Goal: Transaction & Acquisition: Obtain resource

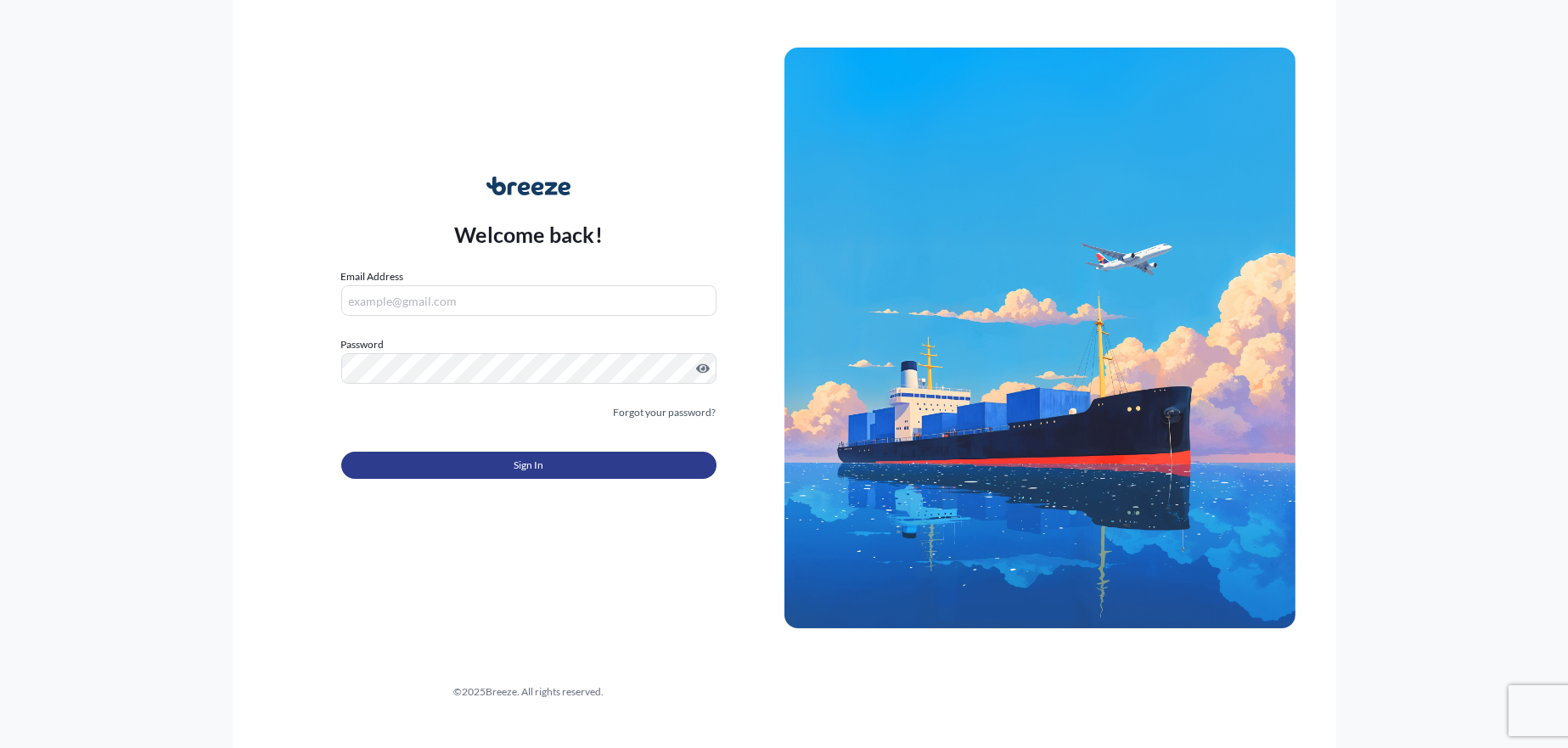
type input "[EMAIL_ADDRESS][PERSON_NAME][DOMAIN_NAME]"
click at [420, 468] on button "Sign In" at bounding box center [528, 465] width 375 height 27
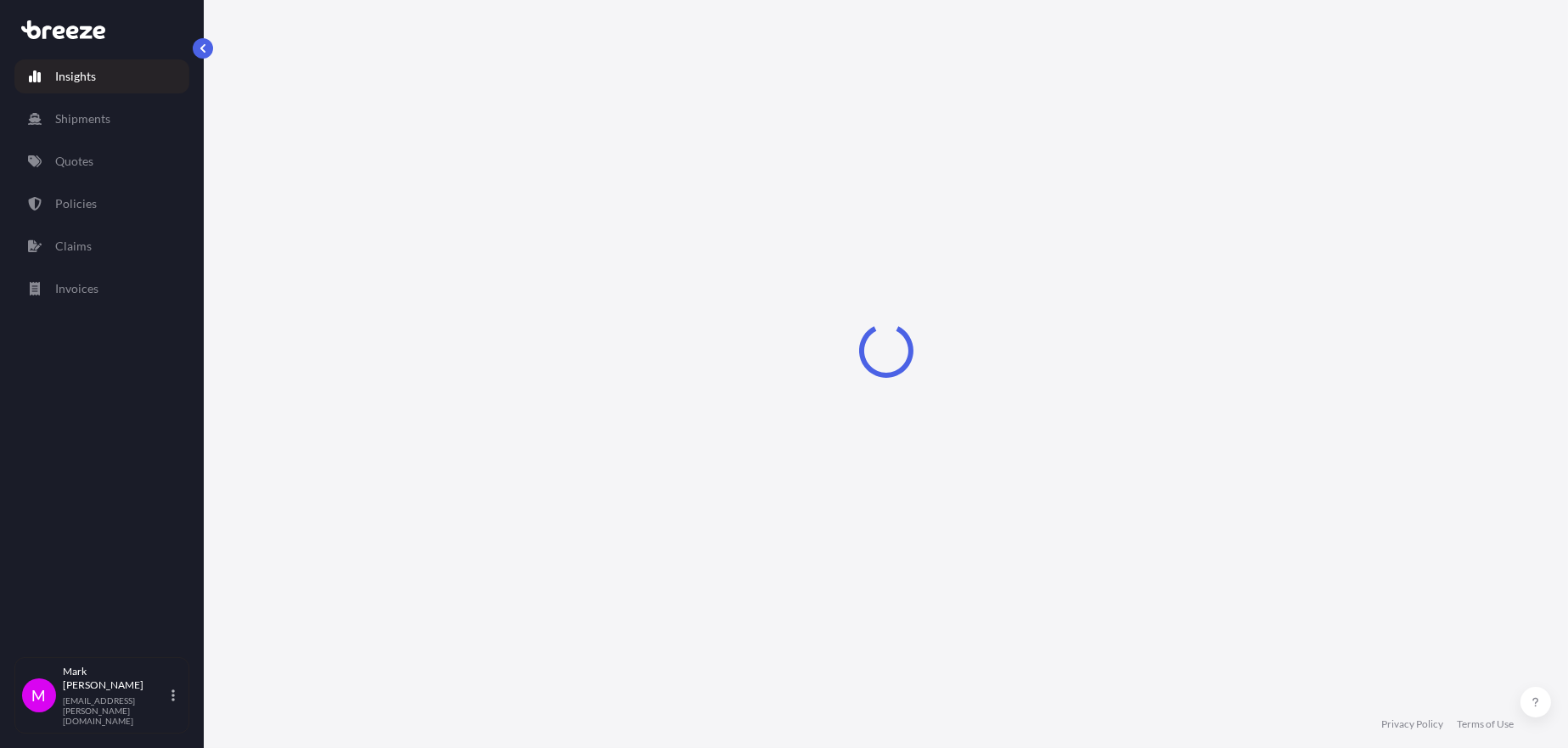
select select "2025"
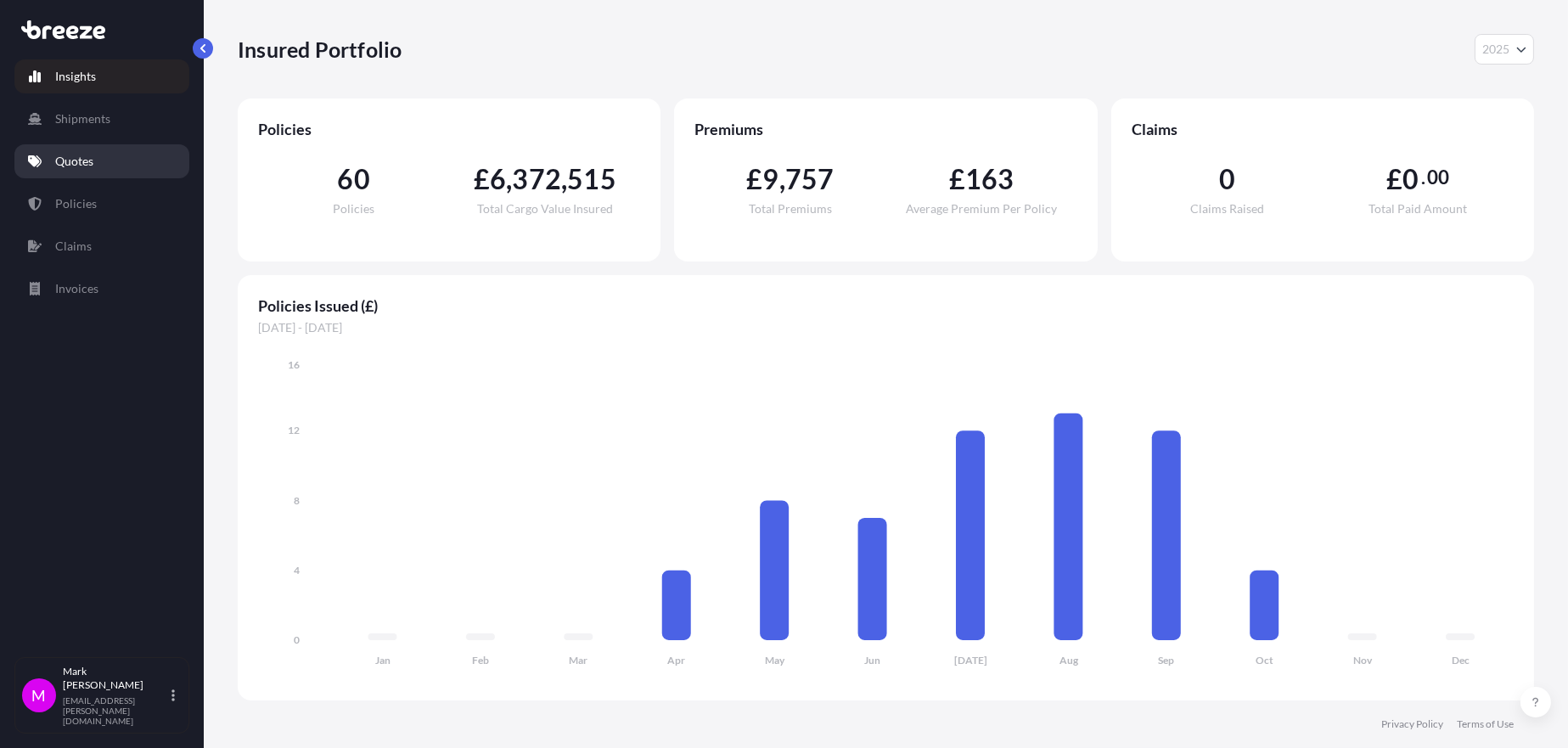
click at [103, 167] on link "Quotes" at bounding box center [102, 161] width 175 height 34
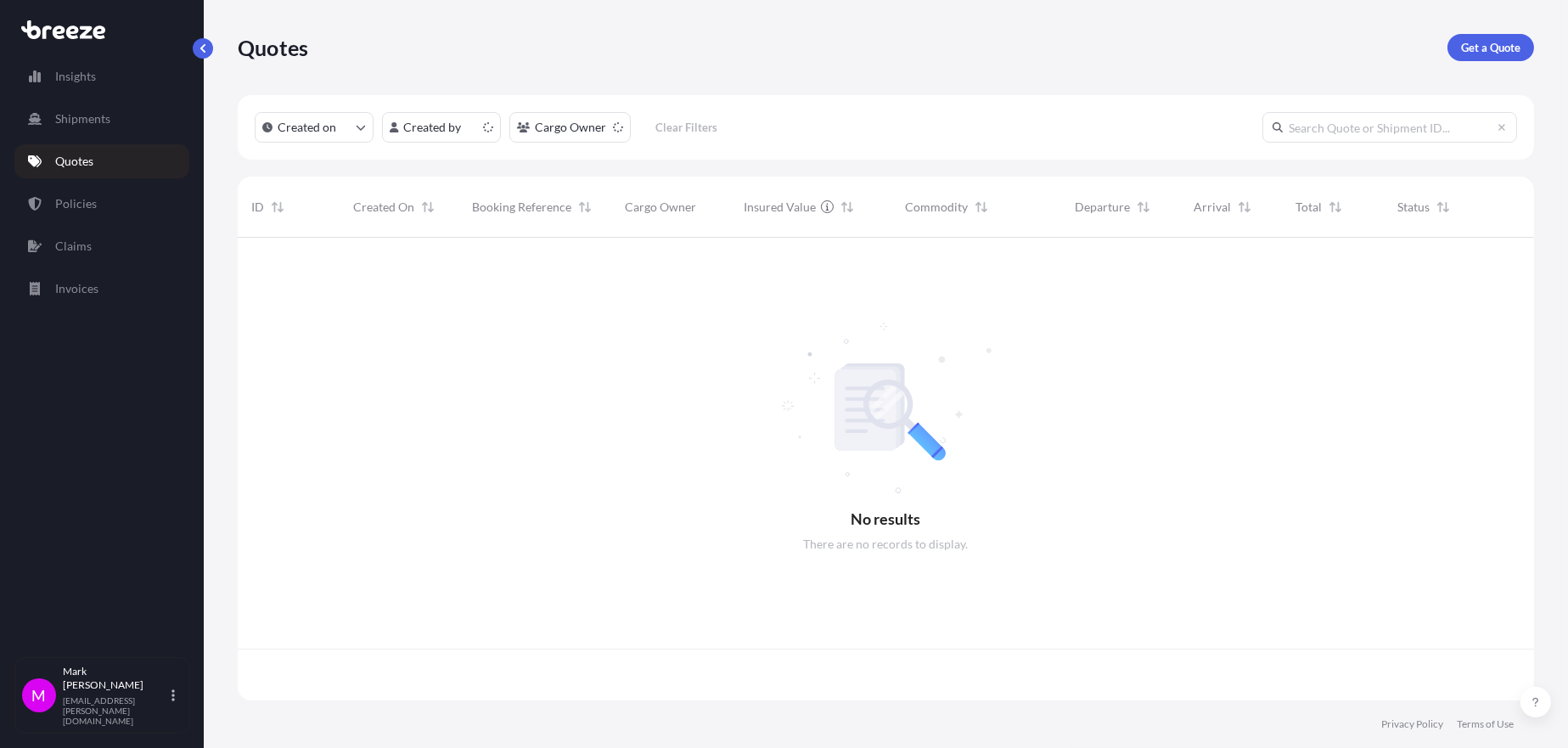
scroll to position [459, 1283]
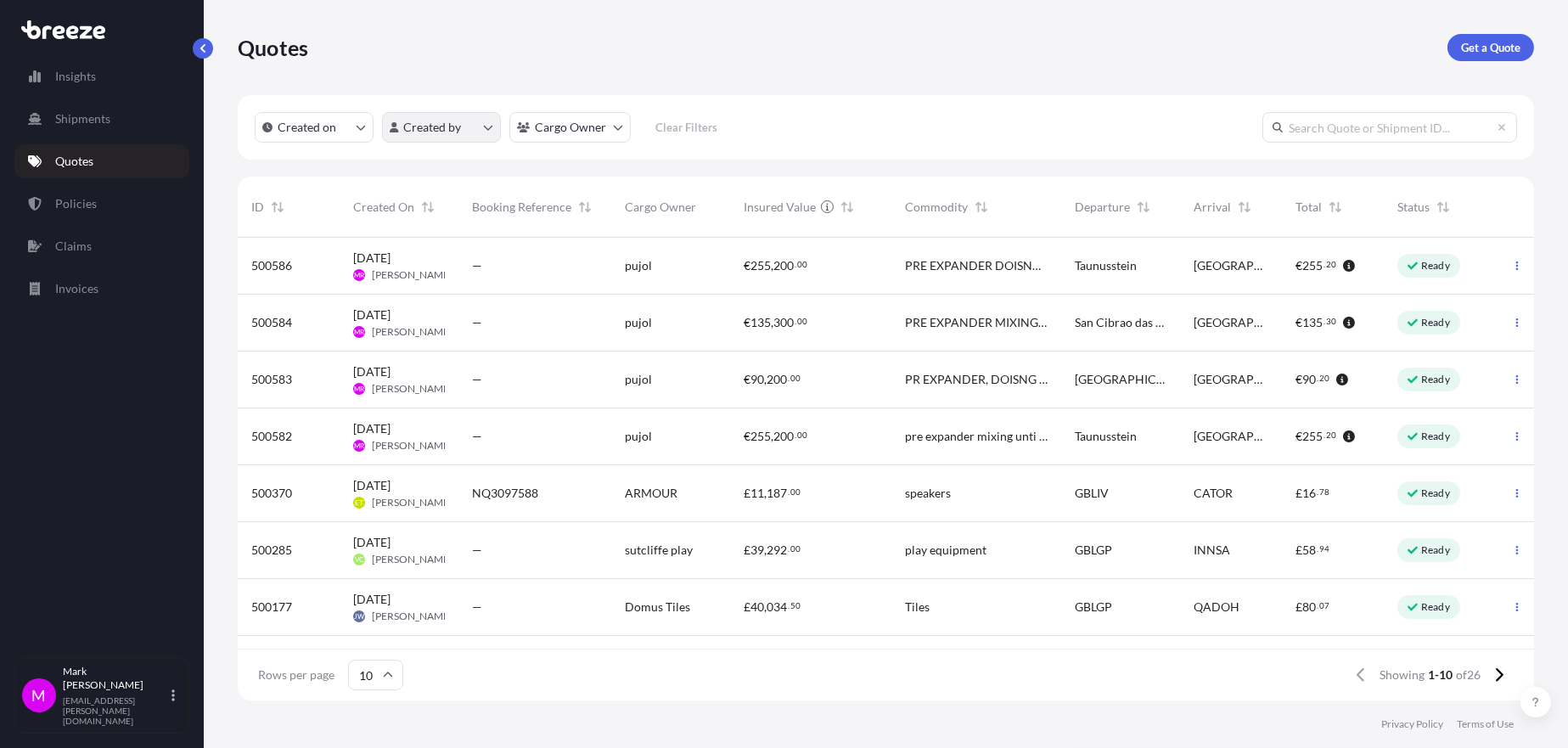
click at [453, 128] on html "Insights Shipments Quotes Policies Claims Invoices M [PERSON_NAME] [EMAIL_ADDRE…" at bounding box center [784, 374] width 1568 height 748
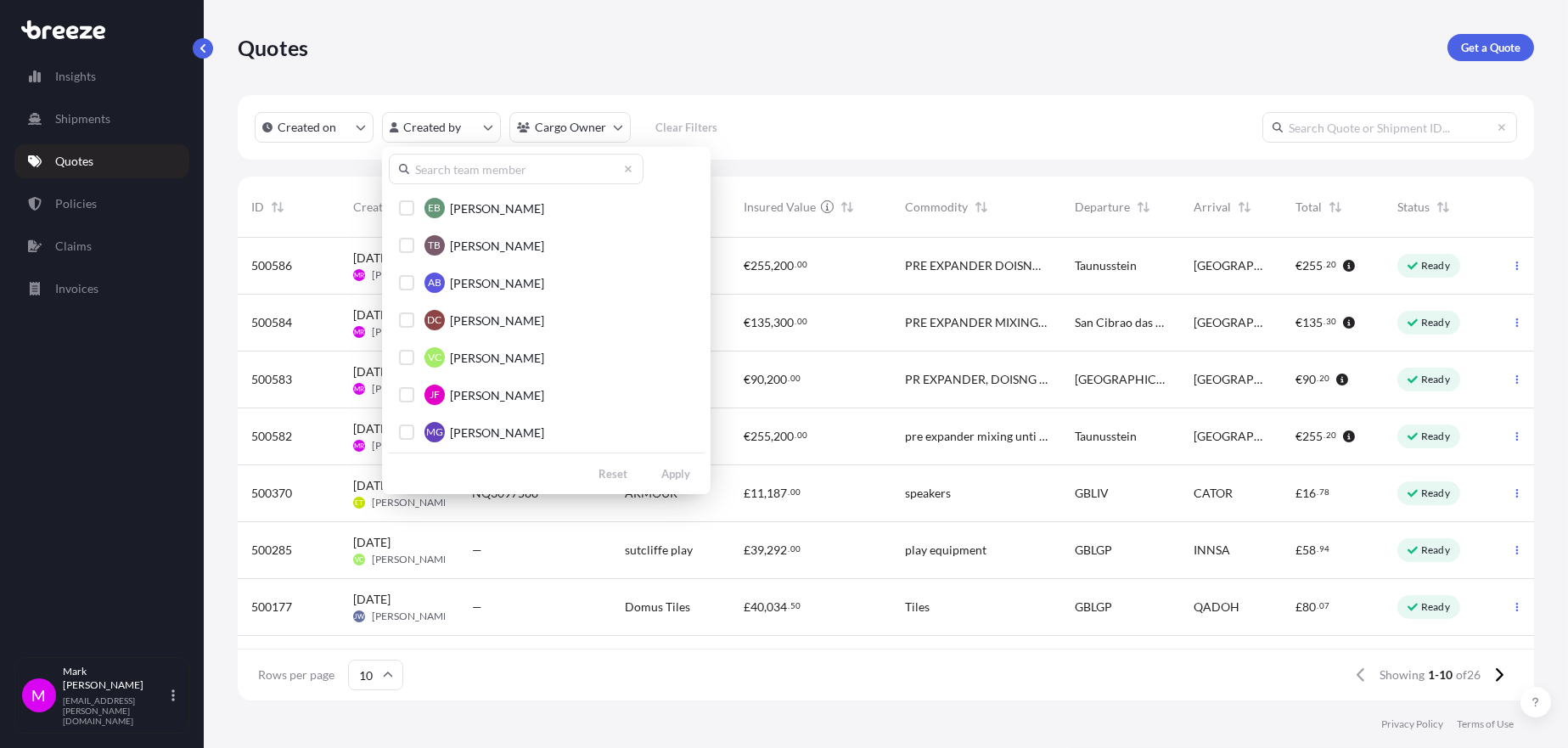
click at [466, 174] on input "text" at bounding box center [515, 169] width 255 height 31
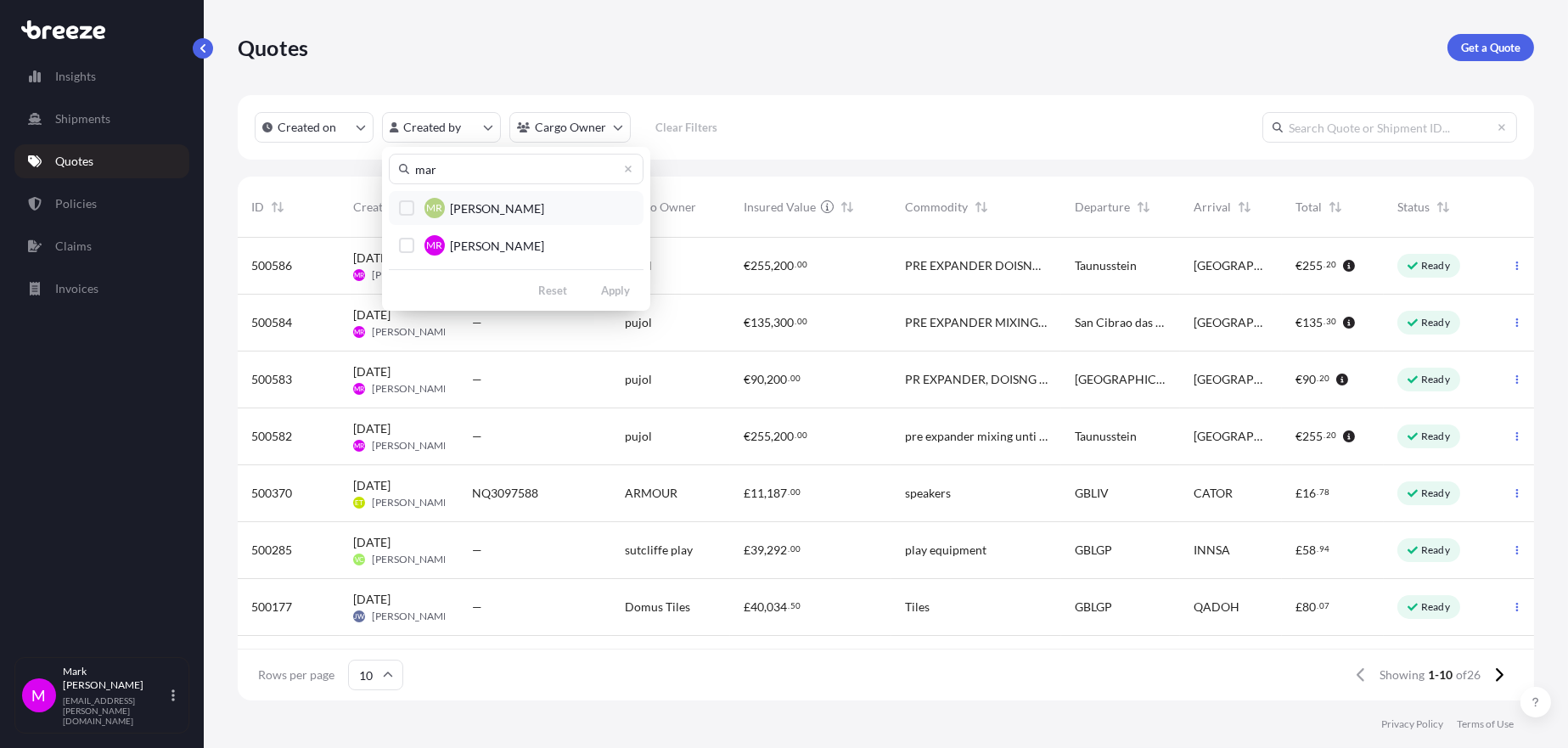
type input "mar"
click at [401, 204] on div "Select Option" at bounding box center [407, 208] width 15 height 15
click at [401, 243] on div "Select Option" at bounding box center [407, 245] width 15 height 15
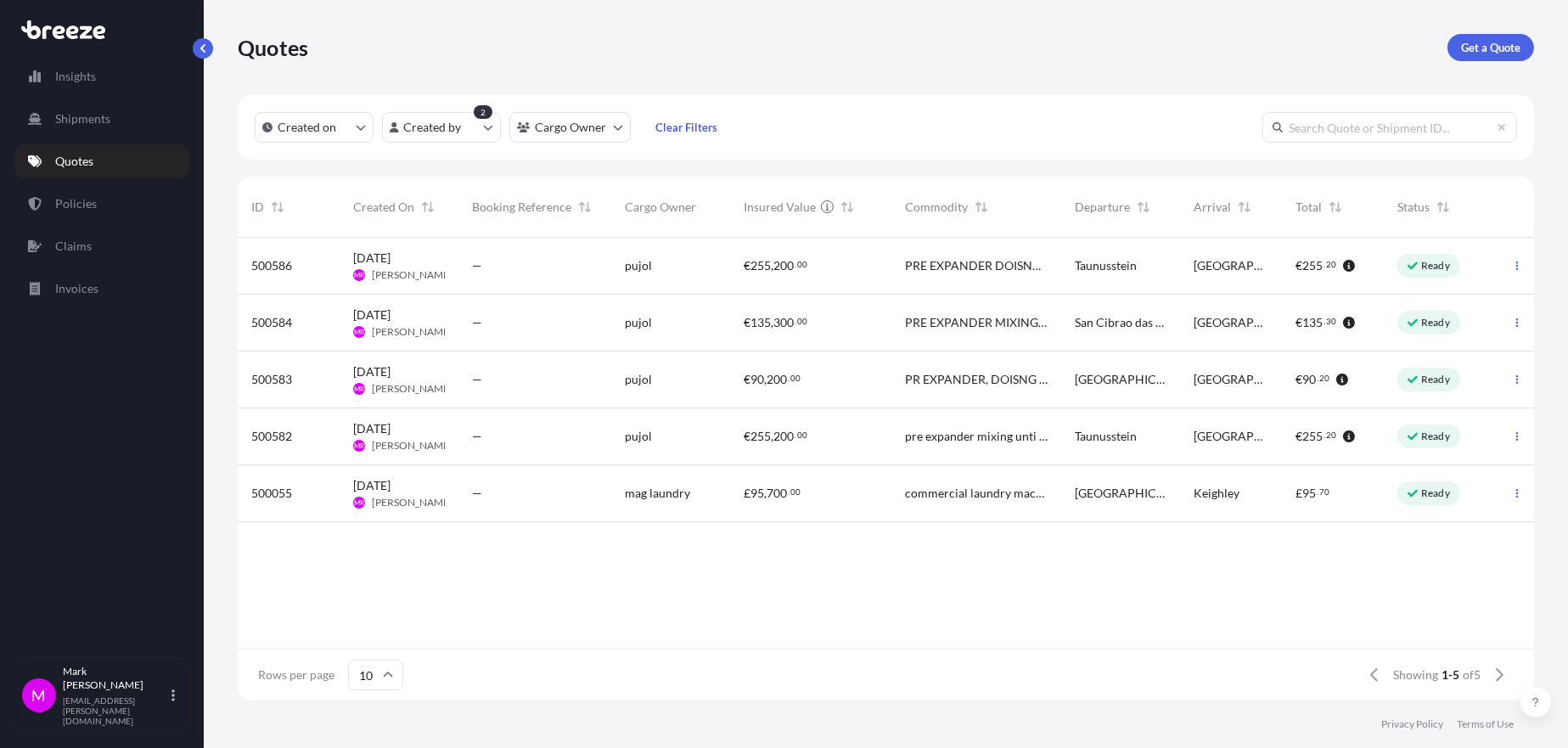
click at [924, 488] on span "commercial laundry machines" at bounding box center [976, 493] width 143 height 17
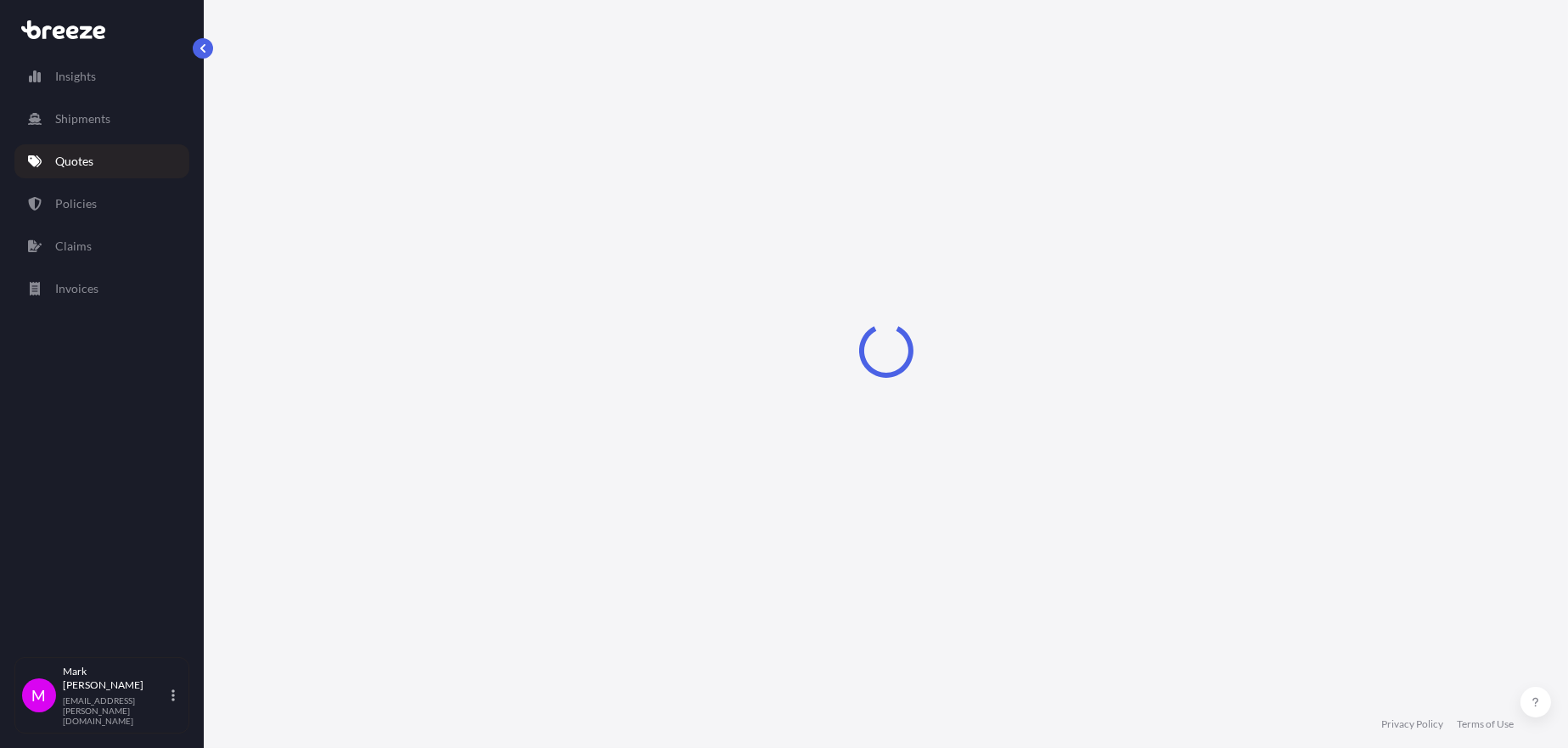
scroll to position [510, 0]
select select "Road"
select select "1"
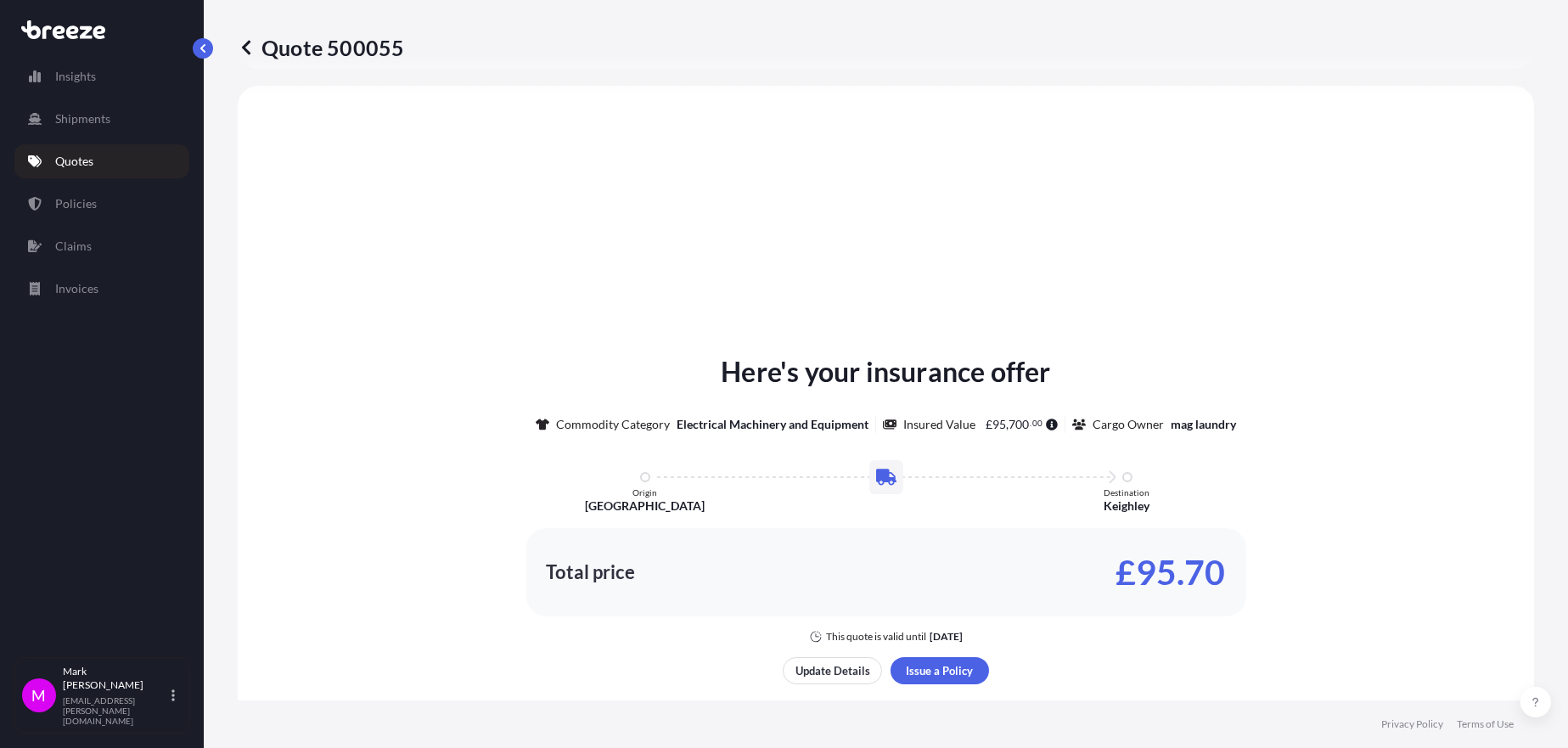
scroll to position [736, 0]
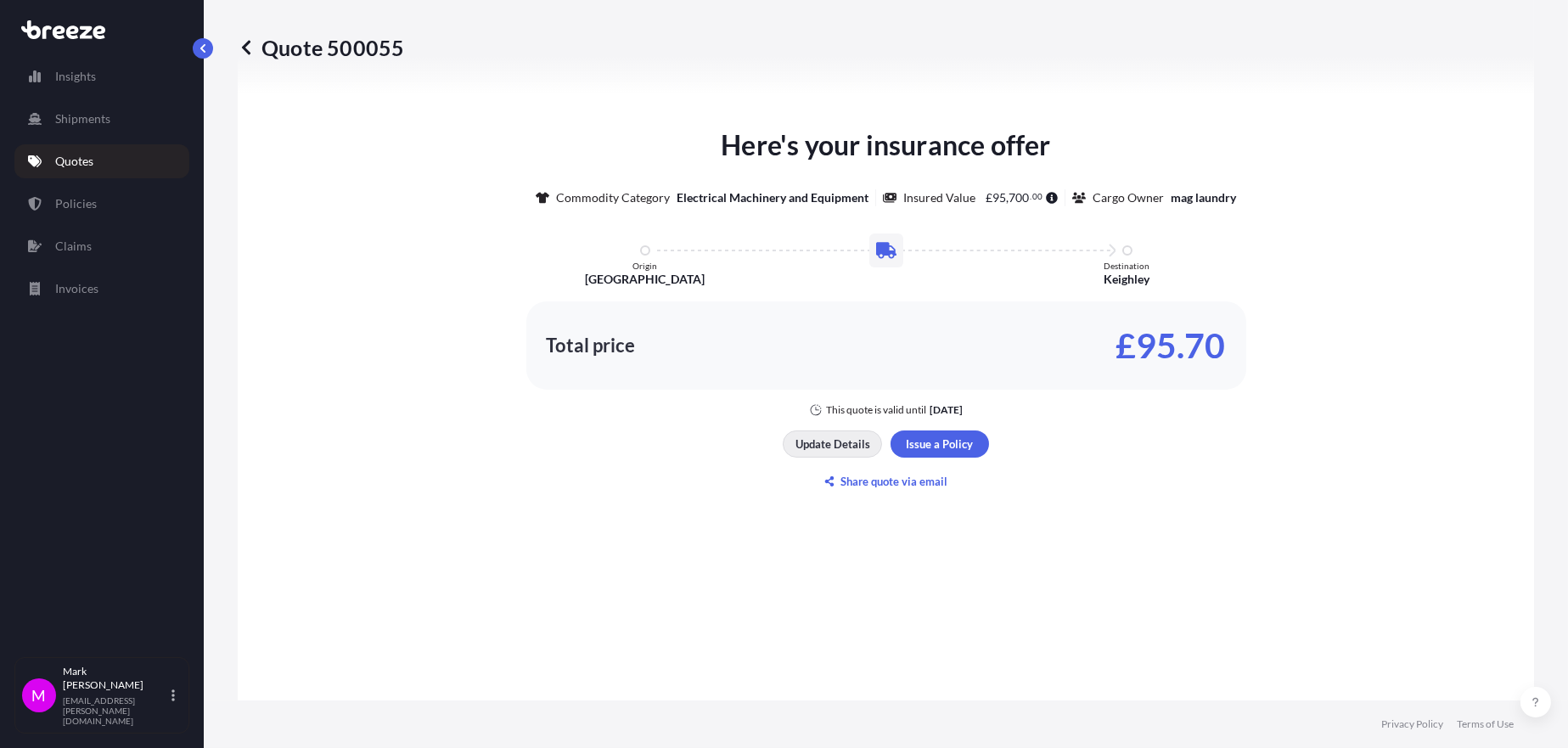
click at [818, 439] on p "Update Details" at bounding box center [832, 443] width 75 height 17
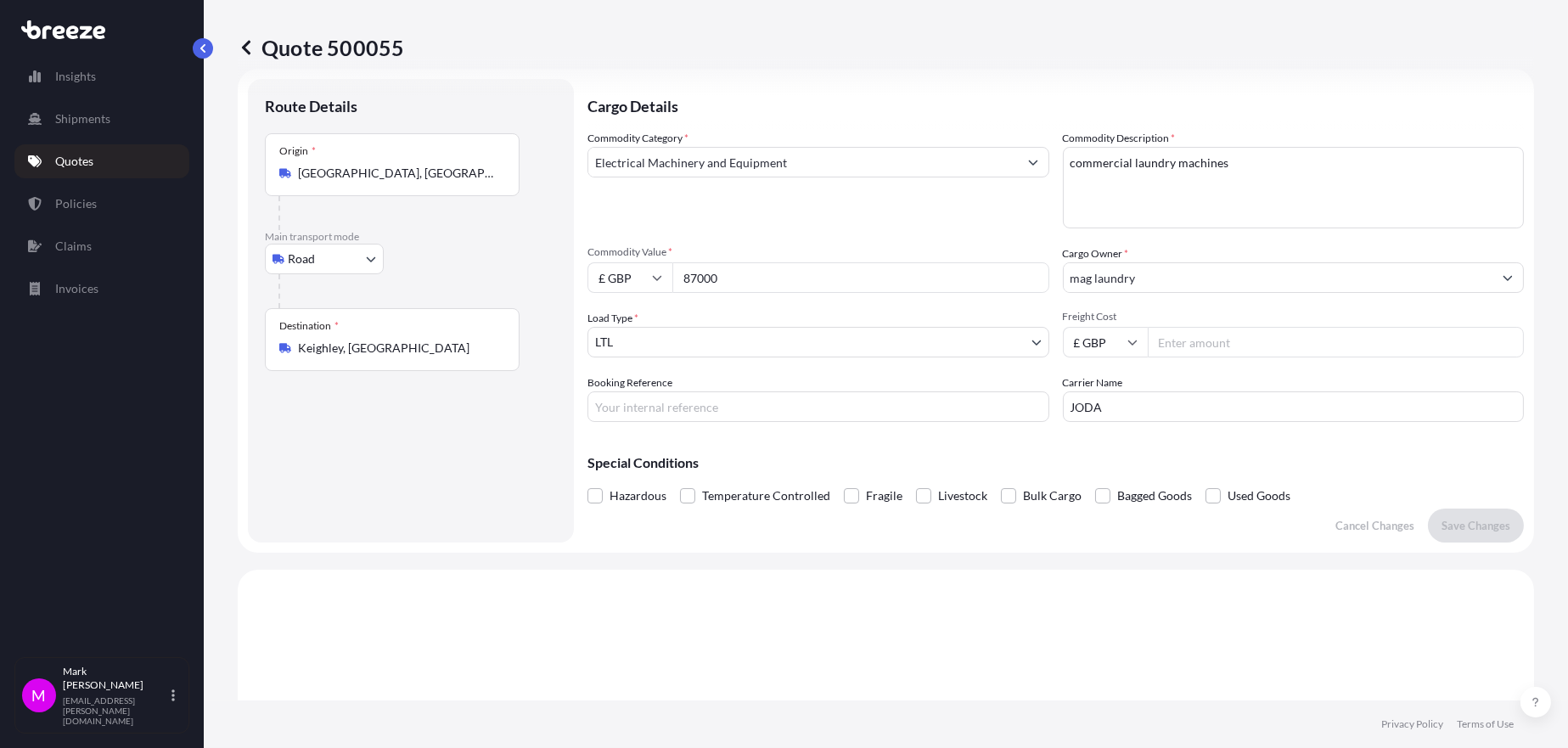
click at [746, 277] on input "87000" at bounding box center [861, 278] width 377 height 31
type input "8"
type input "70776"
click at [656, 280] on icon at bounding box center [657, 277] width 10 height 10
click at [635, 324] on div "€ EUR" at bounding box center [630, 324] width 71 height 32
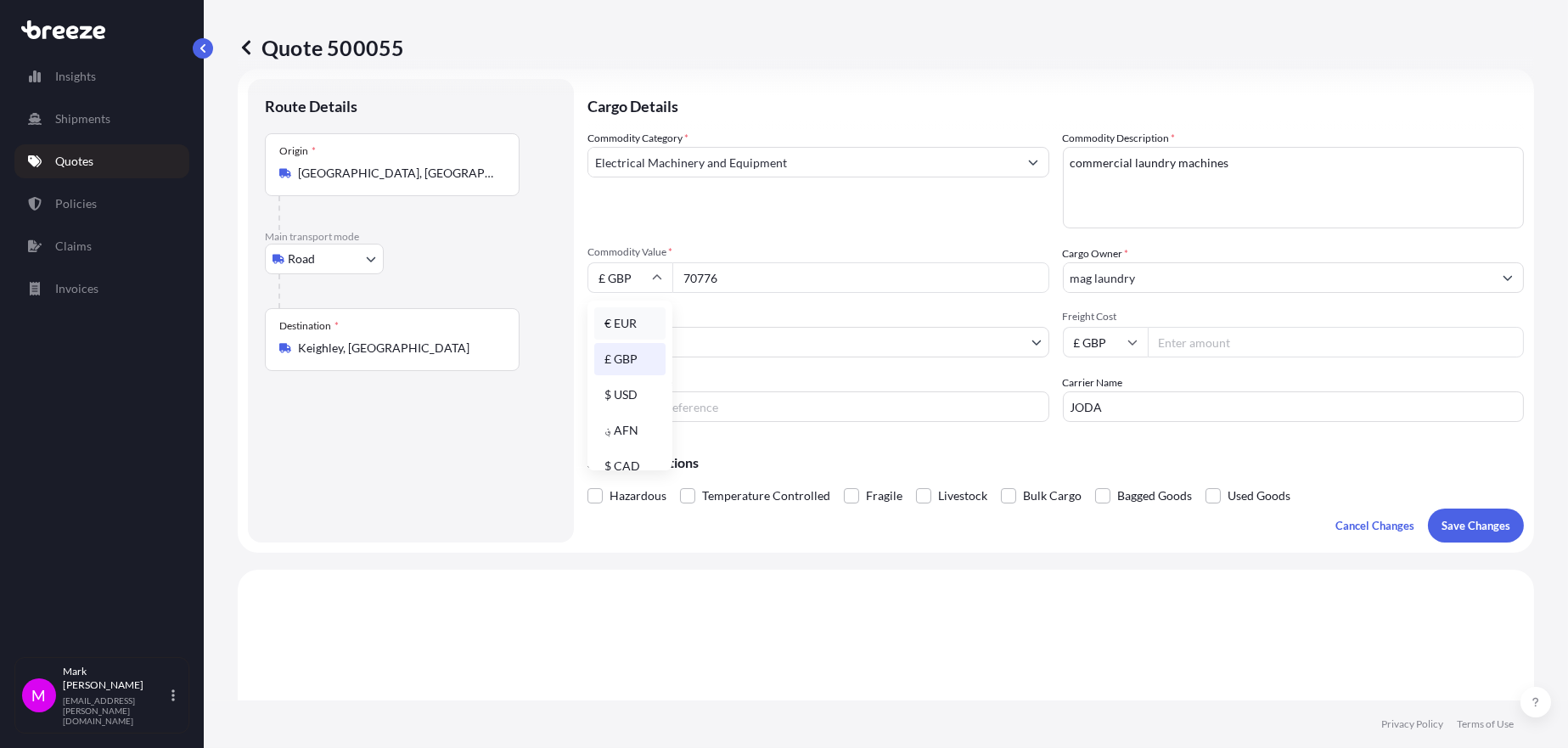
type input "€ EUR"
click at [684, 344] on body "Insights Shipments Quotes Policies Claims Invoices M [PERSON_NAME] [EMAIL_ADDRE…" at bounding box center [784, 374] width 1568 height 748
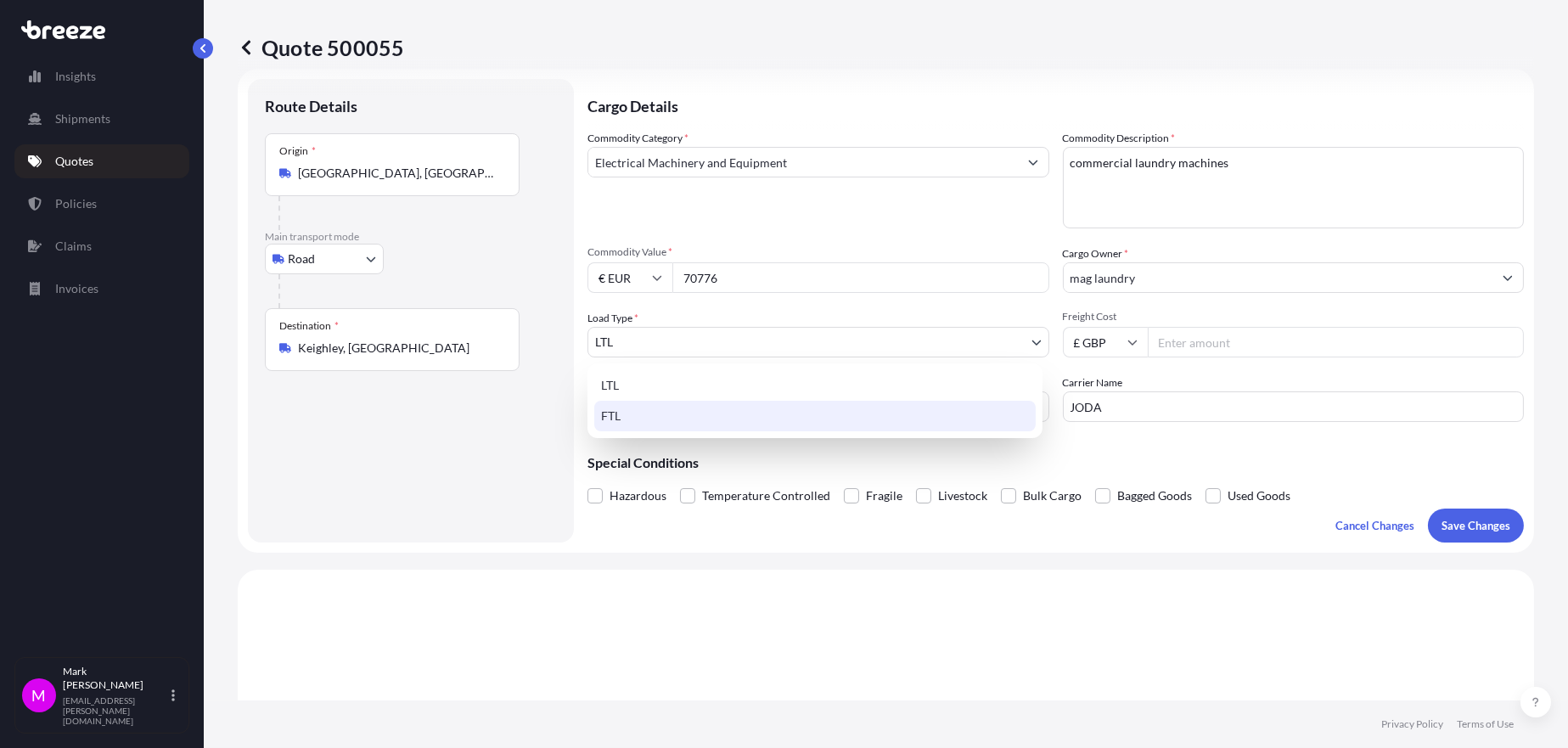
click at [679, 415] on div "FTL" at bounding box center [815, 416] width 442 height 31
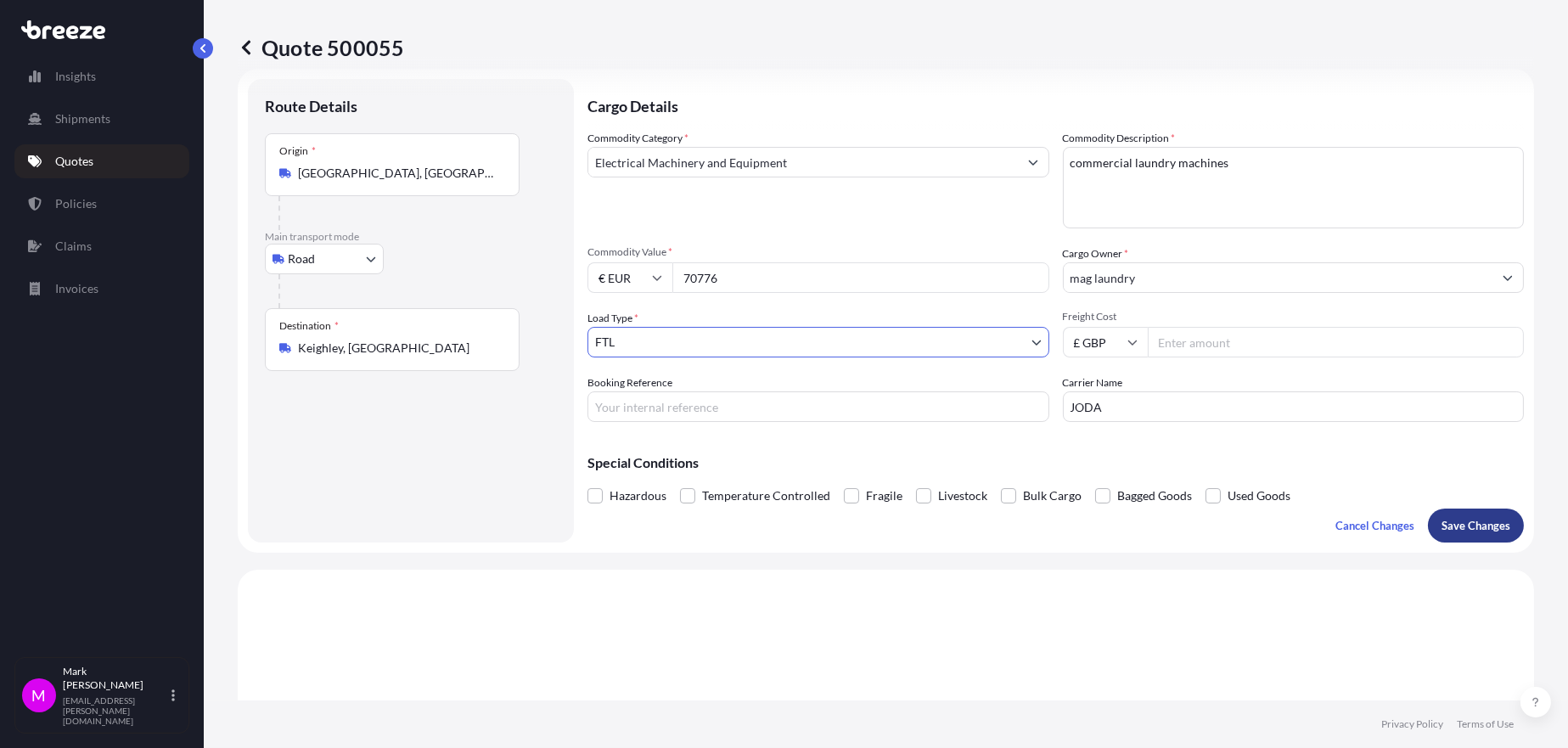
click at [1459, 528] on p "Save Changes" at bounding box center [1476, 525] width 68 height 17
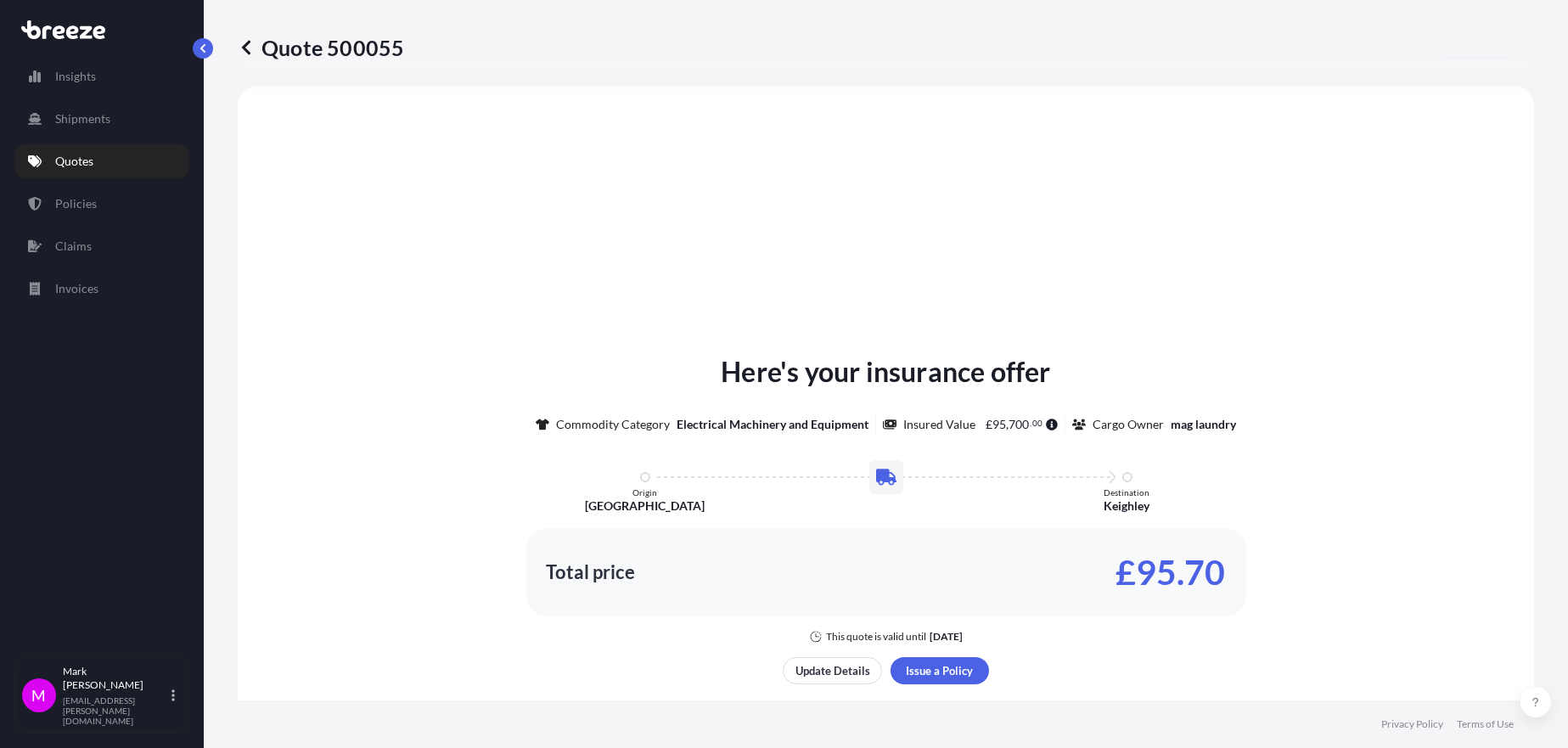
select select "Road"
select select "2"
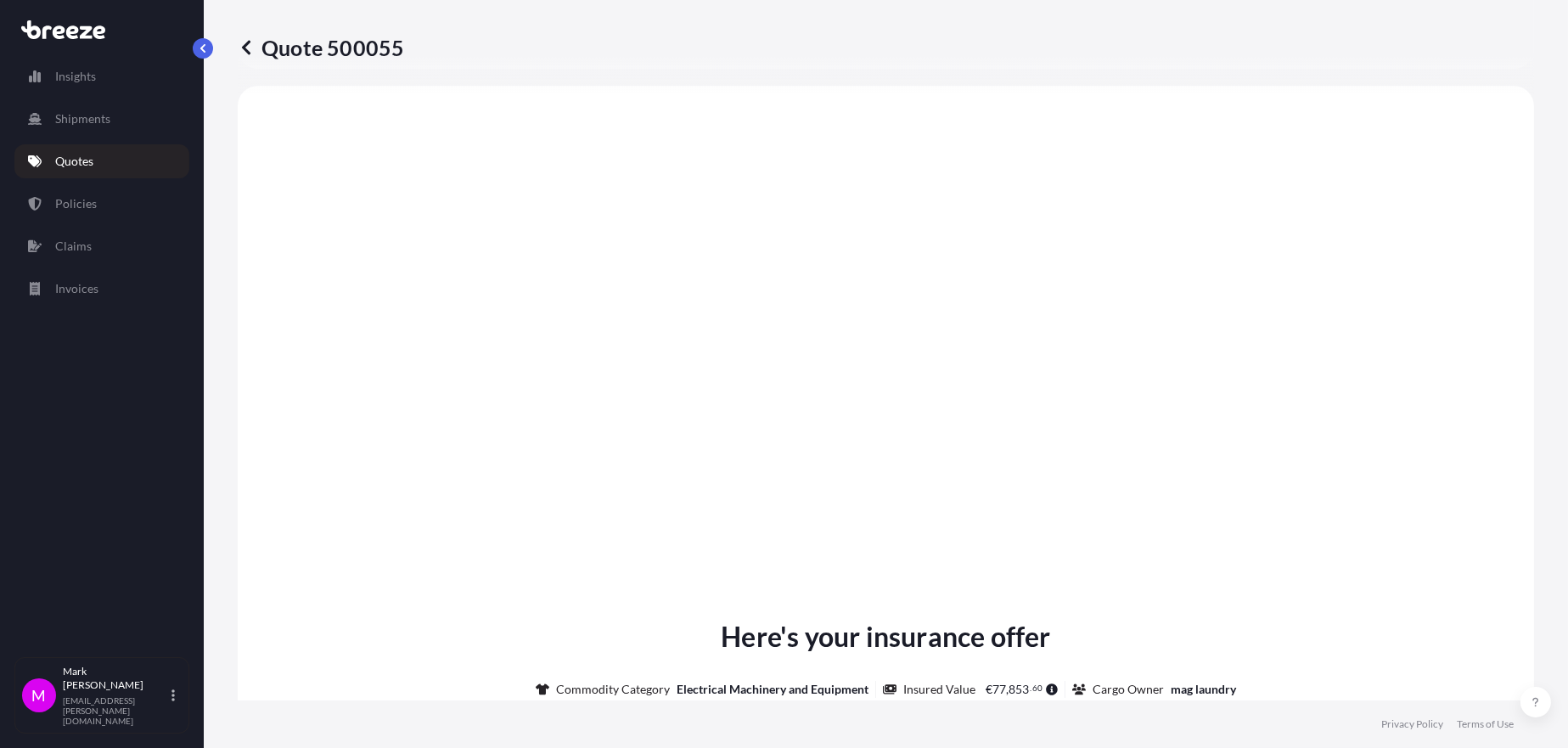
scroll to position [1928, 0]
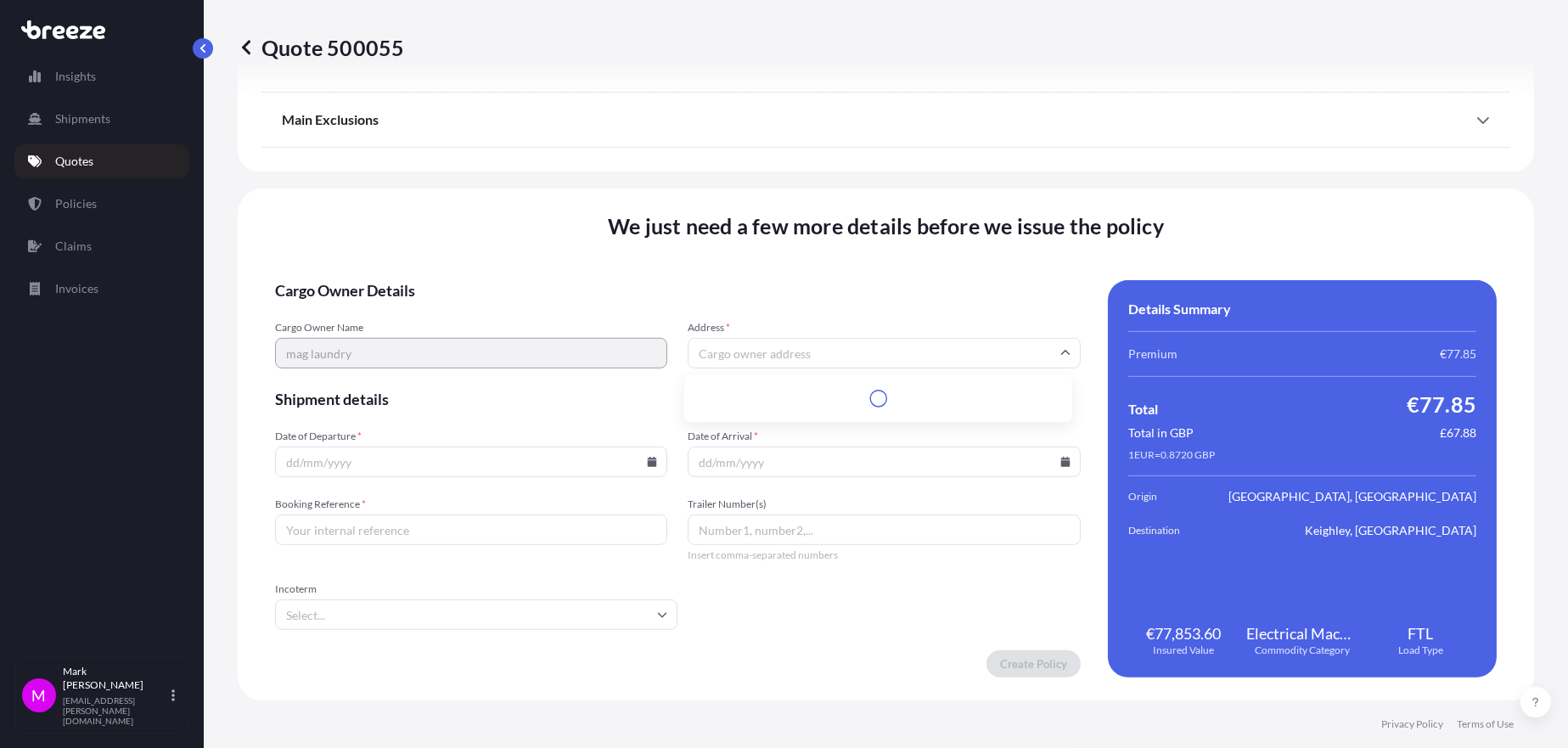
click at [813, 351] on input "Address *" at bounding box center [884, 353] width 392 height 31
click at [807, 355] on input "Address *" at bounding box center [884, 353] width 392 height 31
click at [641, 458] on input "Date of Departure *" at bounding box center [471, 461] width 392 height 31
click at [648, 461] on icon at bounding box center [652, 461] width 9 height 10
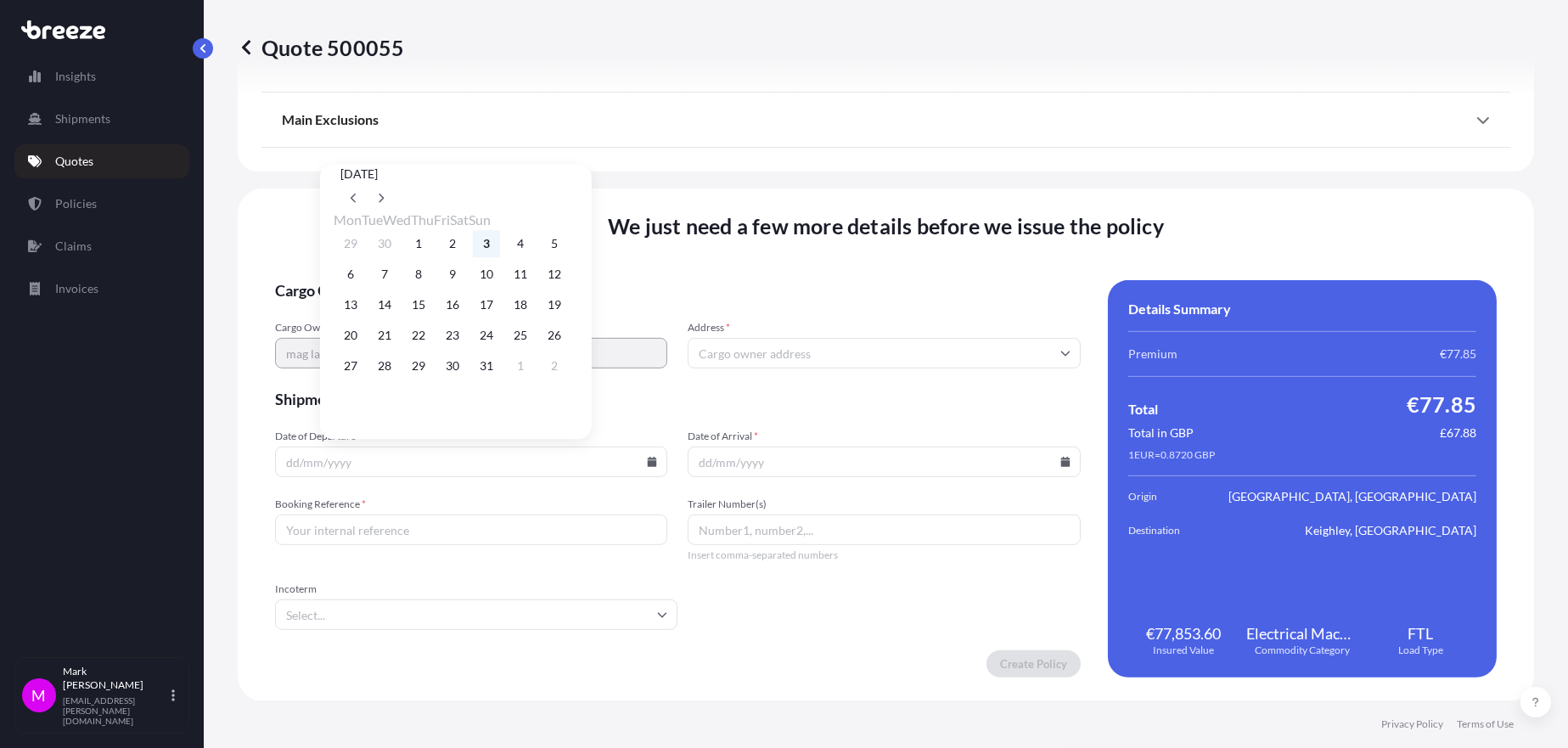
click at [500, 245] on button "3" at bounding box center [487, 244] width 27 height 27
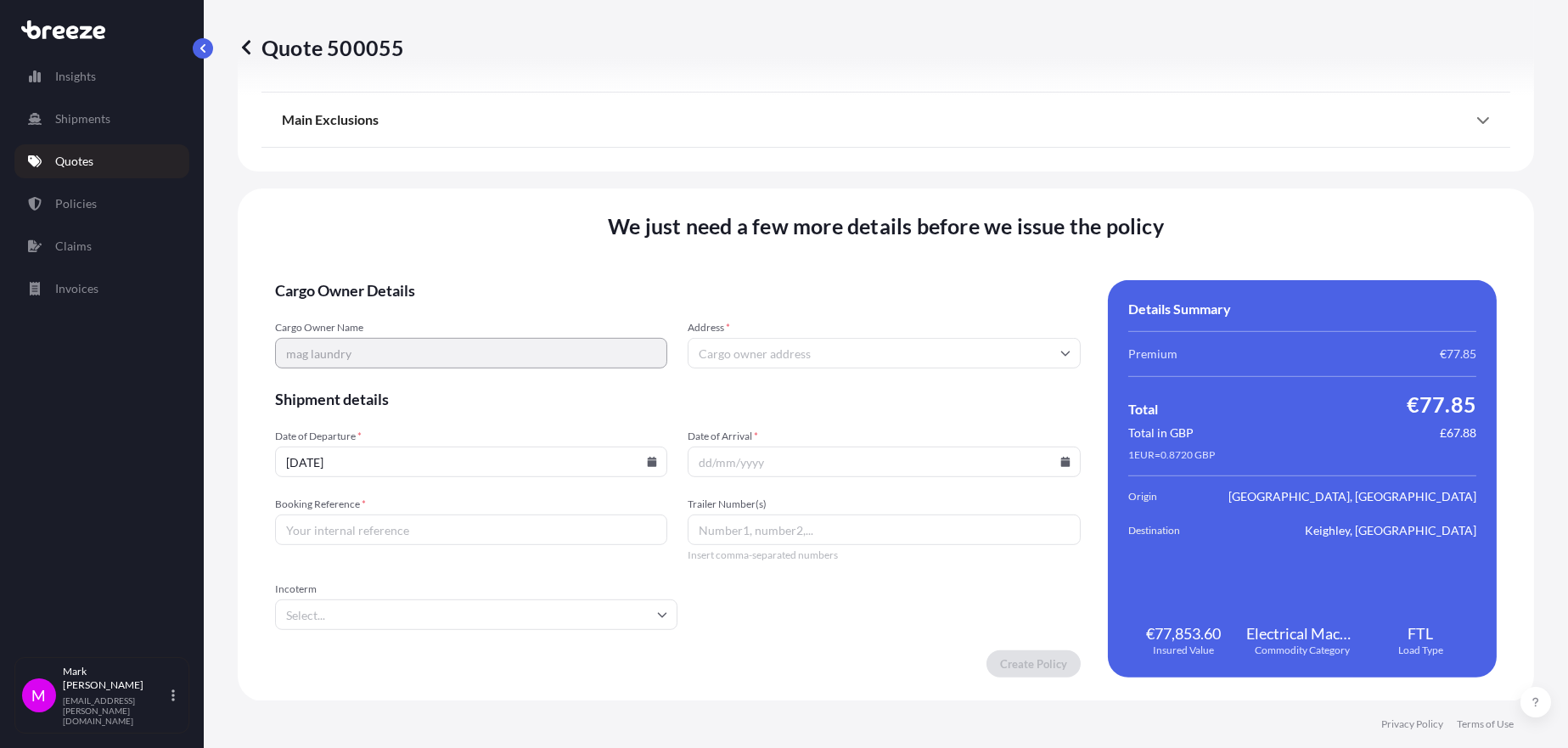
type input "[DATE]"
click at [458, 533] on input "Booking Reference *" at bounding box center [471, 530] width 392 height 31
type input "BE3557100"
click at [414, 619] on input "Incoterm" at bounding box center [476, 614] width 402 height 31
type input "EX"
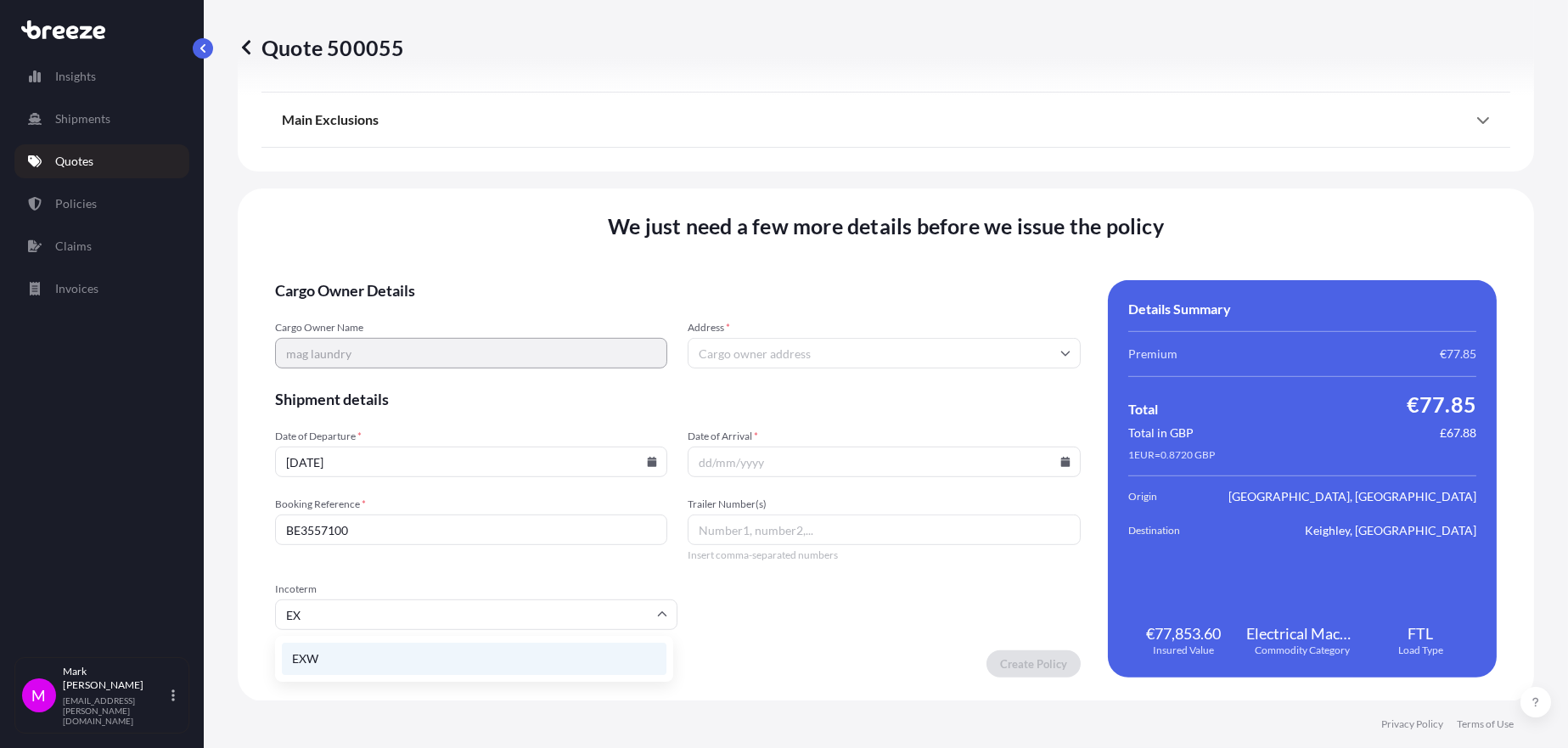
click at [354, 660] on li "EXW" at bounding box center [474, 659] width 385 height 32
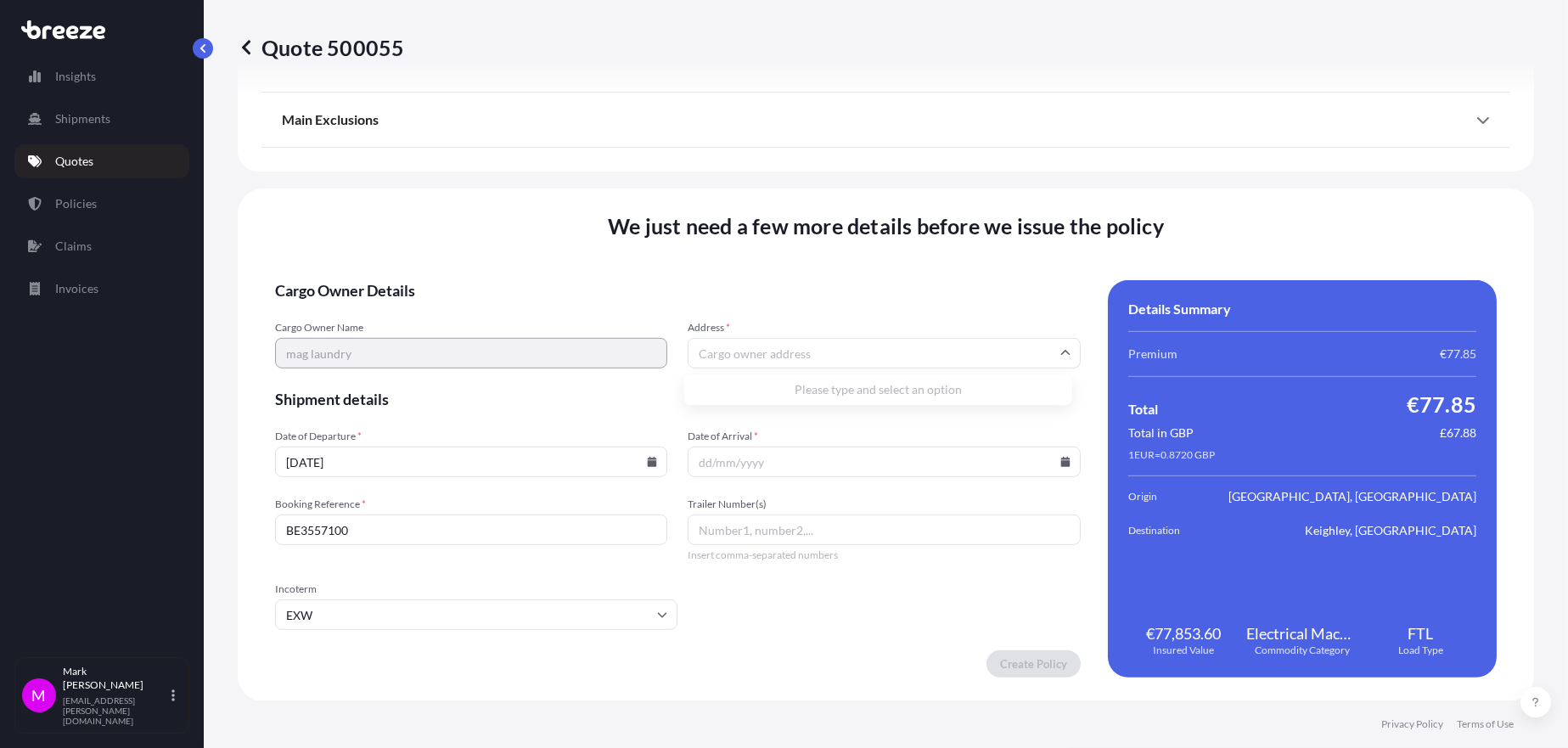
click at [810, 355] on input "Address *" at bounding box center [884, 353] width 392 height 31
click at [650, 615] on input "EXW" at bounding box center [476, 614] width 402 height 31
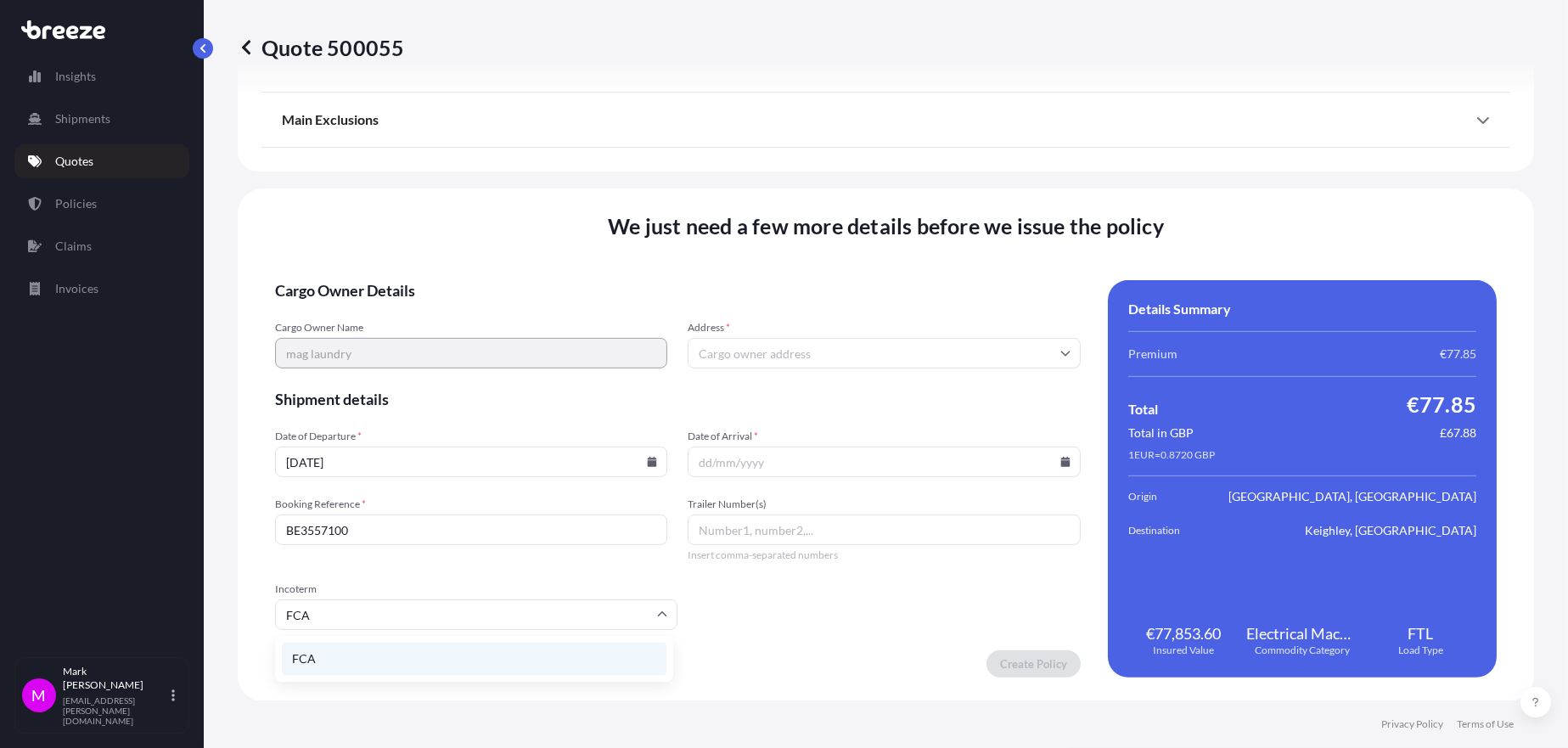
click at [338, 659] on li "FCA" at bounding box center [474, 659] width 385 height 32
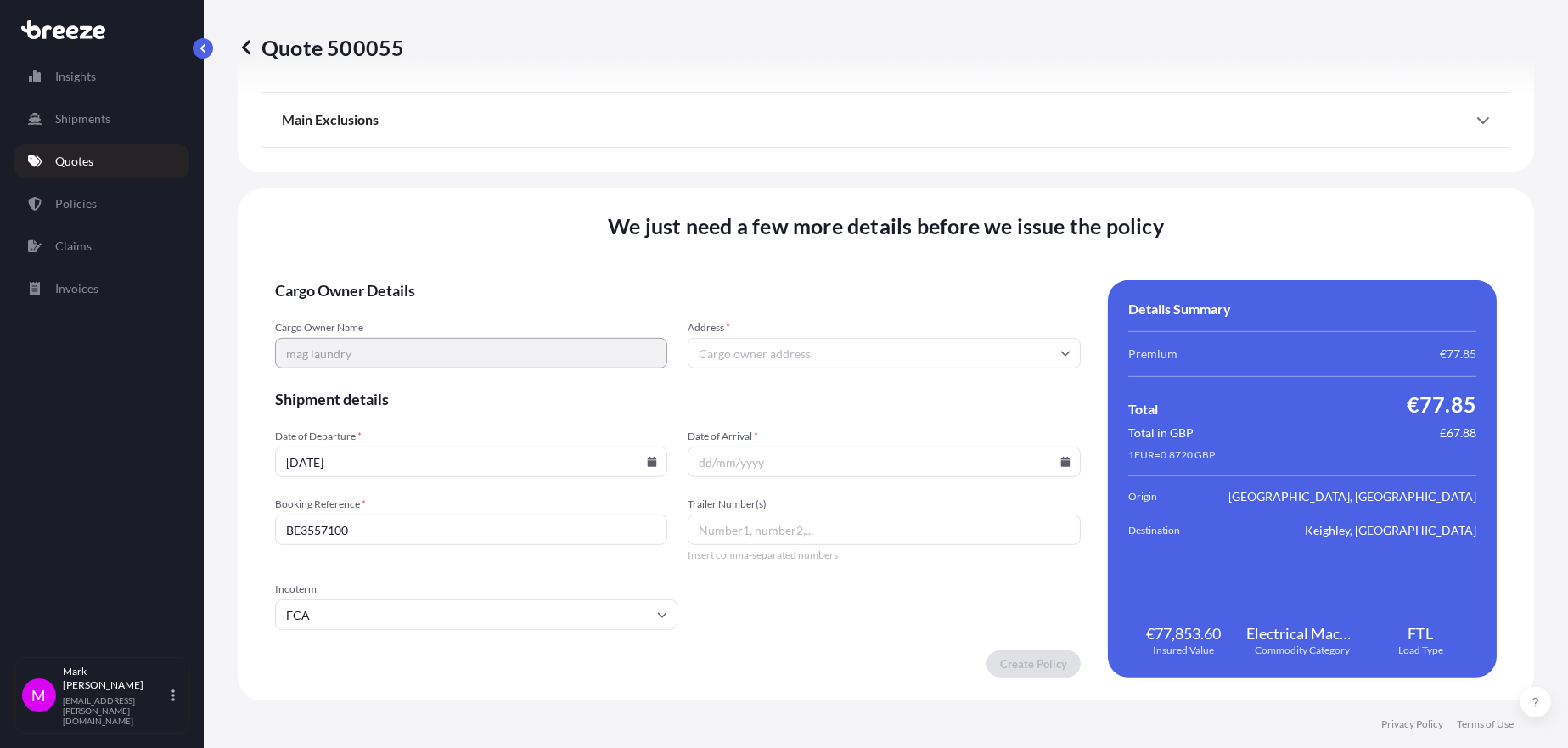
type input "FCA"
click at [1061, 460] on icon at bounding box center [1065, 461] width 9 height 10
click at [788, 280] on button "7" at bounding box center [793, 274] width 27 height 27
type input "[DATE]"
click at [818, 531] on input "Trailer Number(s)" at bounding box center [884, 530] width 392 height 31
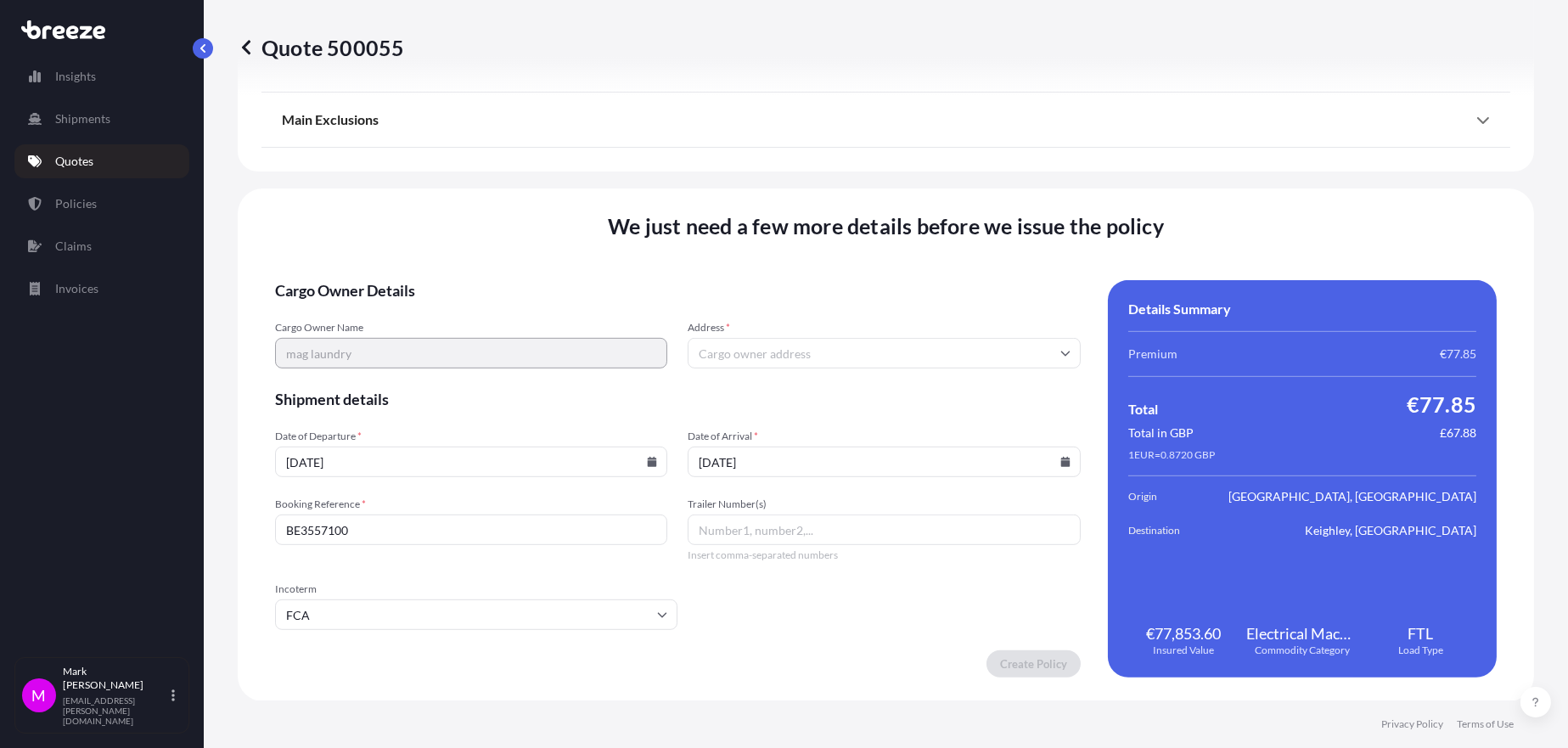
click at [752, 353] on input "Address *" at bounding box center [884, 353] width 392 height 31
click at [813, 398] on div "Please type and select an option" at bounding box center [878, 389] width 374 height 17
click at [752, 527] on input "Trailer Number(s)" at bounding box center [884, 530] width 392 height 31
click at [1476, 126] on icon at bounding box center [1483, 120] width 13 height 13
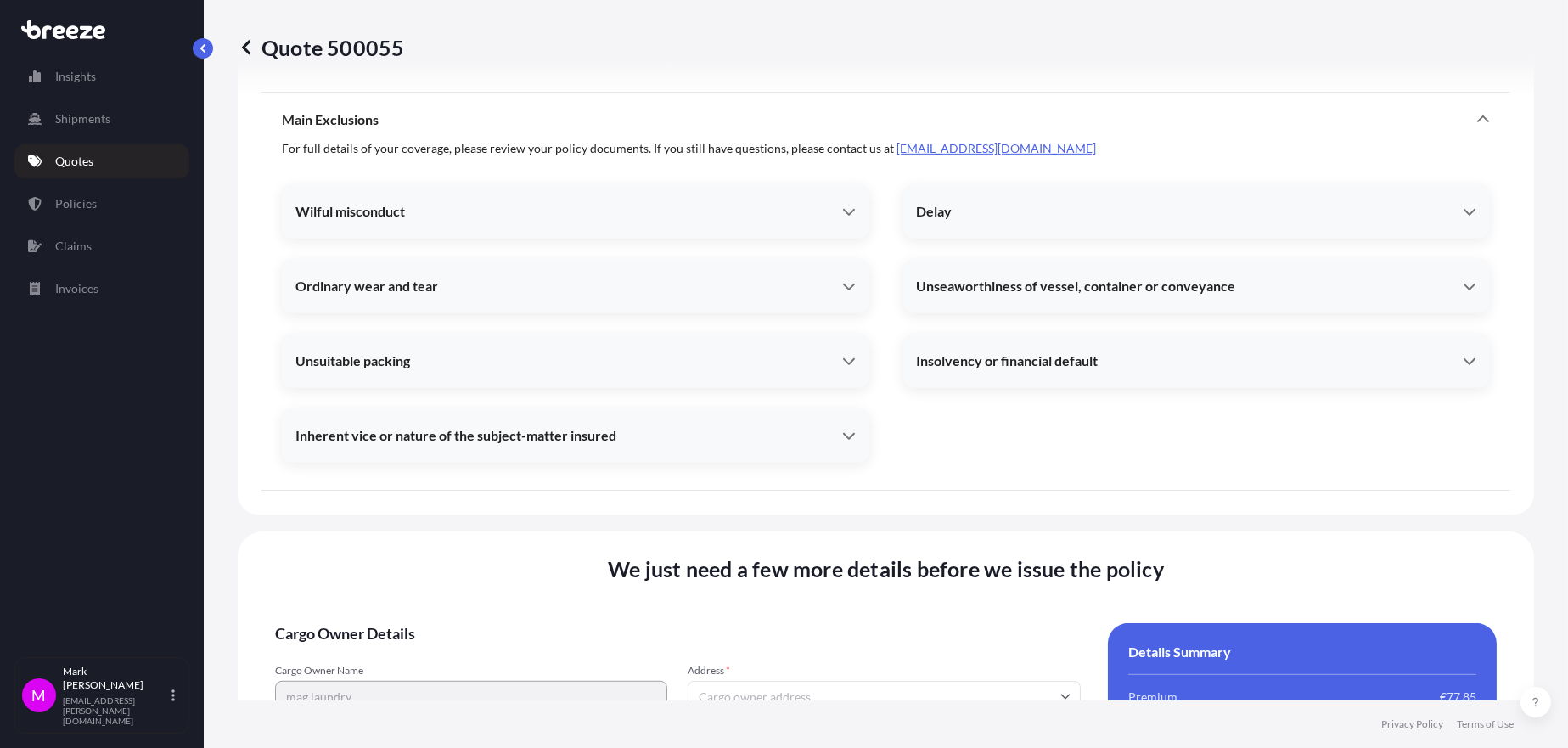
click at [1476, 126] on icon at bounding box center [1483, 120] width 13 height 13
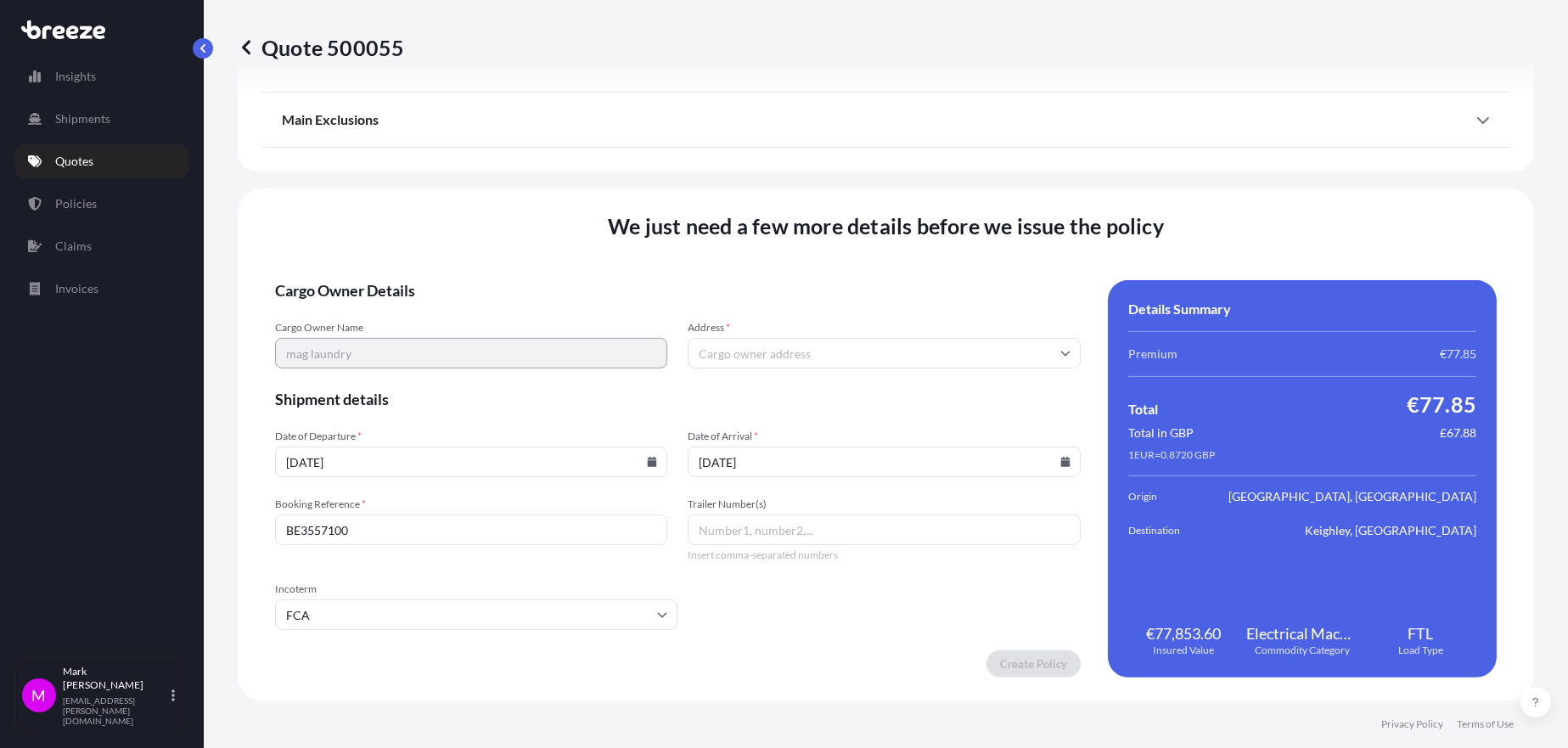
click at [703, 529] on input "Trailer Number(s)" at bounding box center [884, 530] width 392 height 31
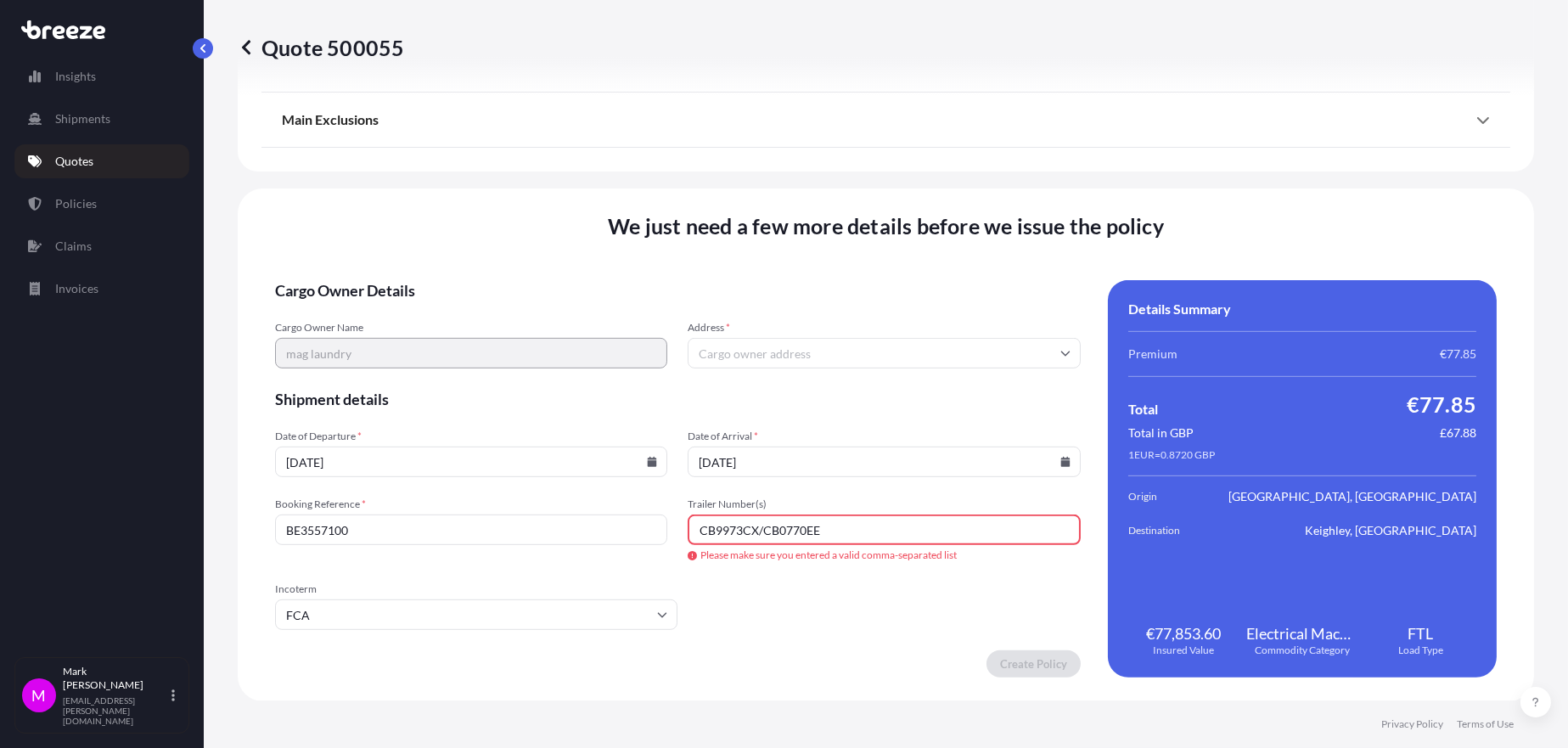
click at [755, 533] on input "CB9973CX/CB0770EE" at bounding box center [884, 530] width 392 height 31
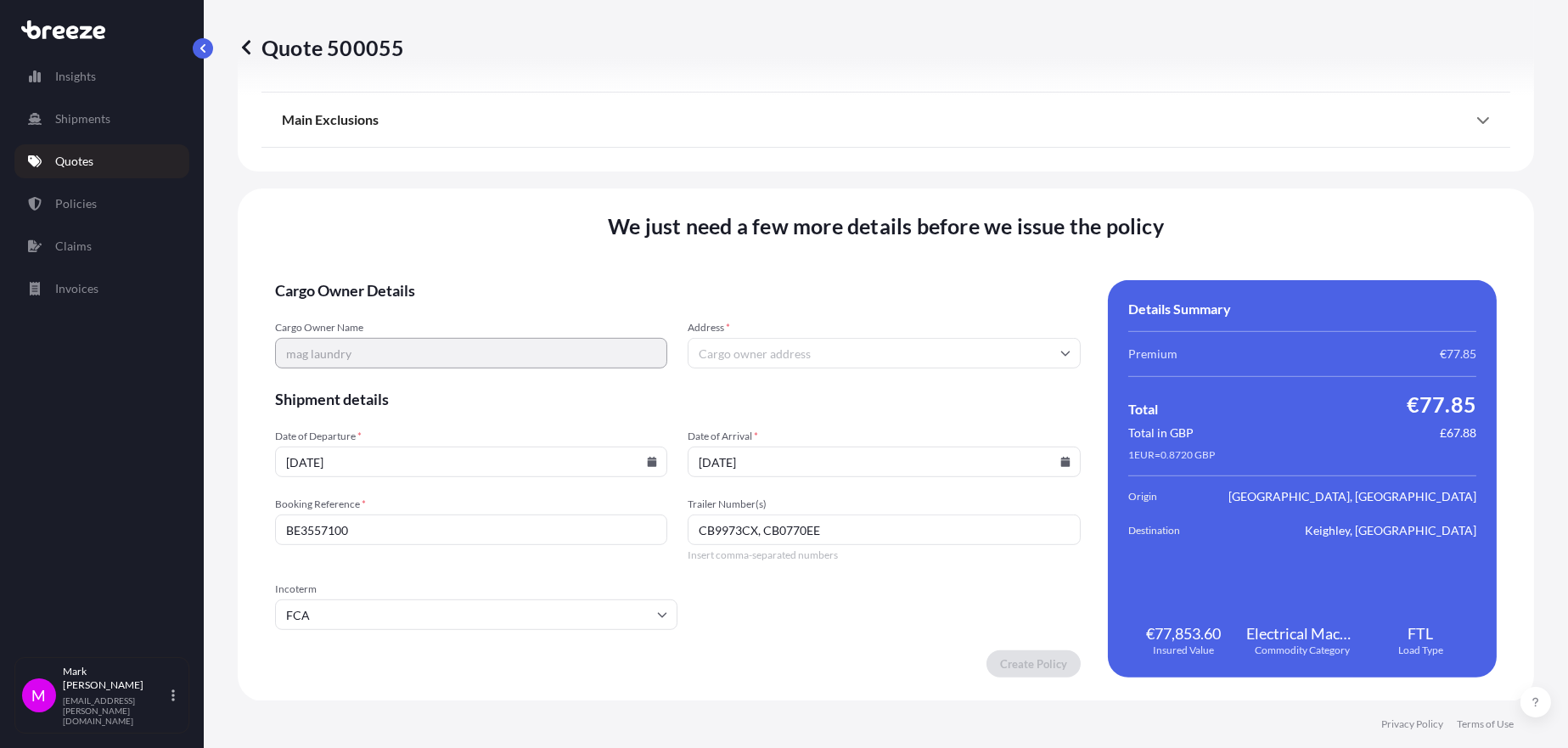
click at [945, 525] on input "CB9973CX, CB0770EE" at bounding box center [884, 530] width 392 height 31
type input "CB9973CX, CB0770EE"
click at [775, 345] on input "Address *" at bounding box center [884, 353] width 392 height 31
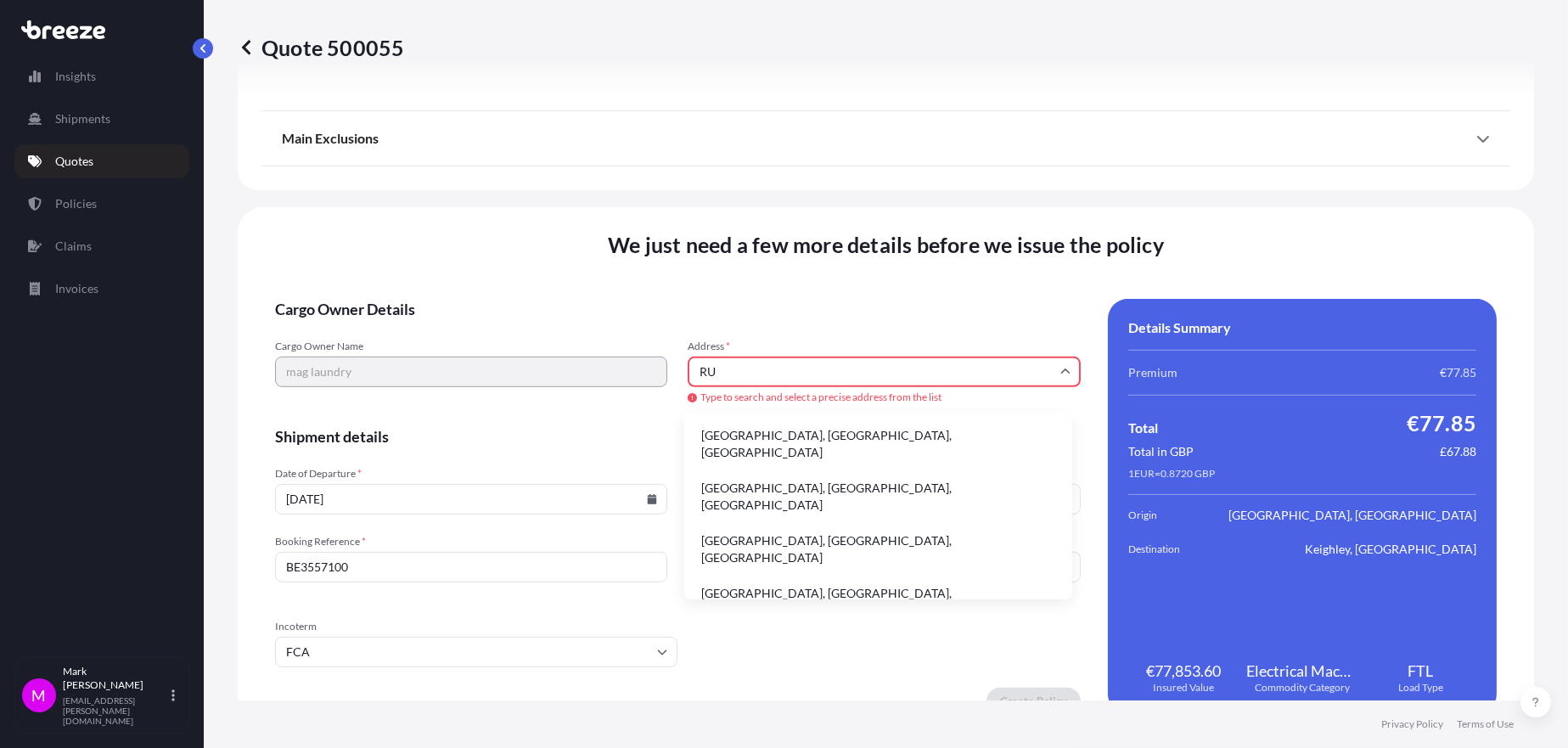
type input "R"
click at [775, 345] on span "Address *" at bounding box center [884, 346] width 392 height 13
click at [775, 356] on input "BRADFORD" at bounding box center [884, 371] width 392 height 31
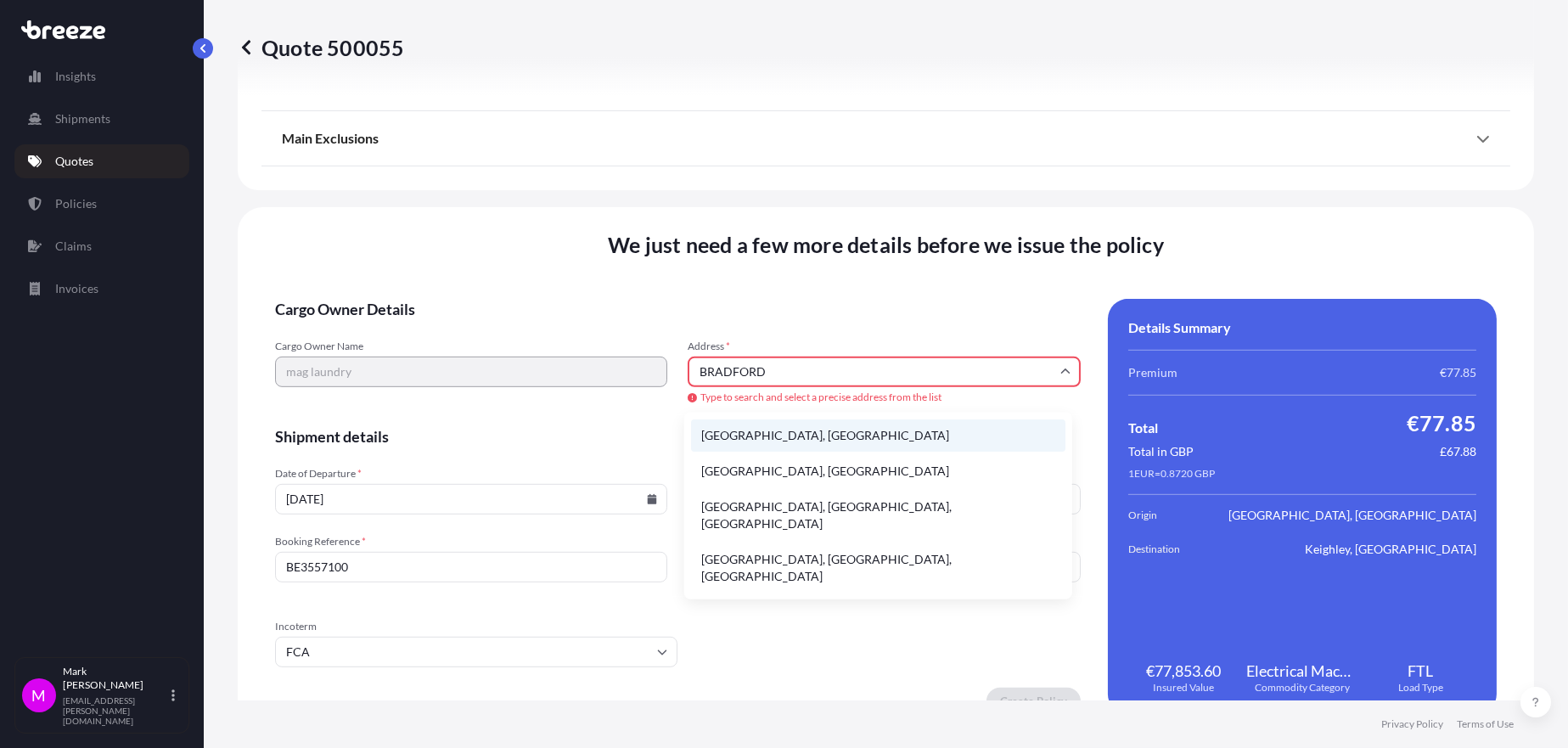
click at [746, 436] on li "[GEOGRAPHIC_DATA], [GEOGRAPHIC_DATA]" at bounding box center [878, 435] width 374 height 32
type input "[GEOGRAPHIC_DATA], [GEOGRAPHIC_DATA]"
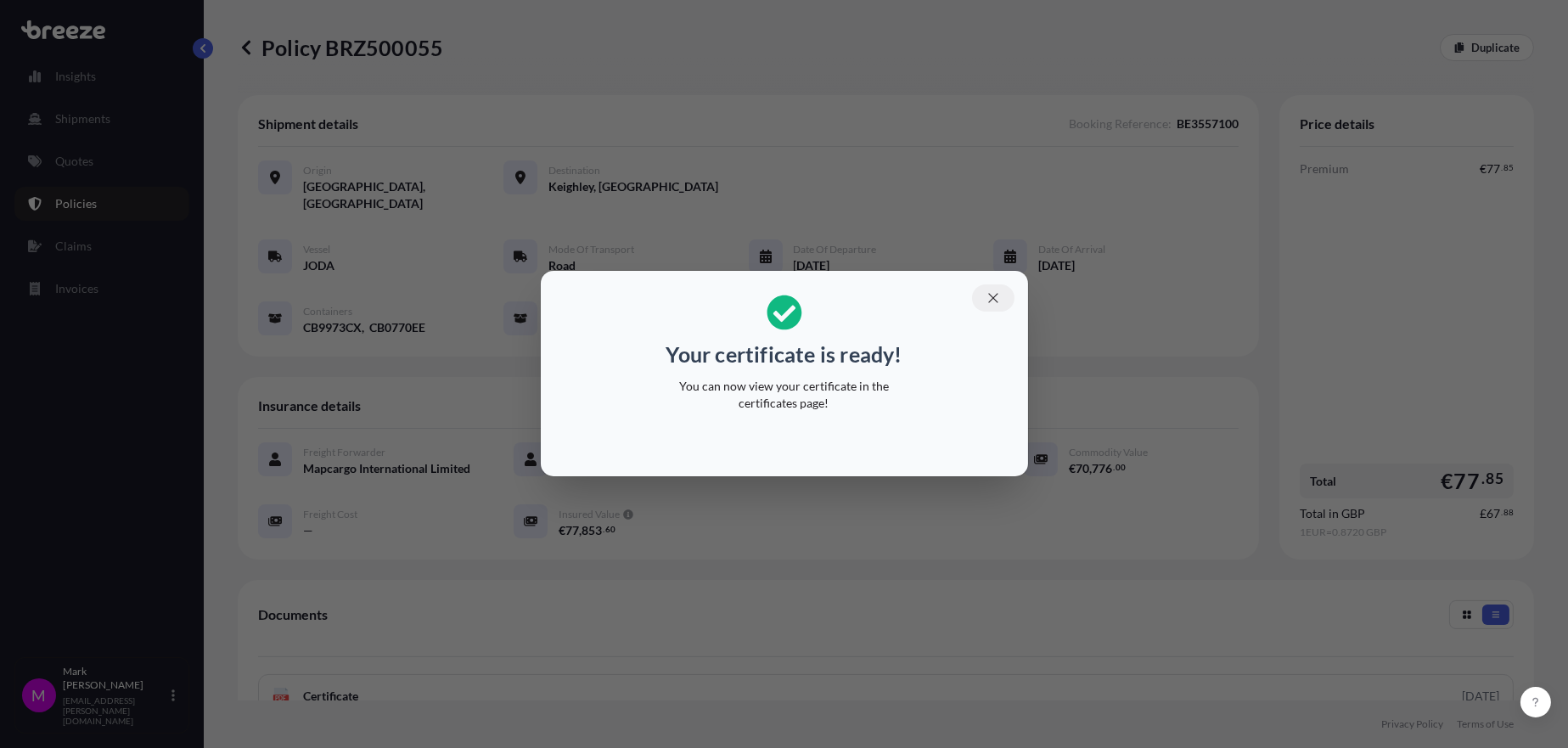
click at [996, 299] on icon "button" at bounding box center [993, 298] width 15 height 15
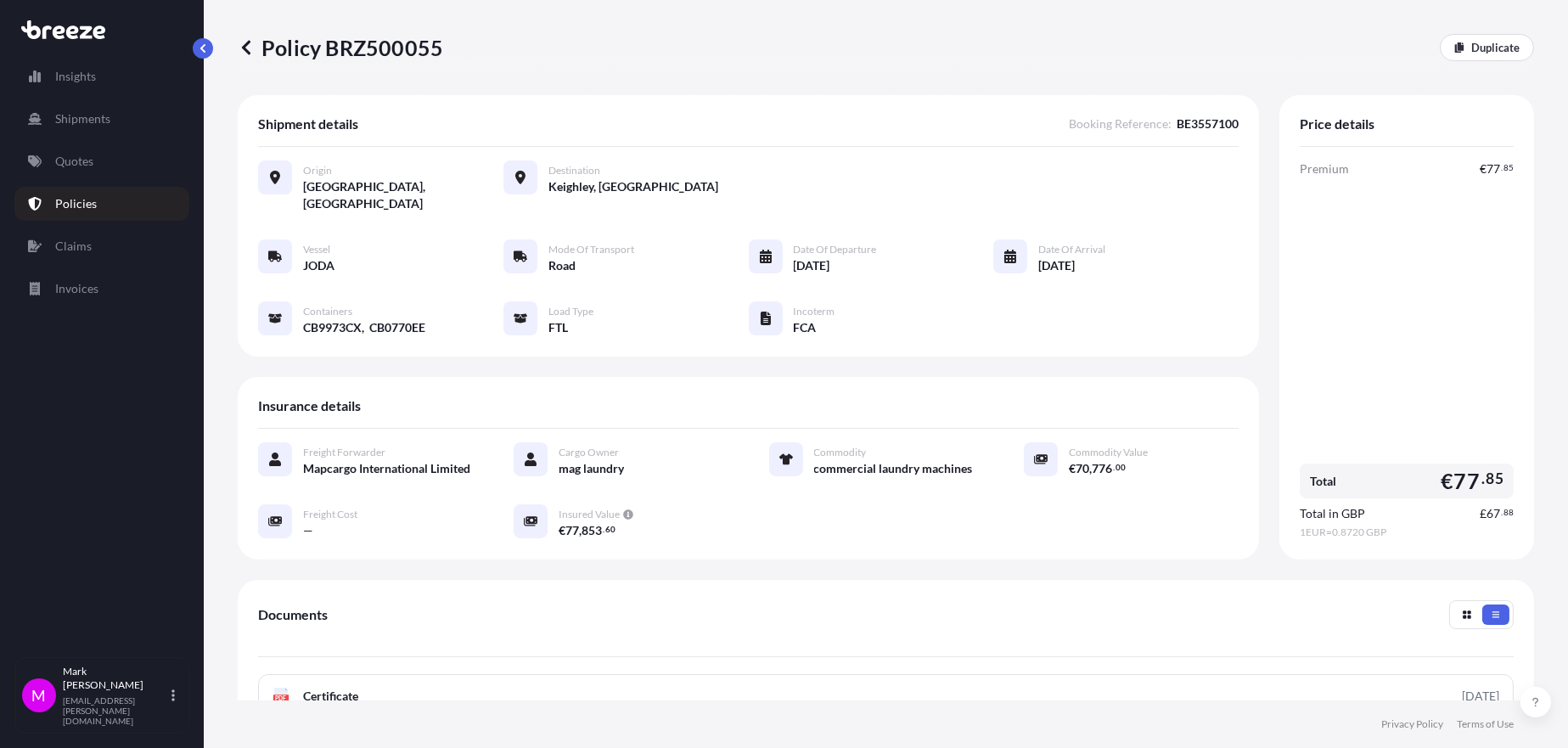
scroll to position [226, 0]
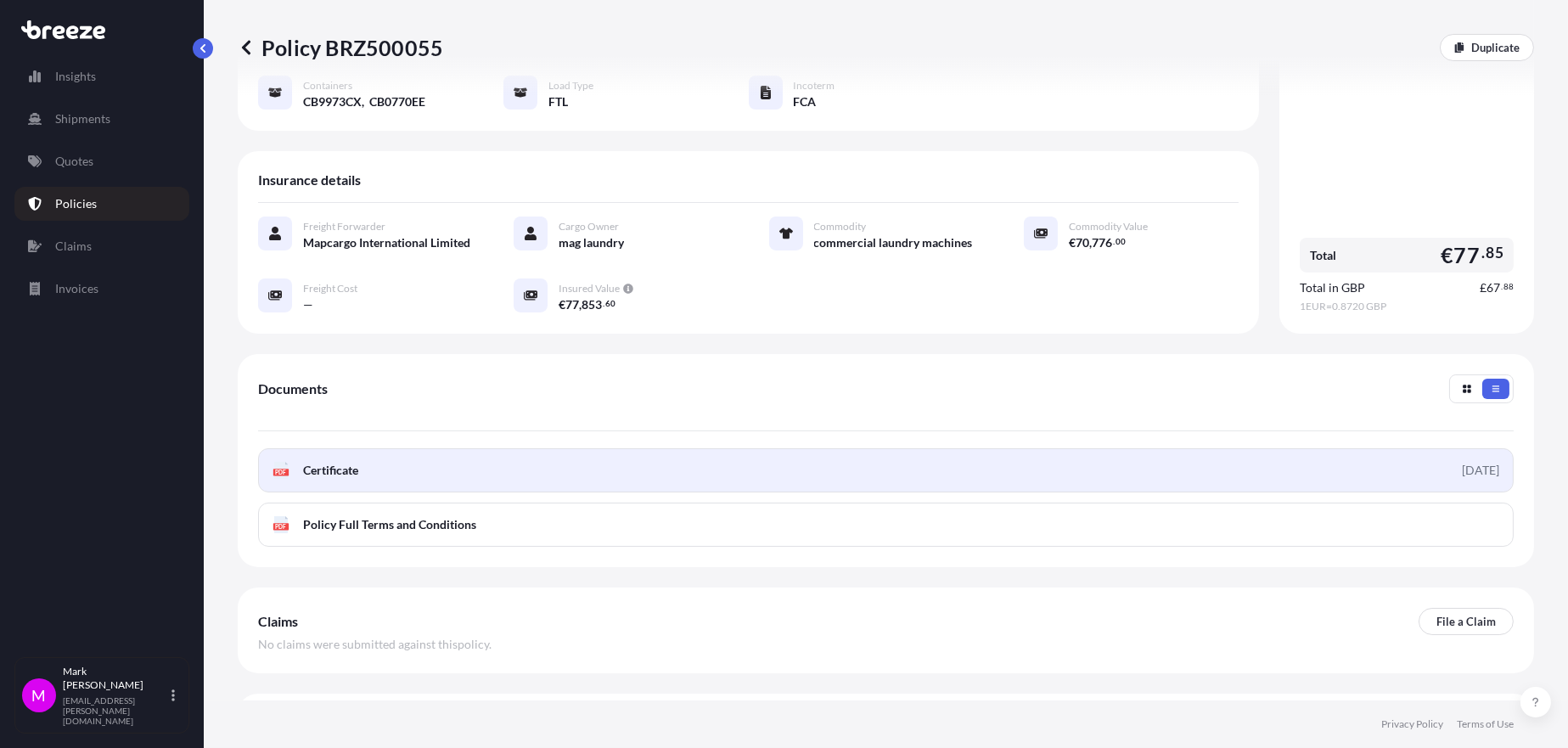
click at [345, 470] on span "Certificate" at bounding box center [330, 469] width 55 height 17
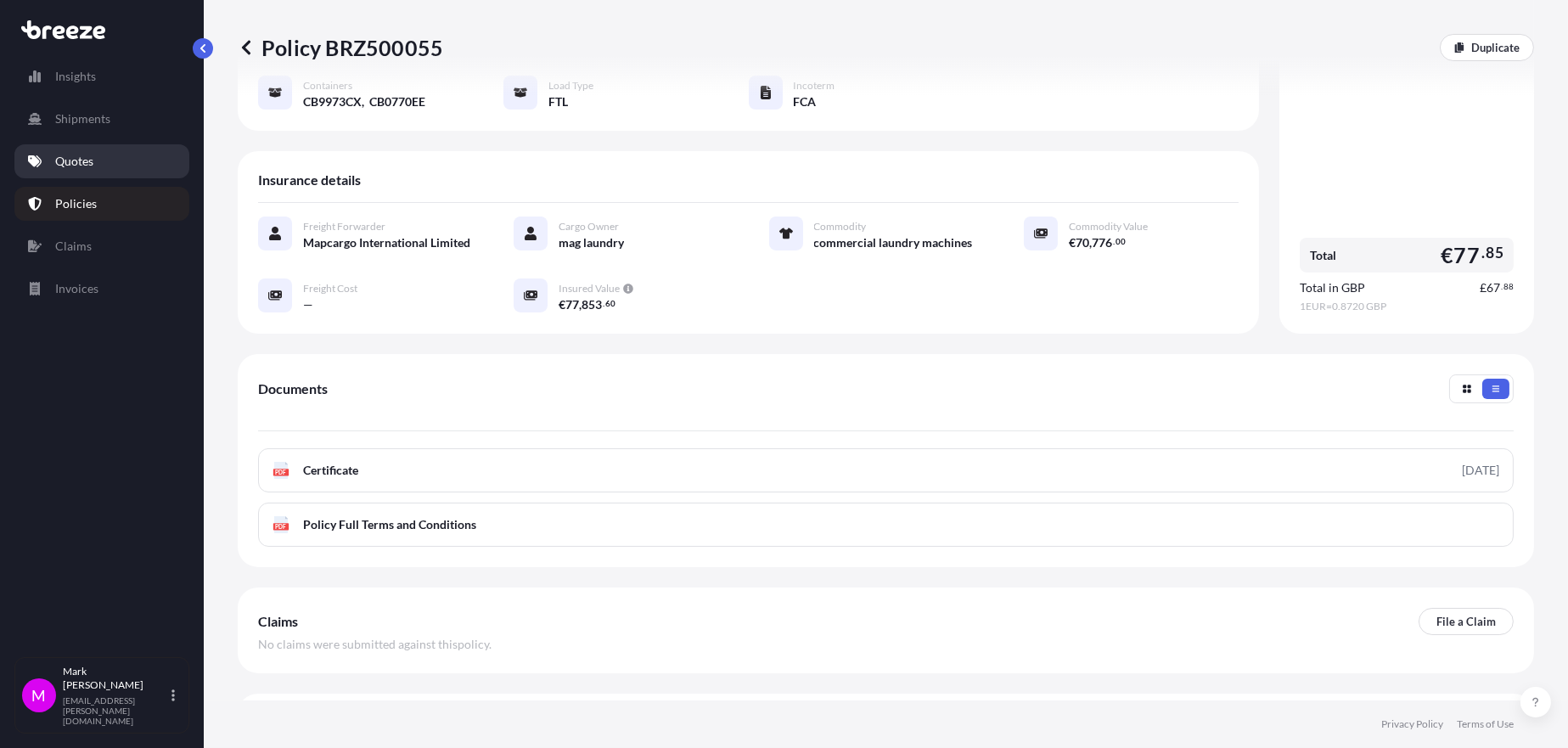
click at [93, 156] on p "Quotes" at bounding box center [74, 161] width 38 height 17
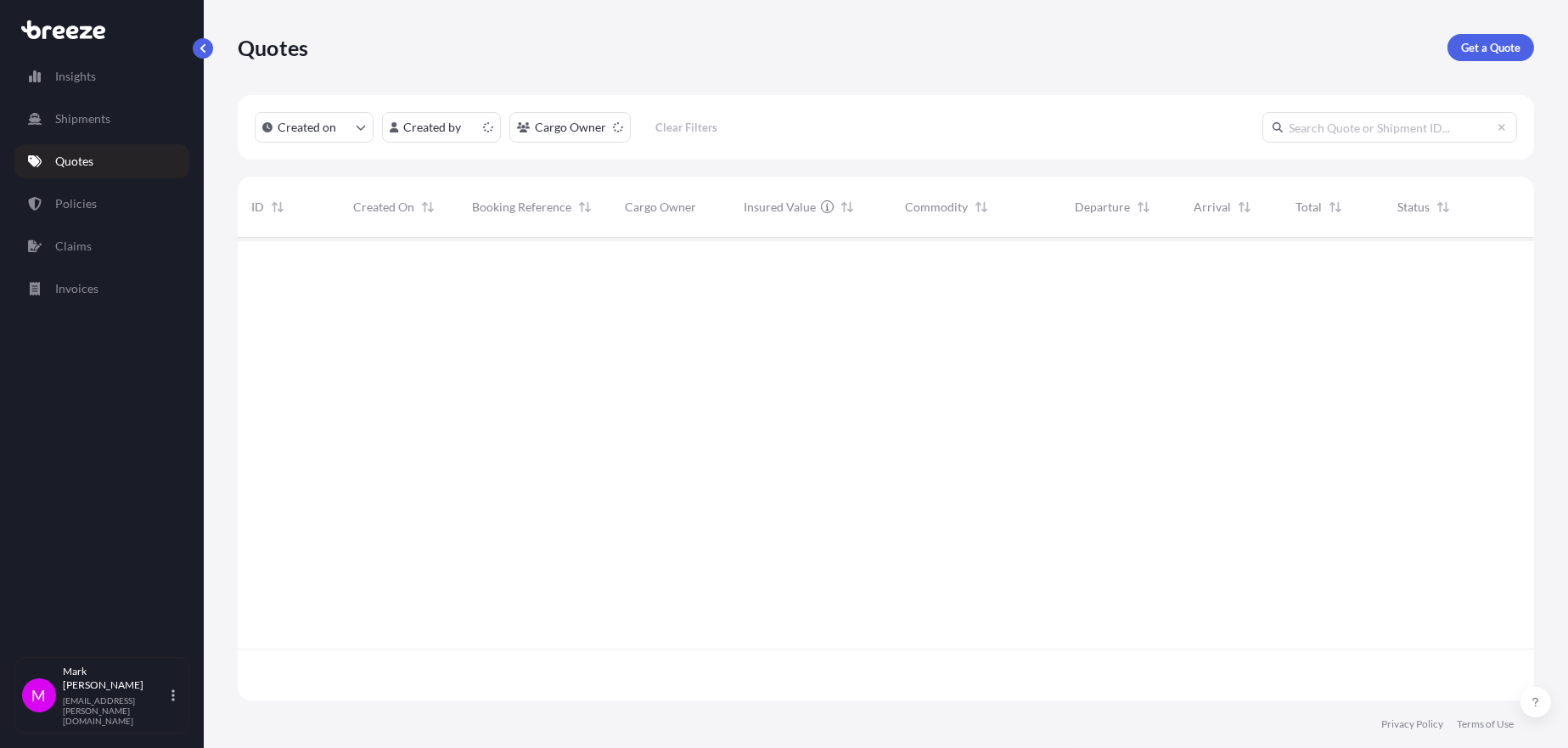
scroll to position [459, 1283]
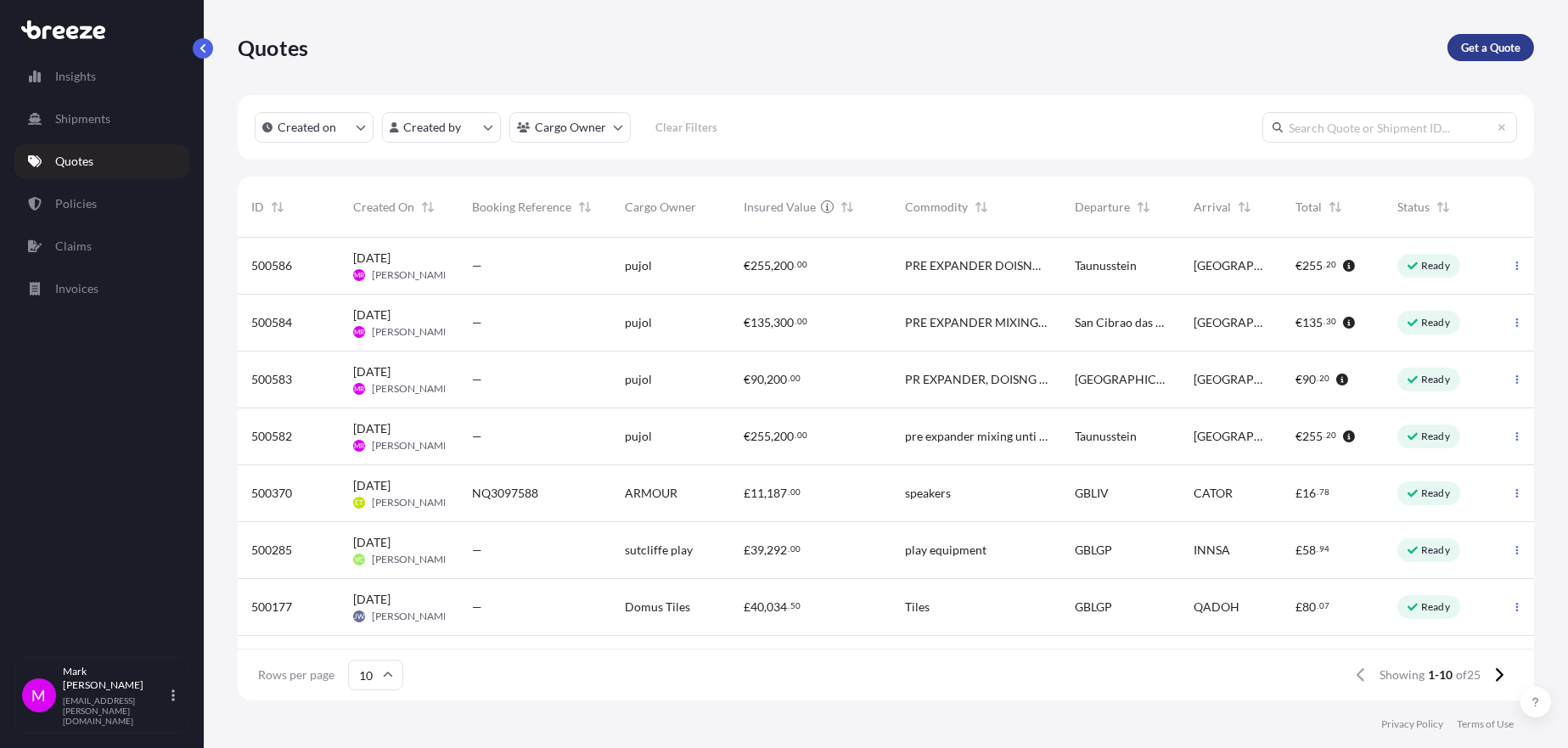
click at [1502, 44] on p "Get a Quote" at bounding box center [1491, 47] width 59 height 17
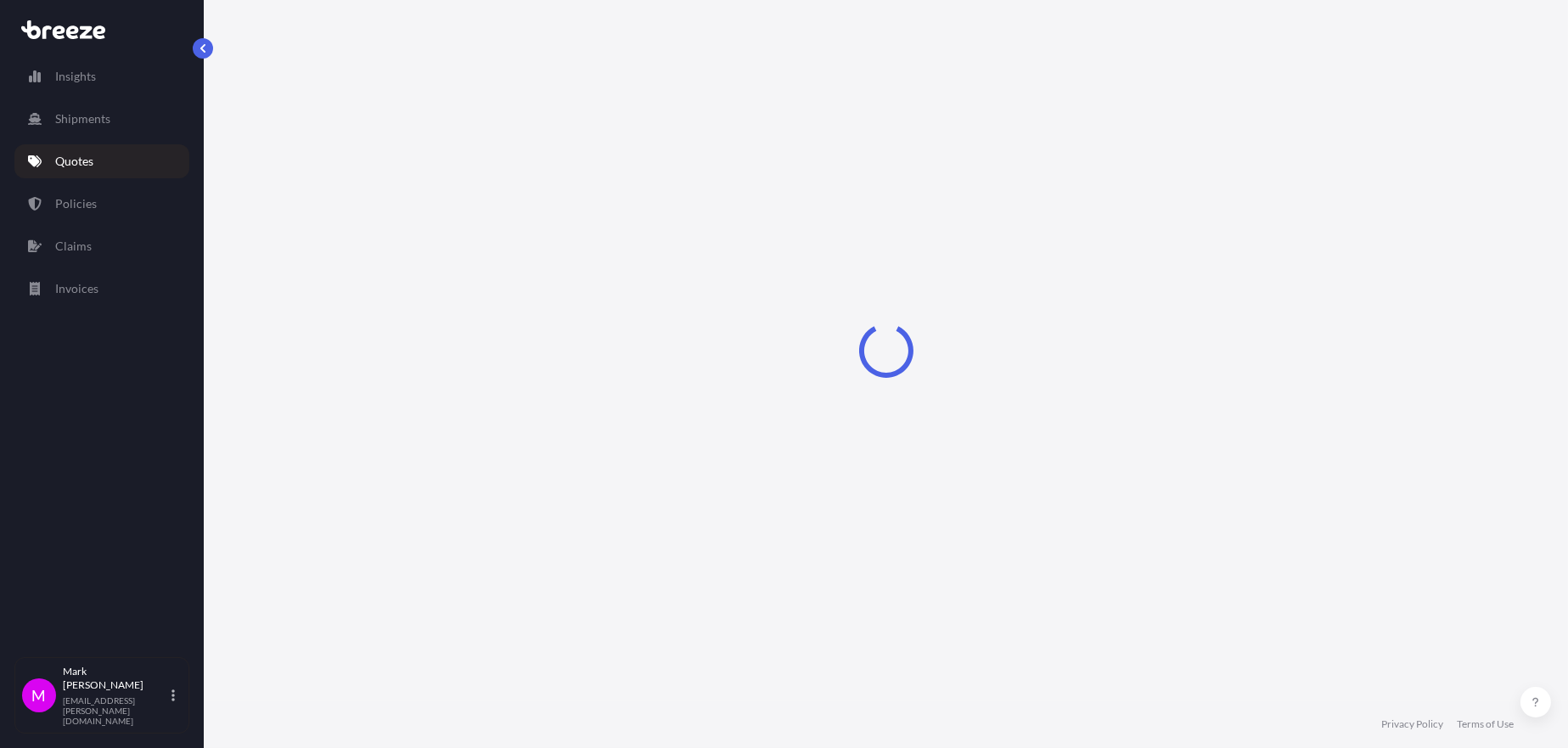
select select "Sea"
select select "1"
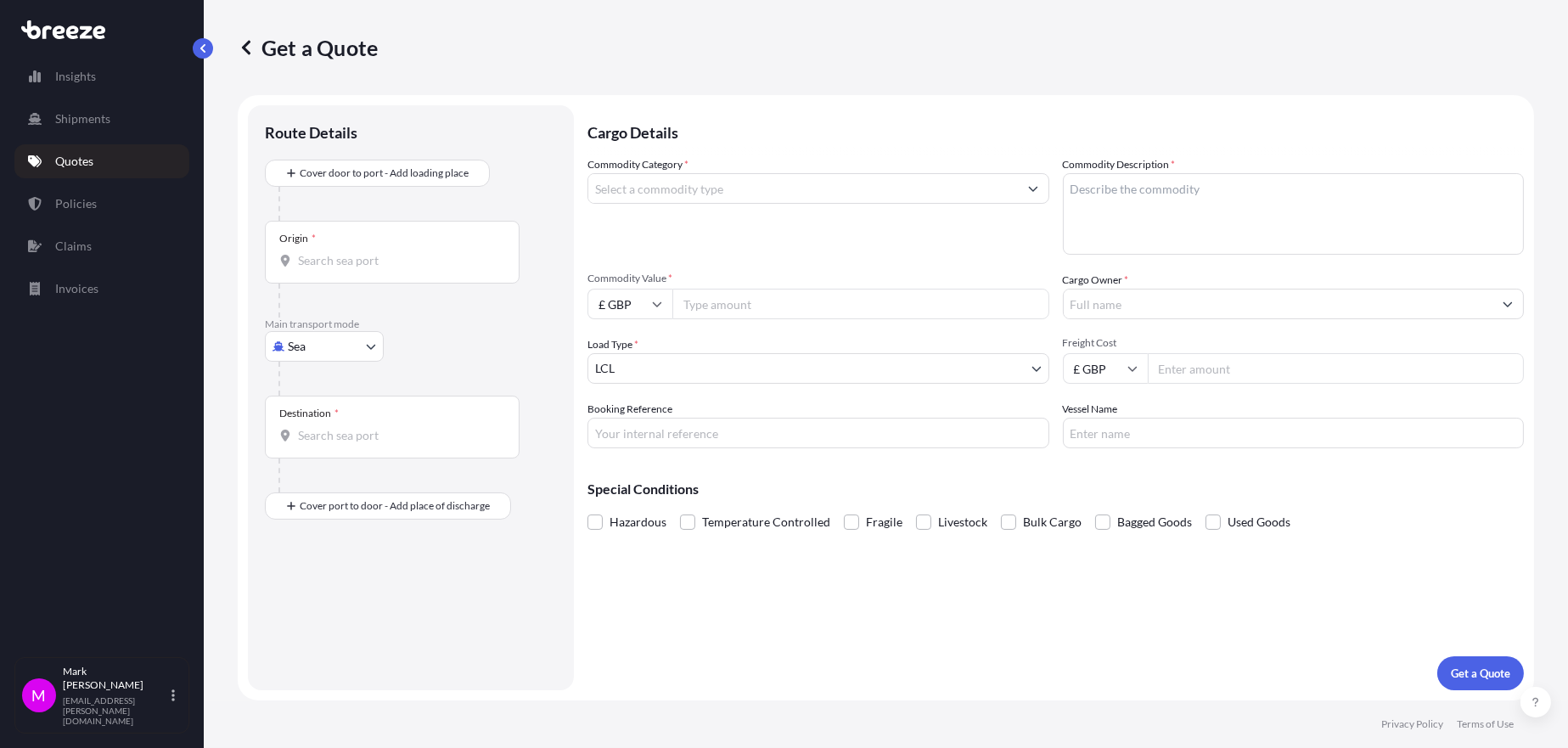
click at [356, 343] on body "Insights Shipments Quotes Policies Claims Invoices M [PERSON_NAME] [EMAIL_ADDRE…" at bounding box center [784, 374] width 1568 height 748
click at [322, 446] on span "Road" at bounding box center [310, 450] width 27 height 17
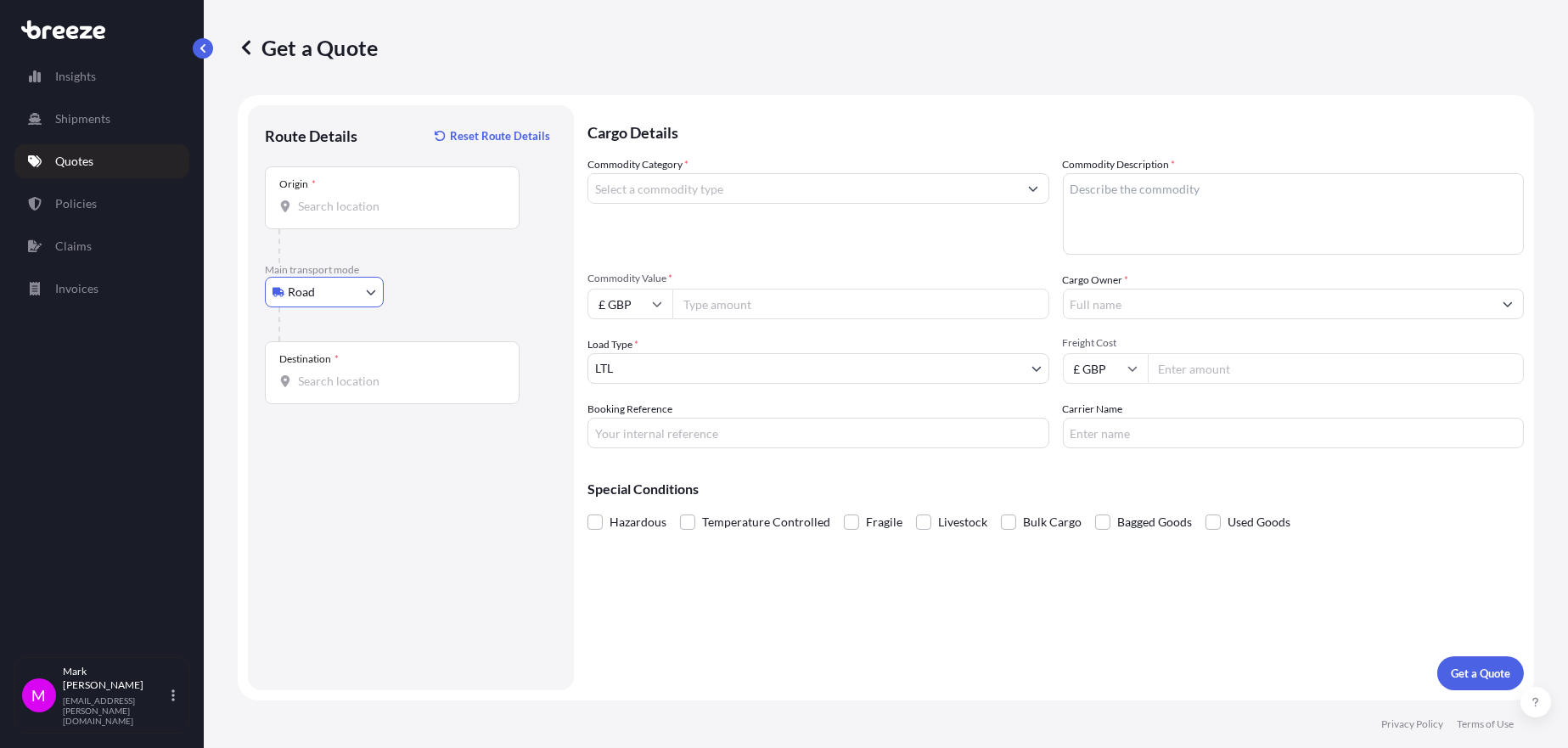
click at [350, 208] on input "Origin *" at bounding box center [398, 206] width 201 height 17
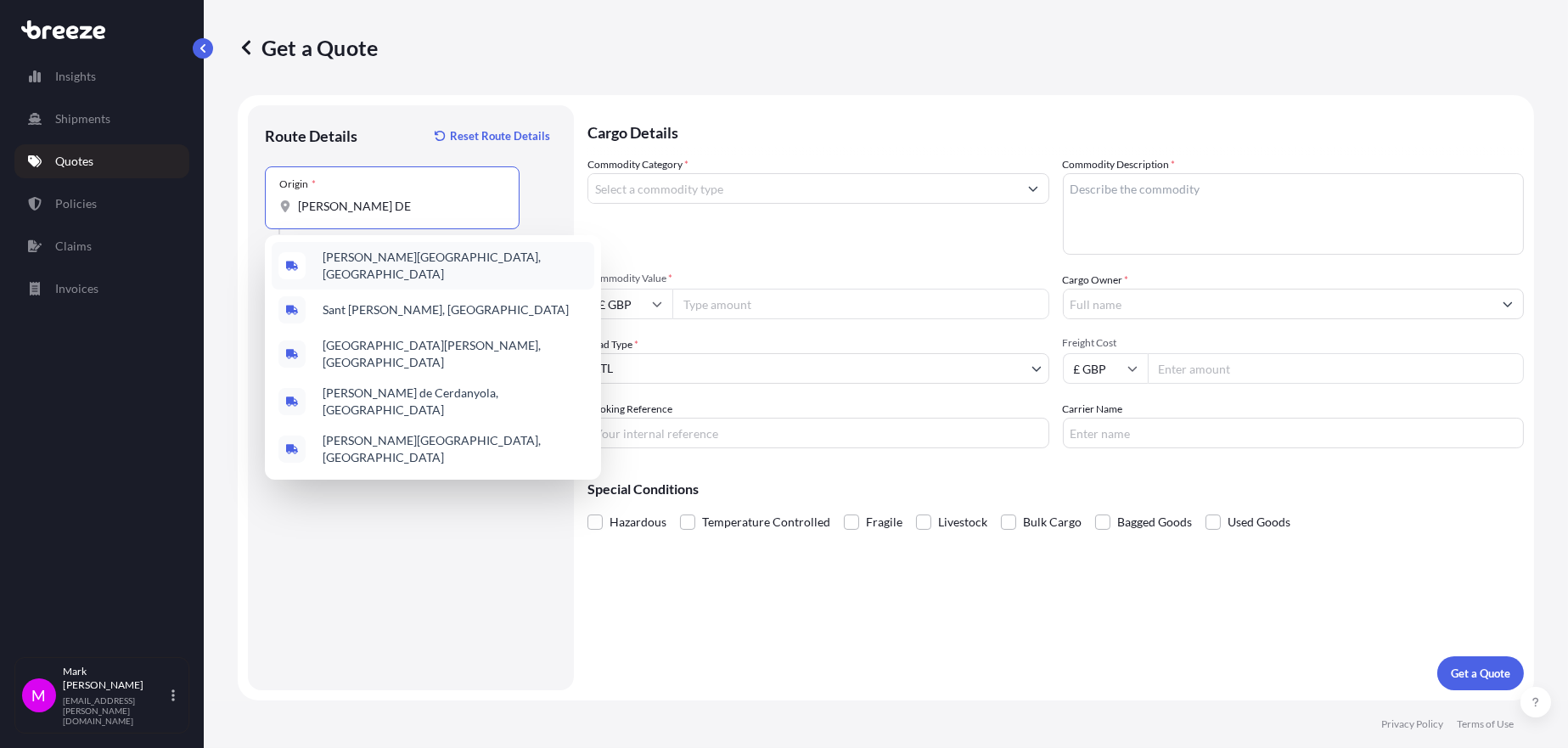
click at [365, 264] on span "[PERSON_NAME][GEOGRAPHIC_DATA], [GEOGRAPHIC_DATA]" at bounding box center [455, 266] width 264 height 34
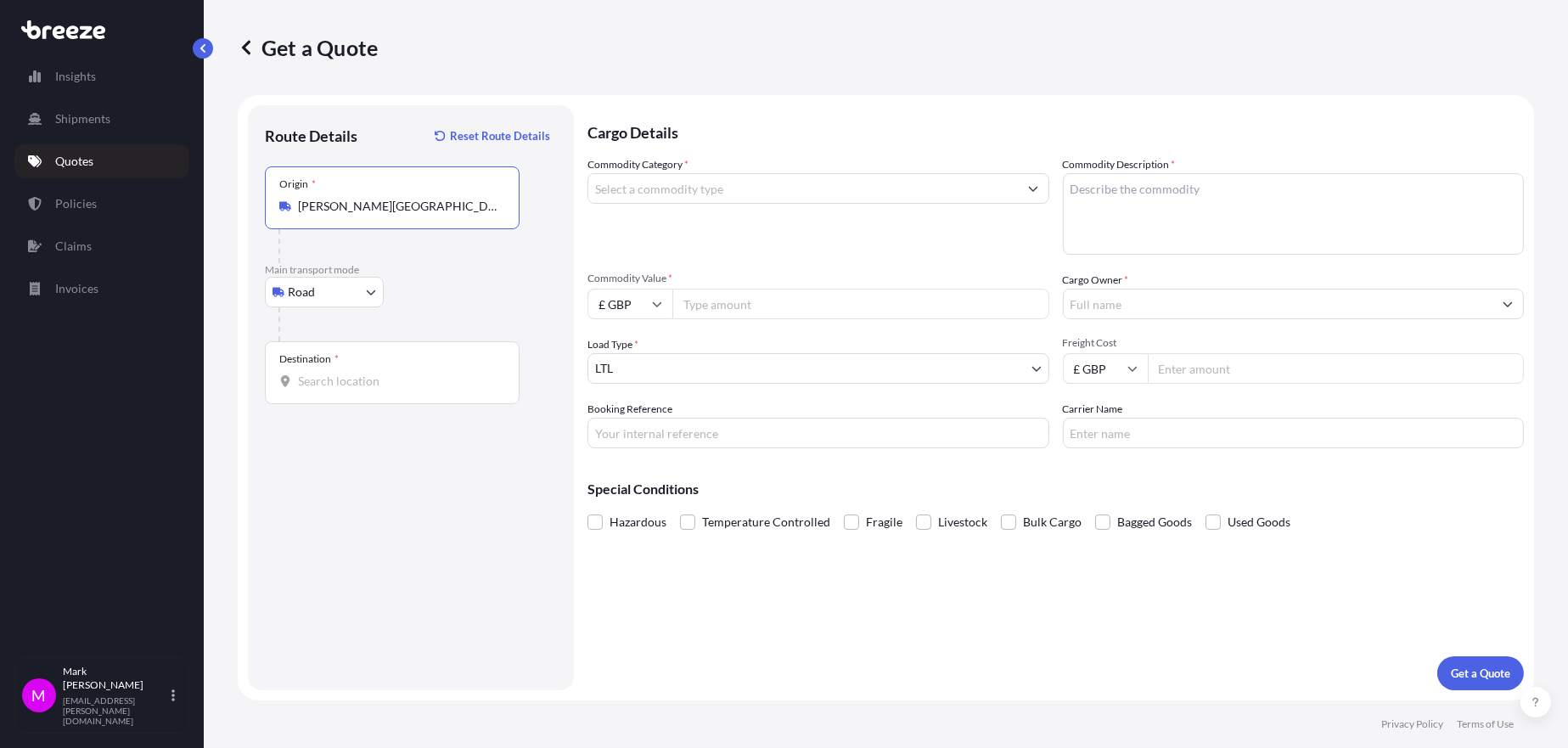
type input "[PERSON_NAME][GEOGRAPHIC_DATA], [GEOGRAPHIC_DATA]"
click at [340, 375] on input "Destination *" at bounding box center [398, 380] width 201 height 17
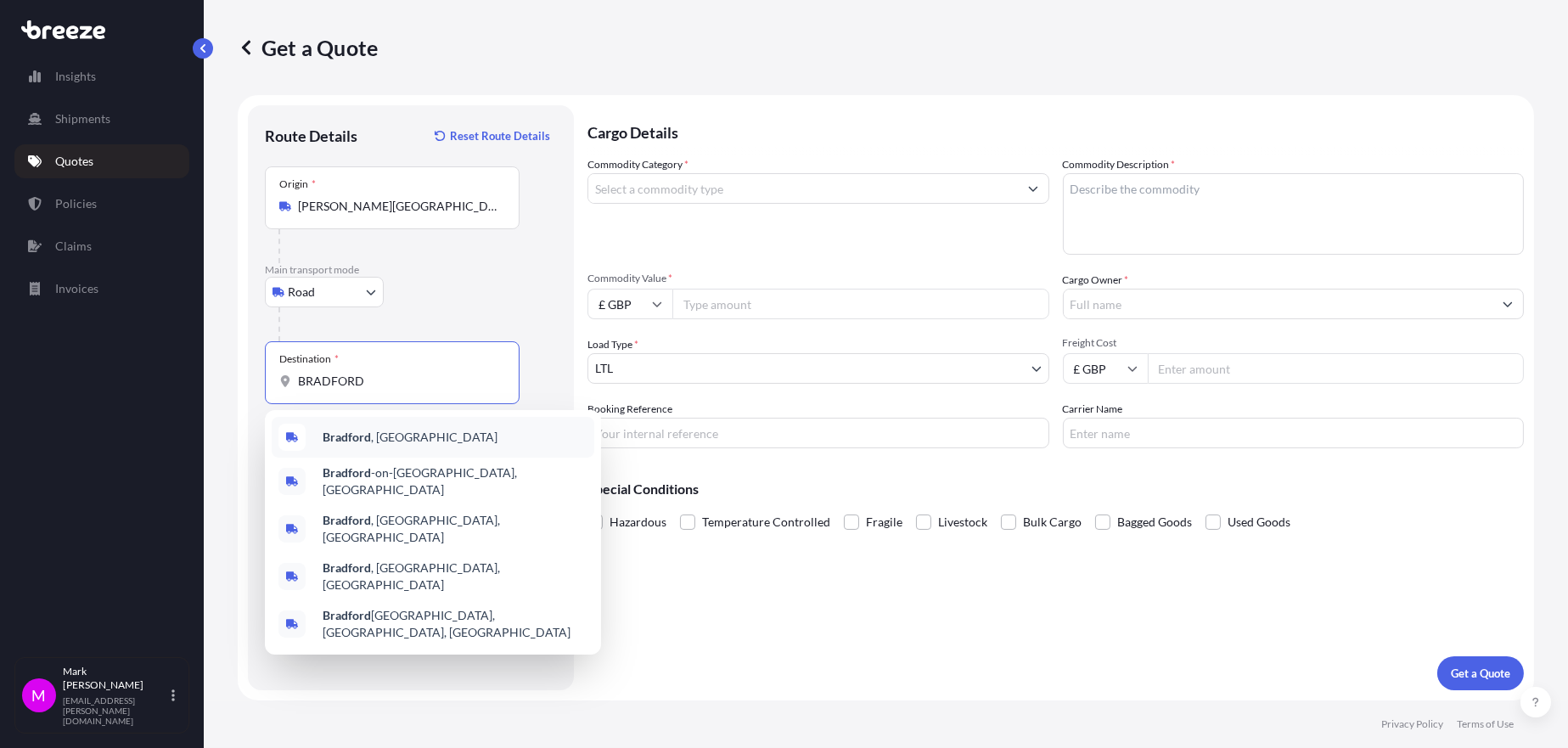
click at [366, 436] on b "Bradford" at bounding box center [347, 437] width 49 height 14
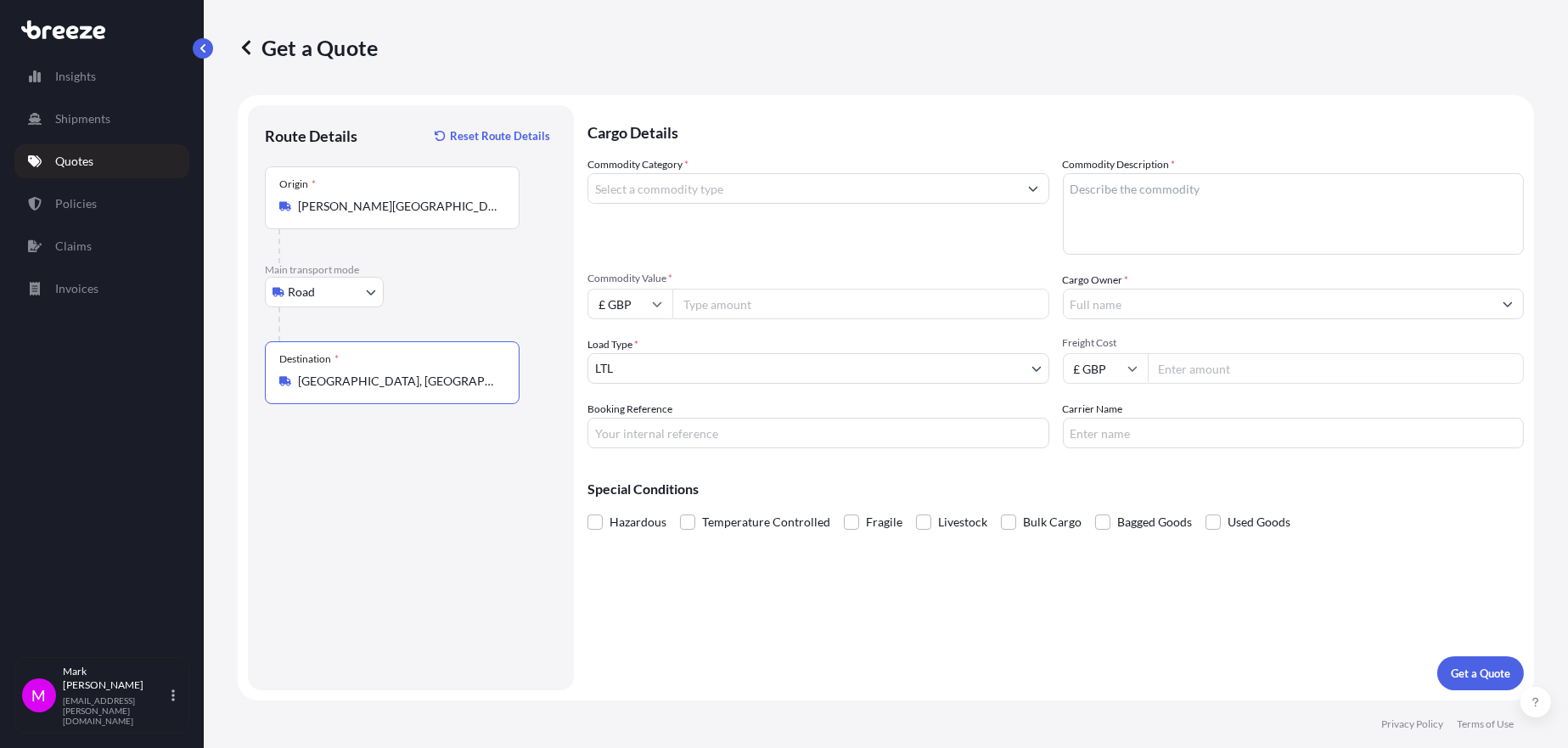
type input "[GEOGRAPHIC_DATA], [GEOGRAPHIC_DATA]"
click at [707, 199] on input "Commodity Category *" at bounding box center [803, 189] width 430 height 31
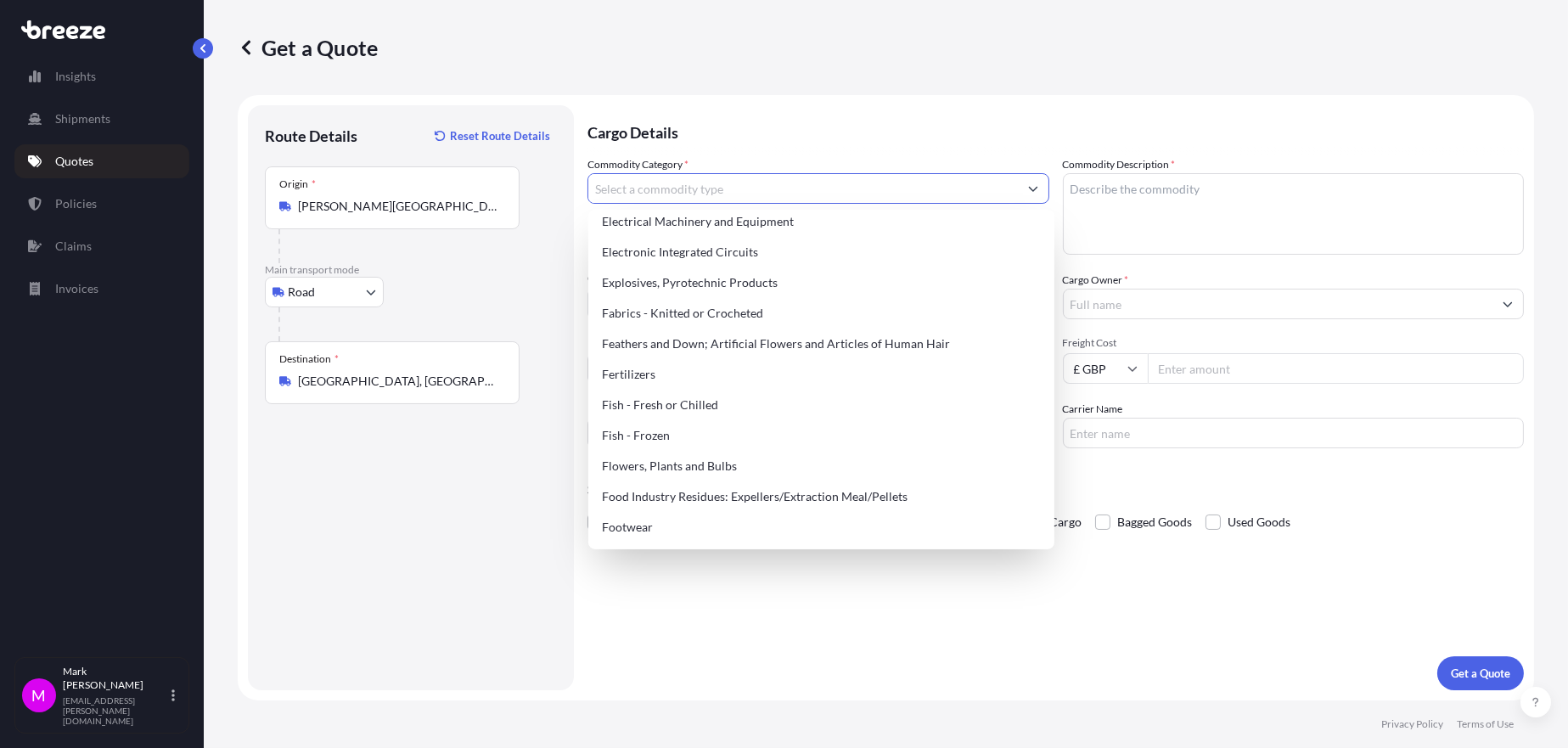
scroll to position [984, 0]
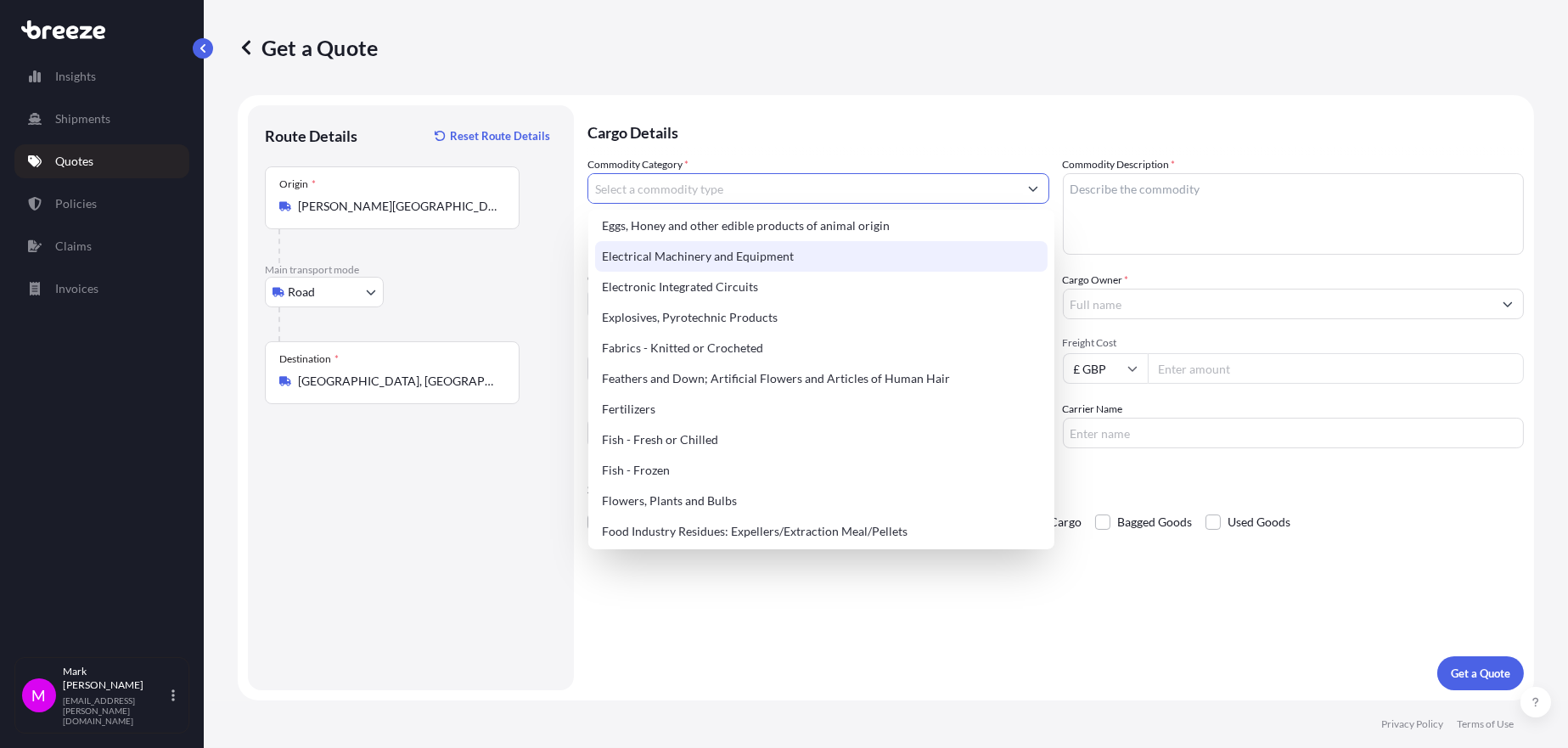
click at [773, 251] on div "Electrical Machinery and Equipment" at bounding box center [821, 256] width 452 height 31
type input "Electrical Machinery and Equipment"
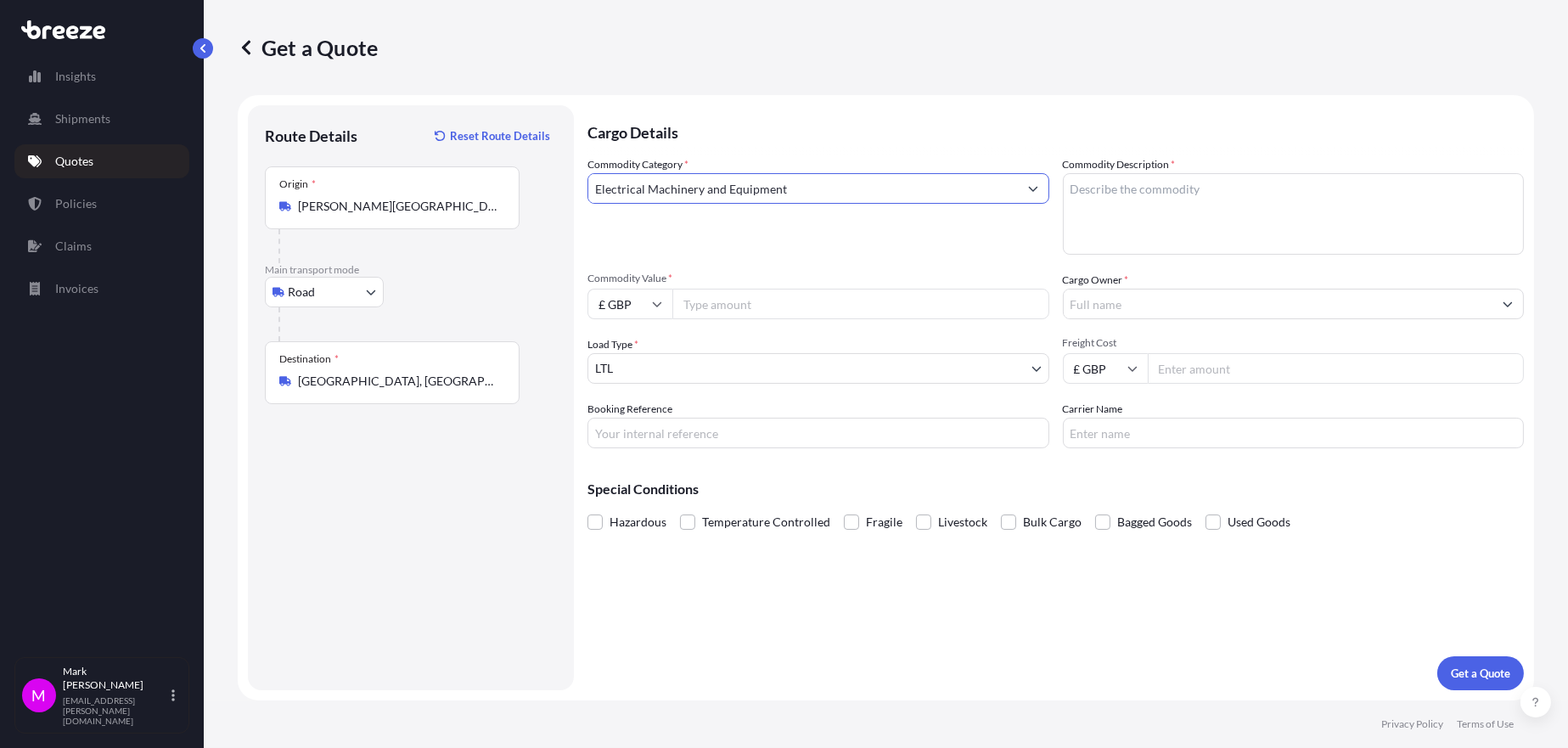
click at [661, 304] on icon at bounding box center [657, 303] width 10 height 10
click at [642, 345] on div "€ EUR" at bounding box center [630, 351] width 71 height 32
type input "€ EUR"
click at [730, 307] on input "Commodity Value *" at bounding box center [861, 304] width 377 height 31
type input "17694"
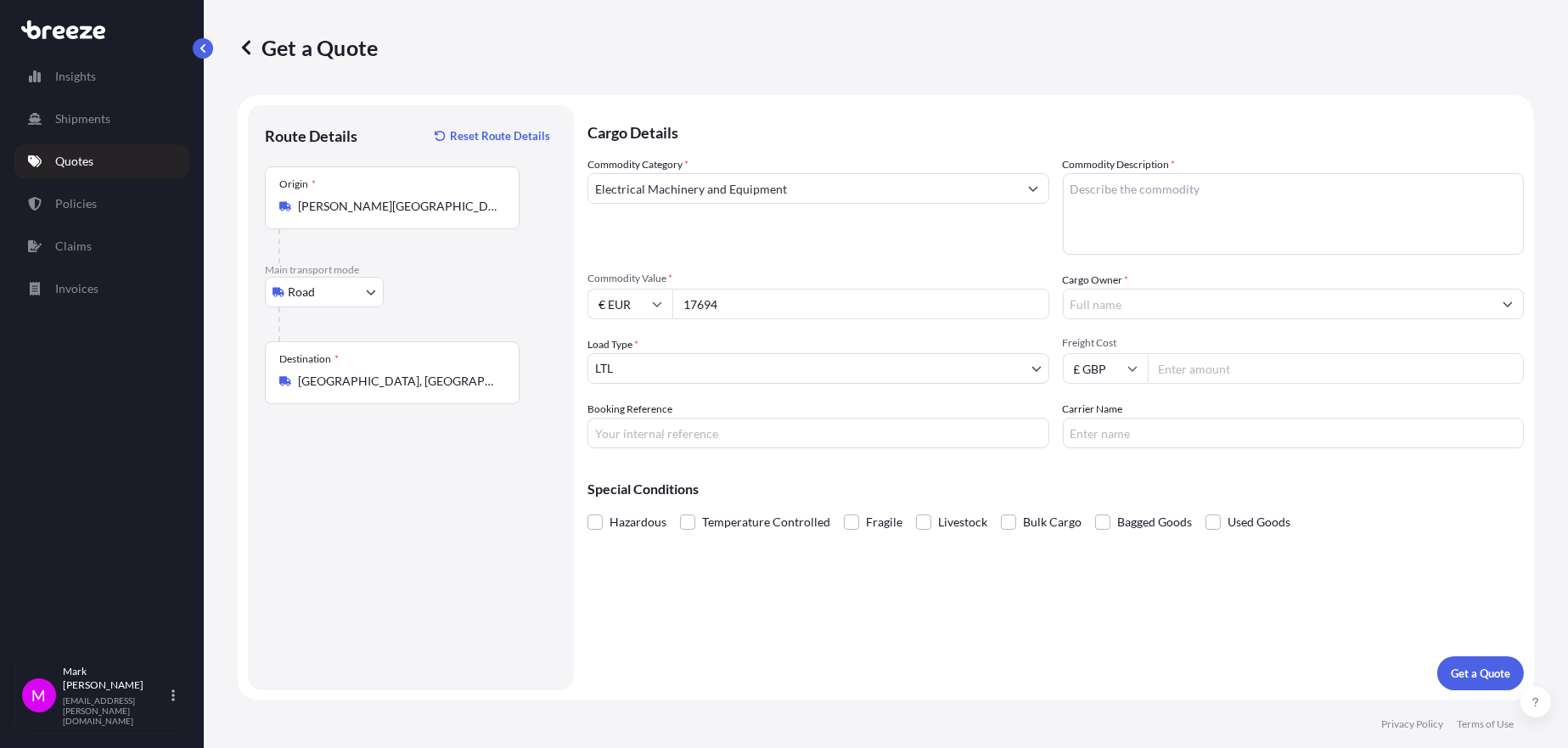
click at [838, 440] on input "Booking Reference" at bounding box center [818, 432] width 461 height 31
type input "BE3557162"
click at [1080, 195] on textarea "Commodity Description *" at bounding box center [1294, 214] width 461 height 82
type textarea "COMMERCIAL LAUNDRY EQUIPMENT"
click at [1215, 296] on input "Cargo Owner *" at bounding box center [1279, 304] width 430 height 31
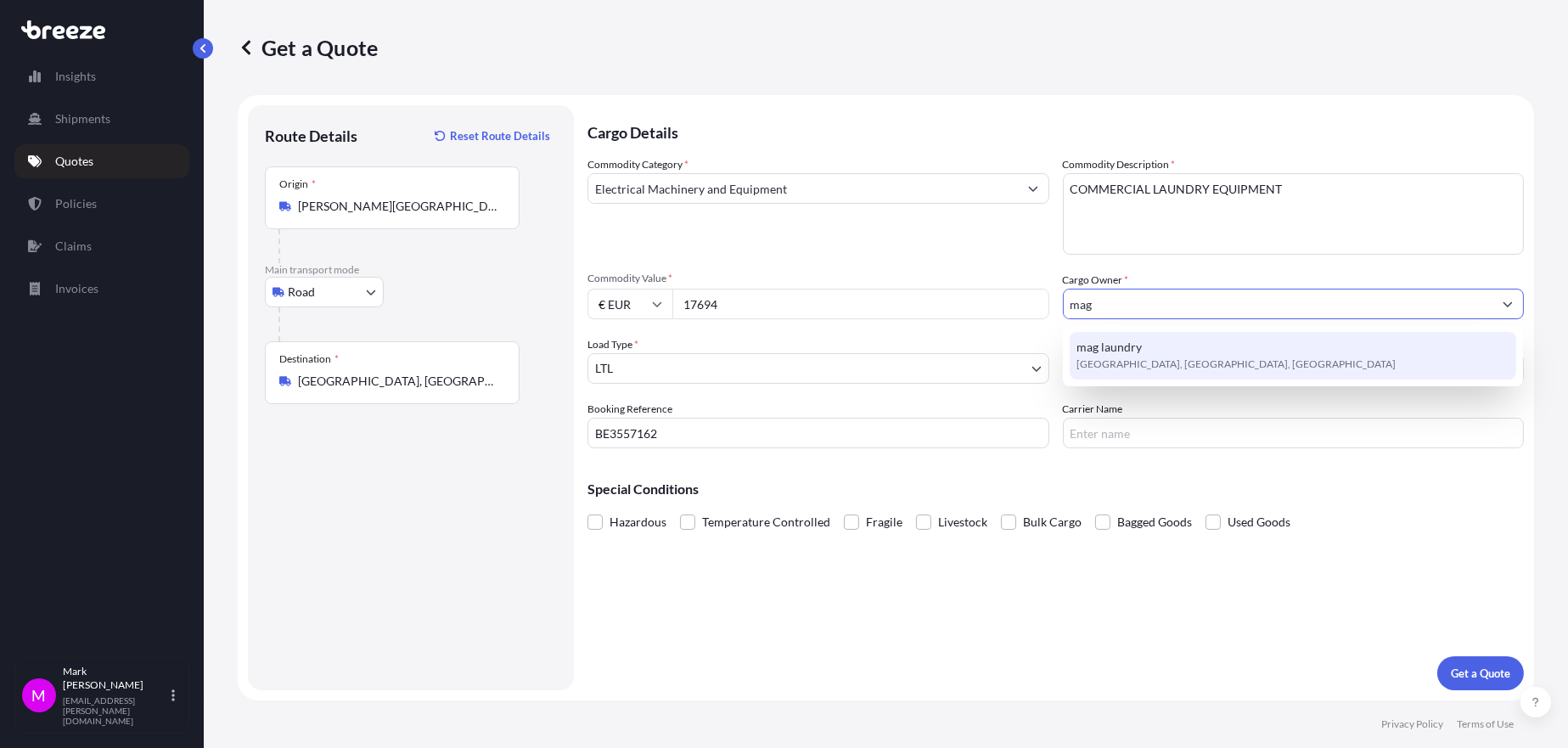
click at [1165, 351] on div "mag laundry [GEOGRAPHIC_DATA], [GEOGRAPHIC_DATA], [GEOGRAPHIC_DATA]" at bounding box center [1293, 355] width 446 height 48
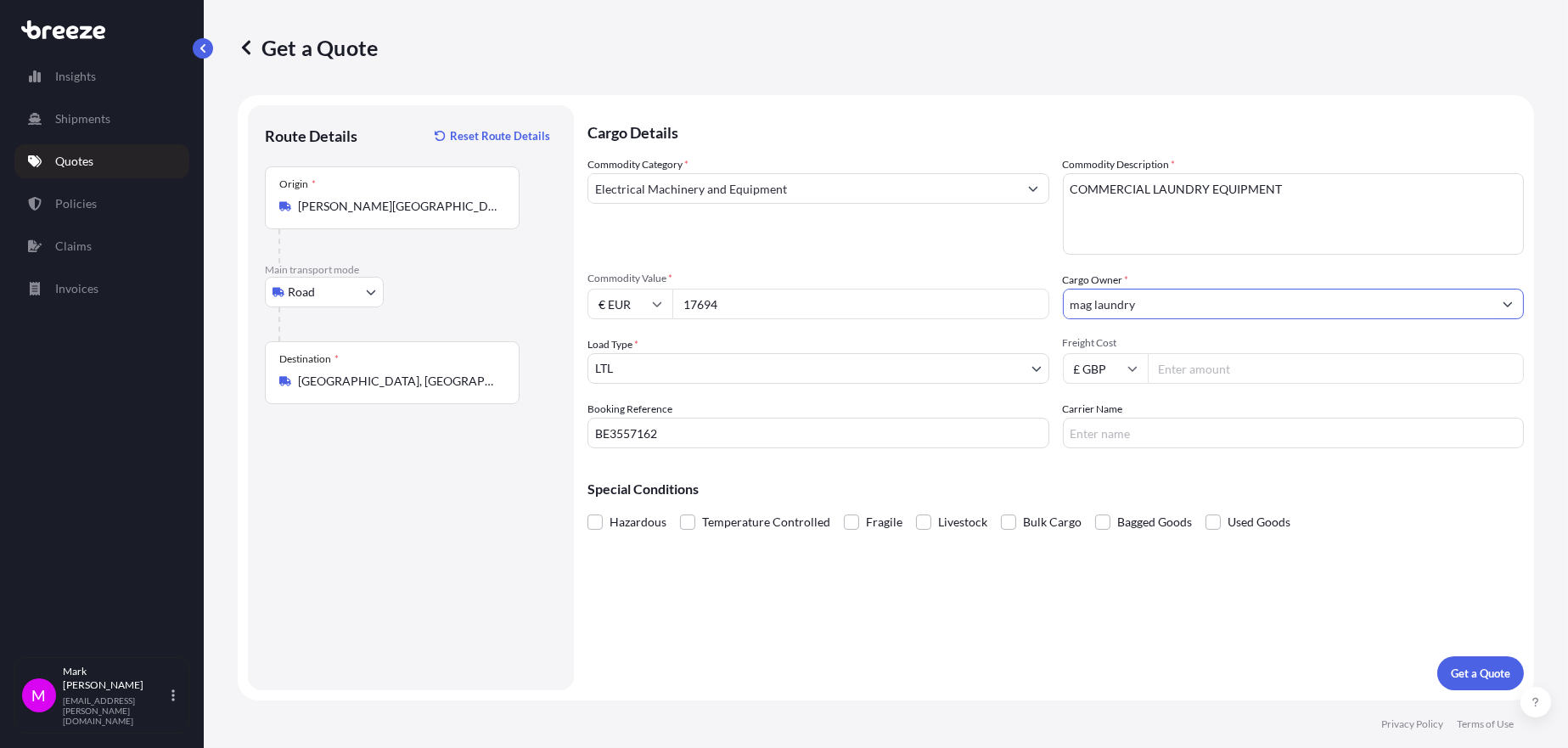
type input "mag laundry"
click at [1187, 364] on input "Freight Cost" at bounding box center [1336, 369] width 377 height 31
type input "950.00"
click at [1475, 672] on p "Get a Quote" at bounding box center [1481, 672] width 59 height 17
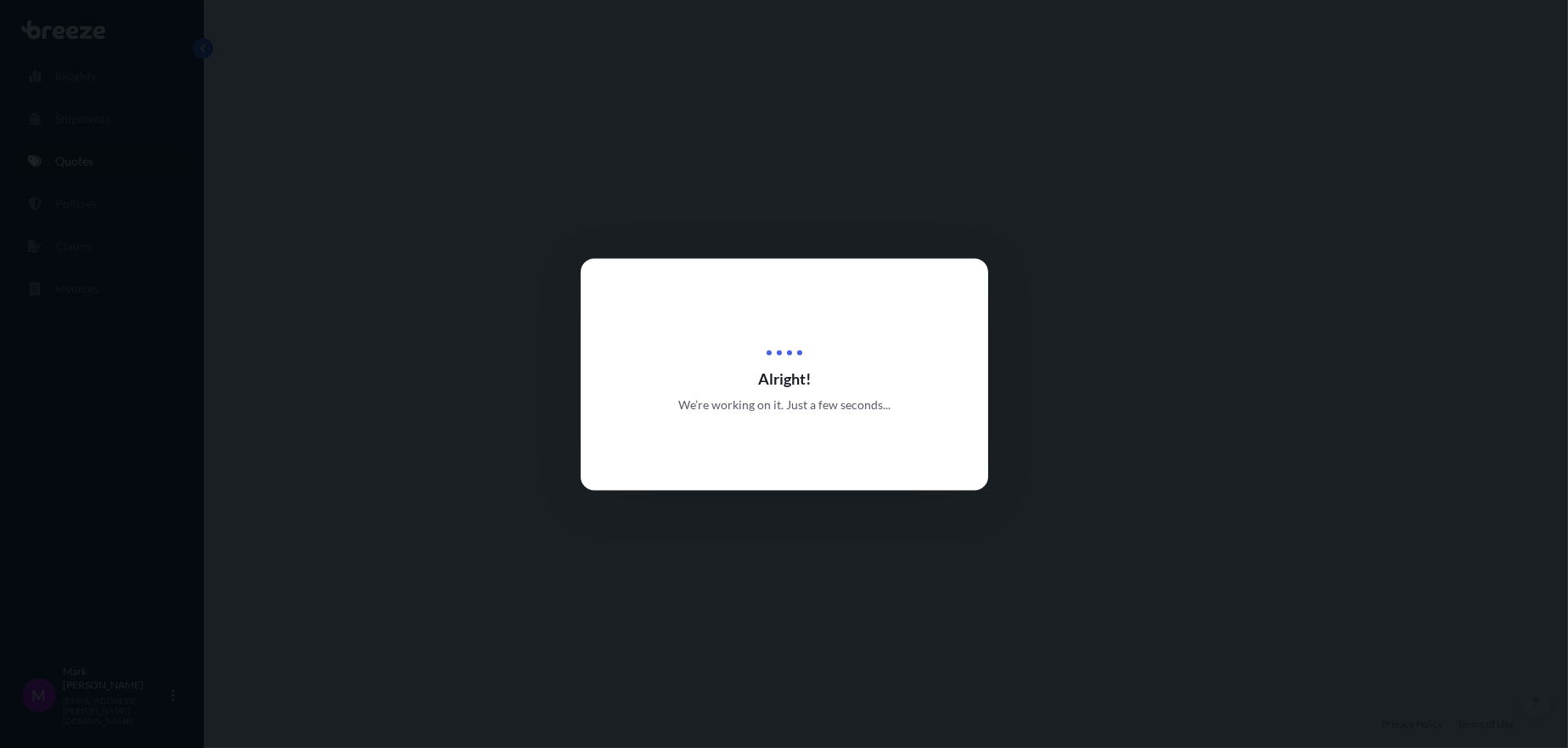
select select "Road"
select select "1"
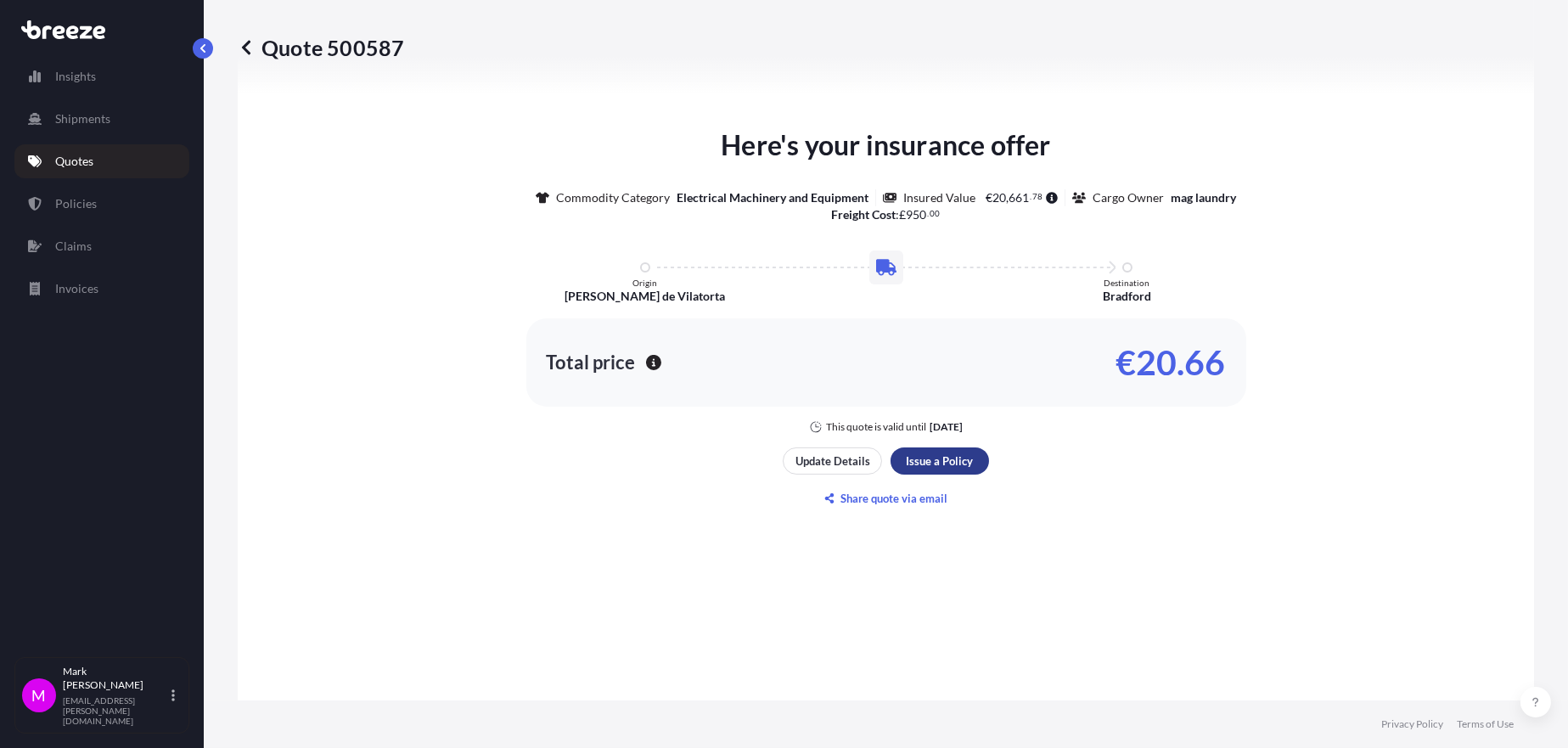
scroll to position [1945, 0]
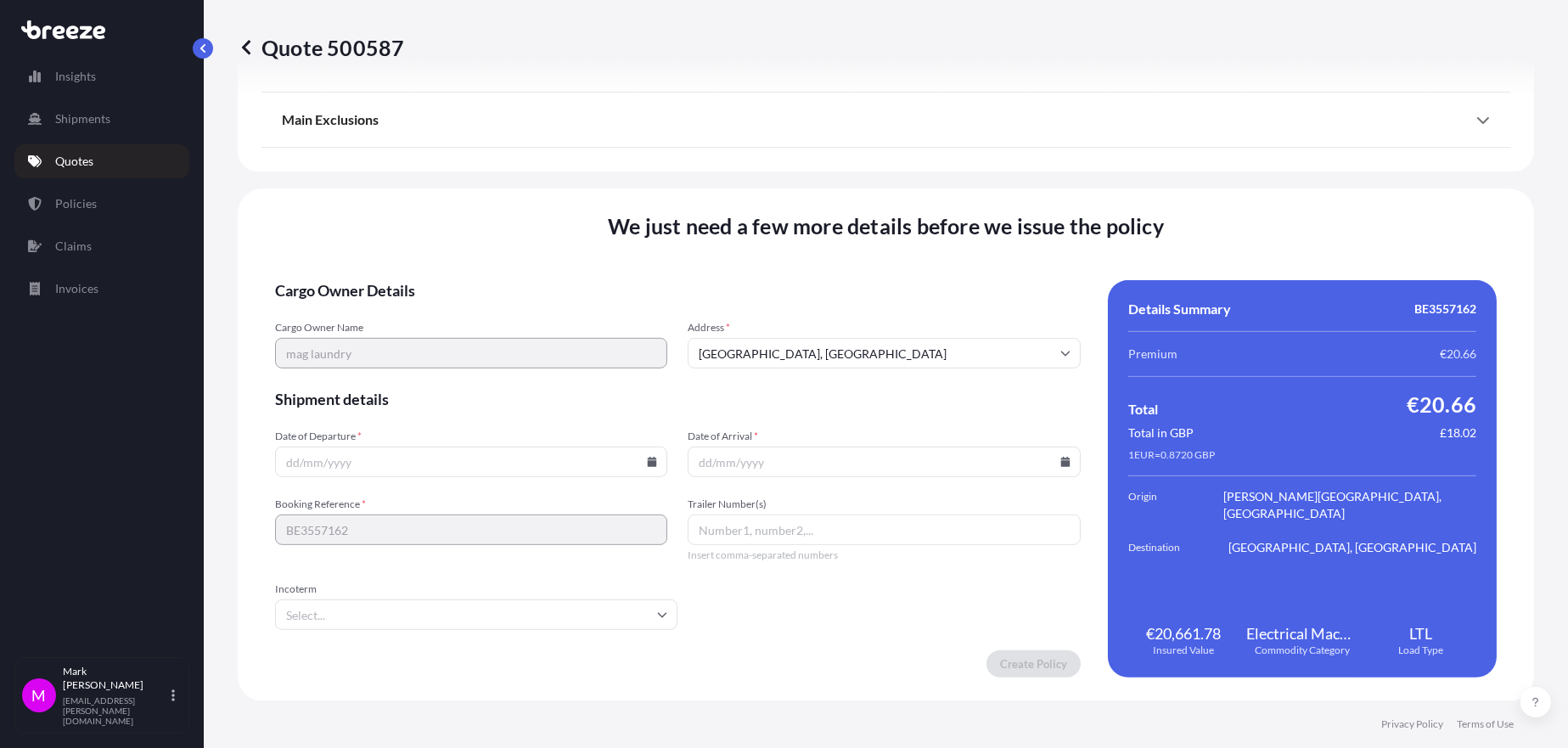
click at [490, 468] on input "Date of Departure *" at bounding box center [471, 461] width 392 height 31
click at [647, 461] on icon at bounding box center [651, 461] width 10 height 10
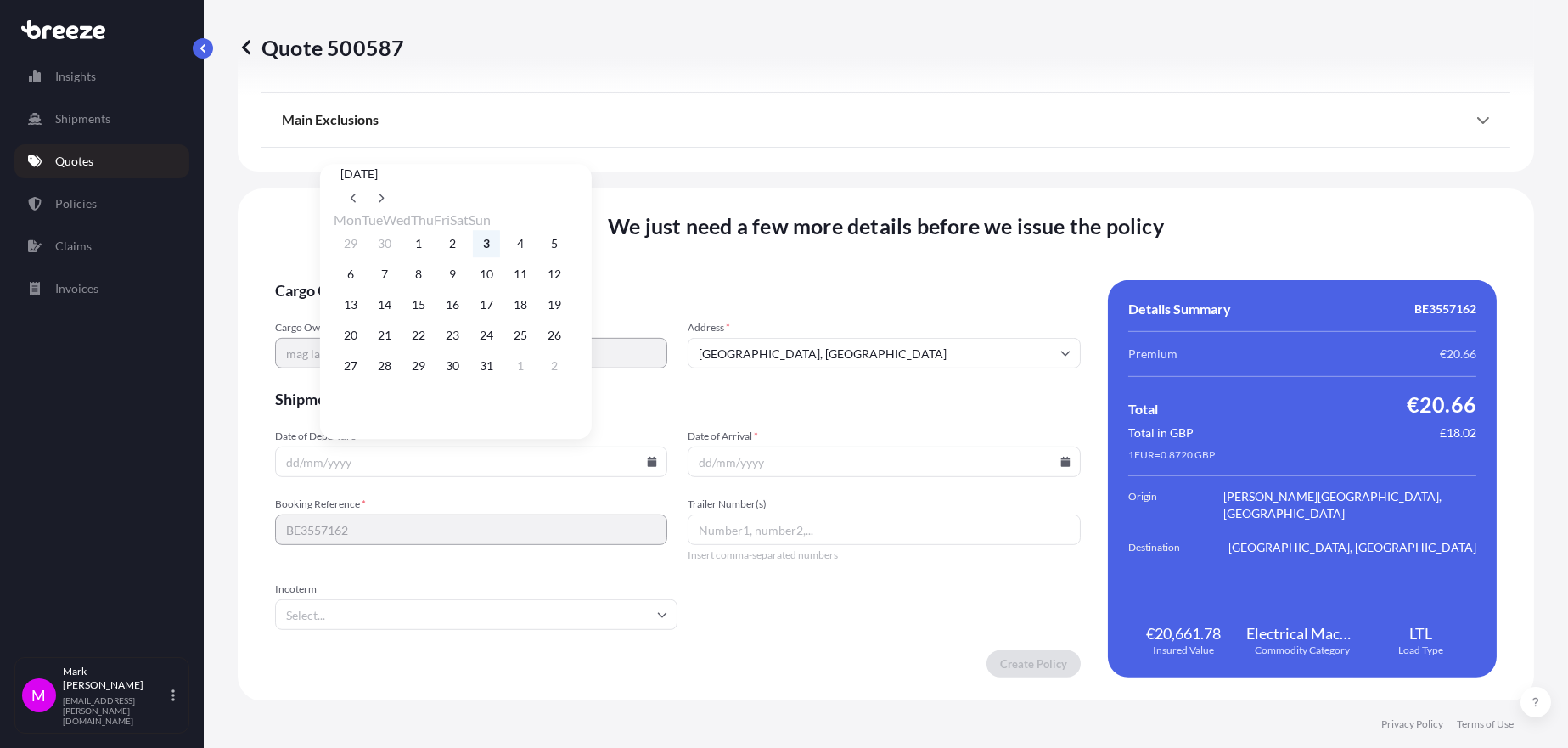
click at [500, 238] on button "3" at bounding box center [487, 244] width 27 height 27
type input "[DATE]"
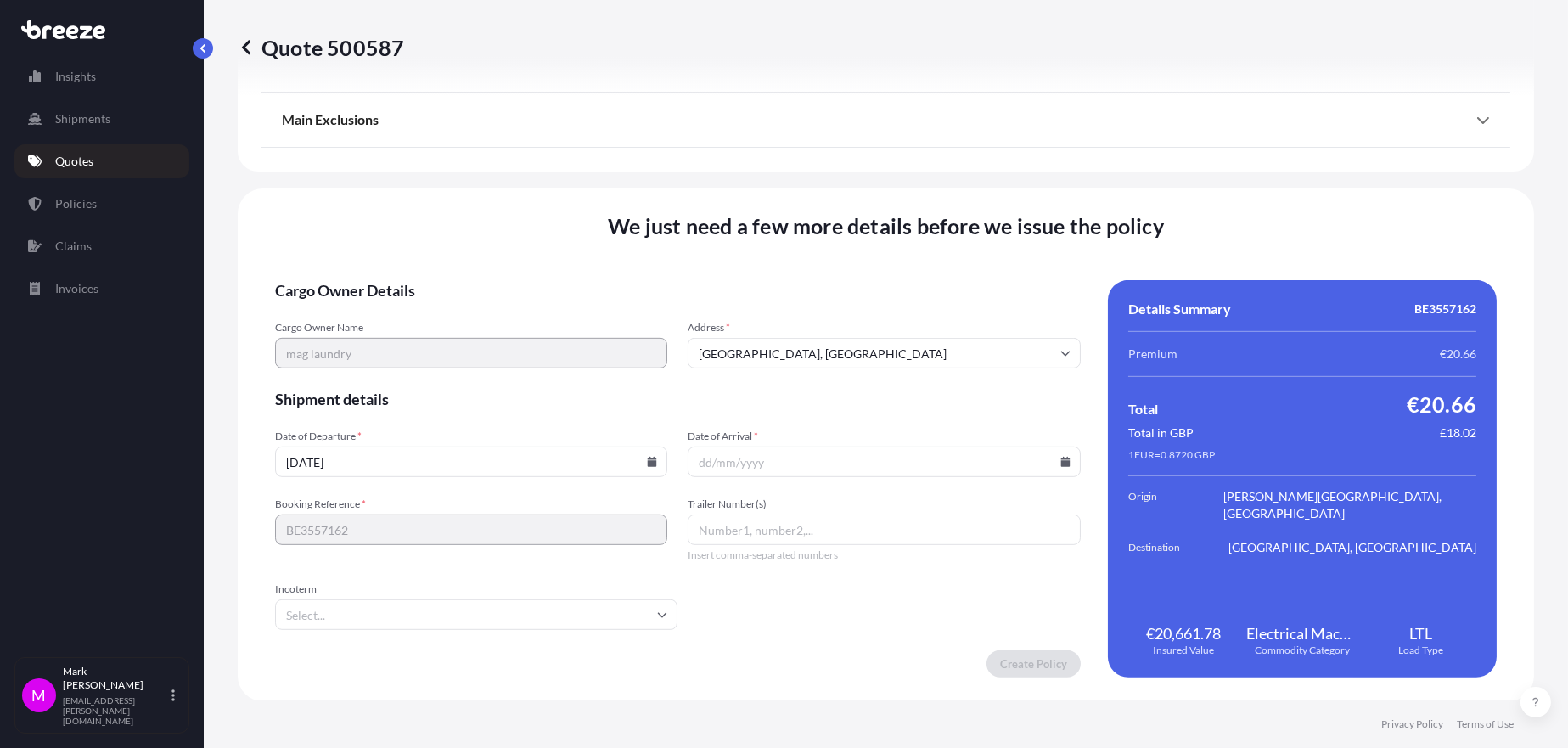
click at [1061, 462] on icon at bounding box center [1065, 461] width 9 height 10
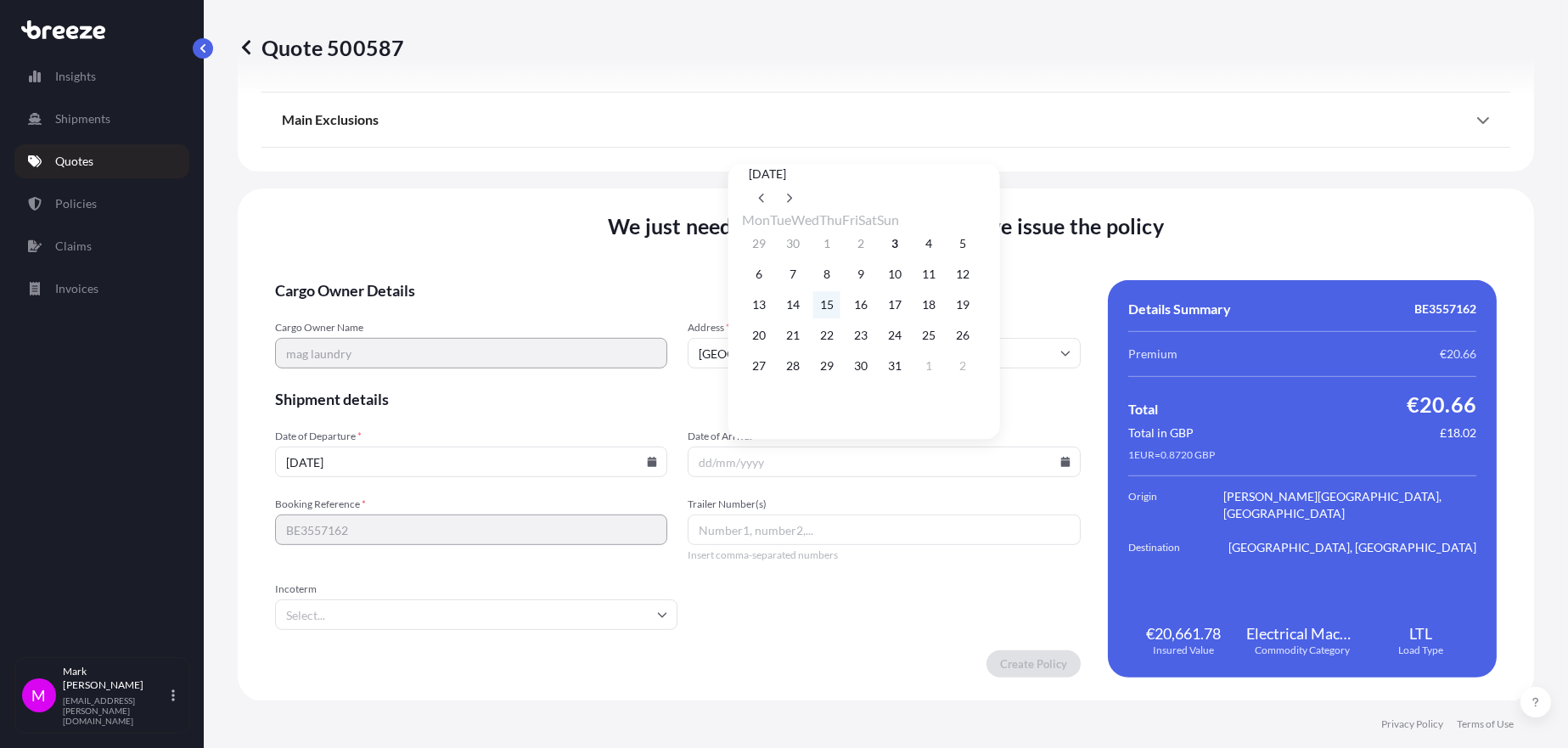
click at [840, 309] on button "15" at bounding box center [827, 305] width 27 height 27
type input "[DATE]"
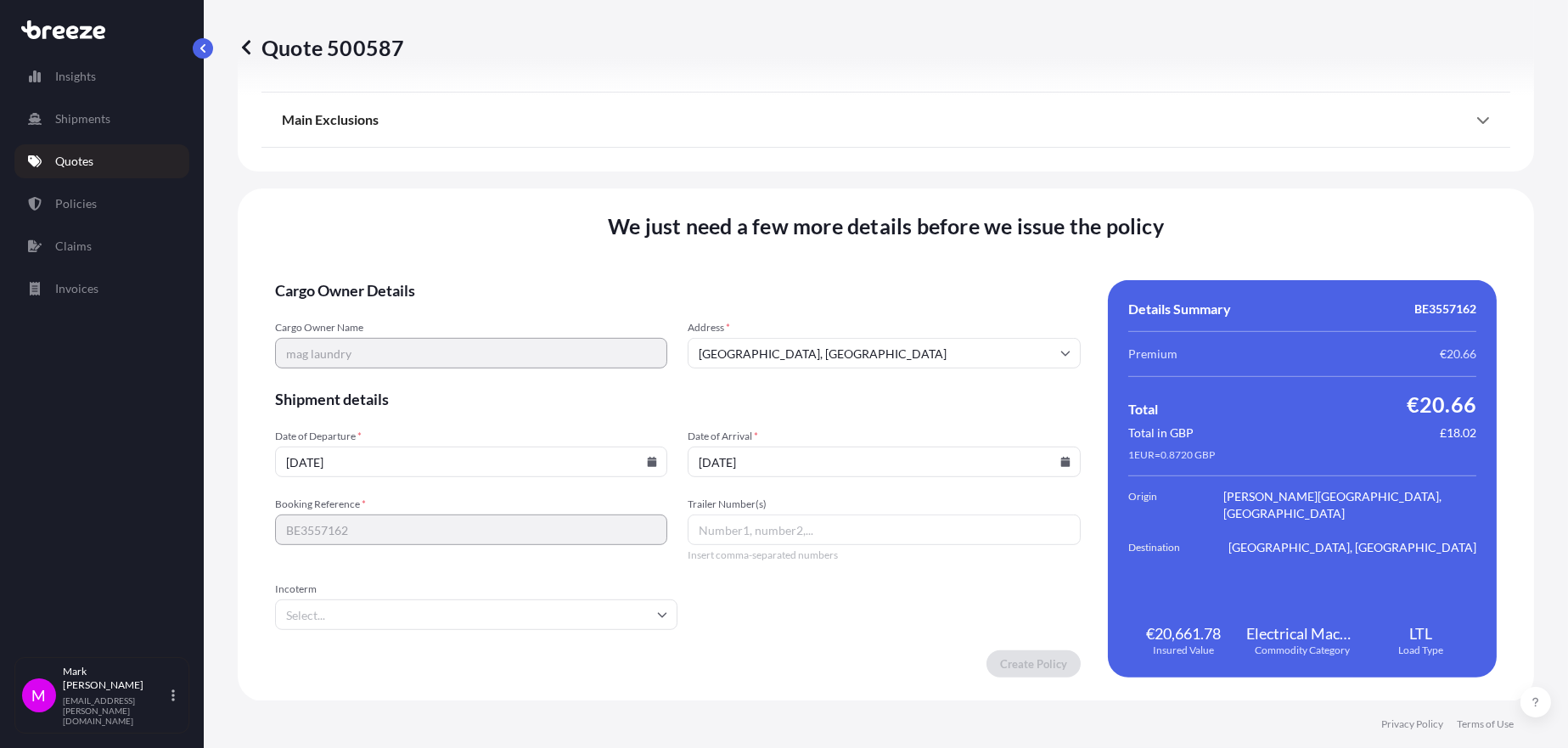
click at [381, 608] on input "Incoterm" at bounding box center [476, 614] width 402 height 31
type input "fca"
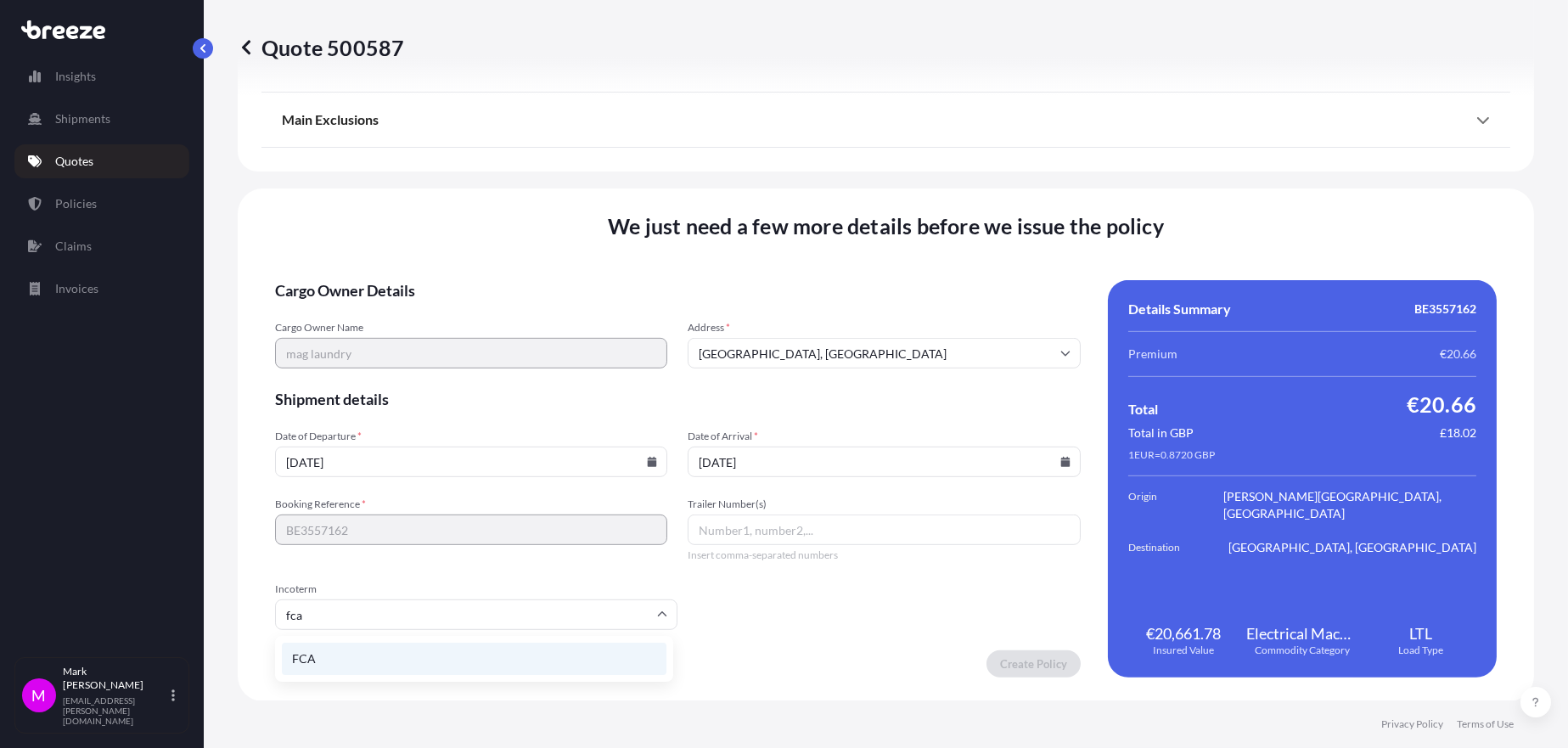
click at [391, 667] on li "FCA" at bounding box center [474, 659] width 385 height 32
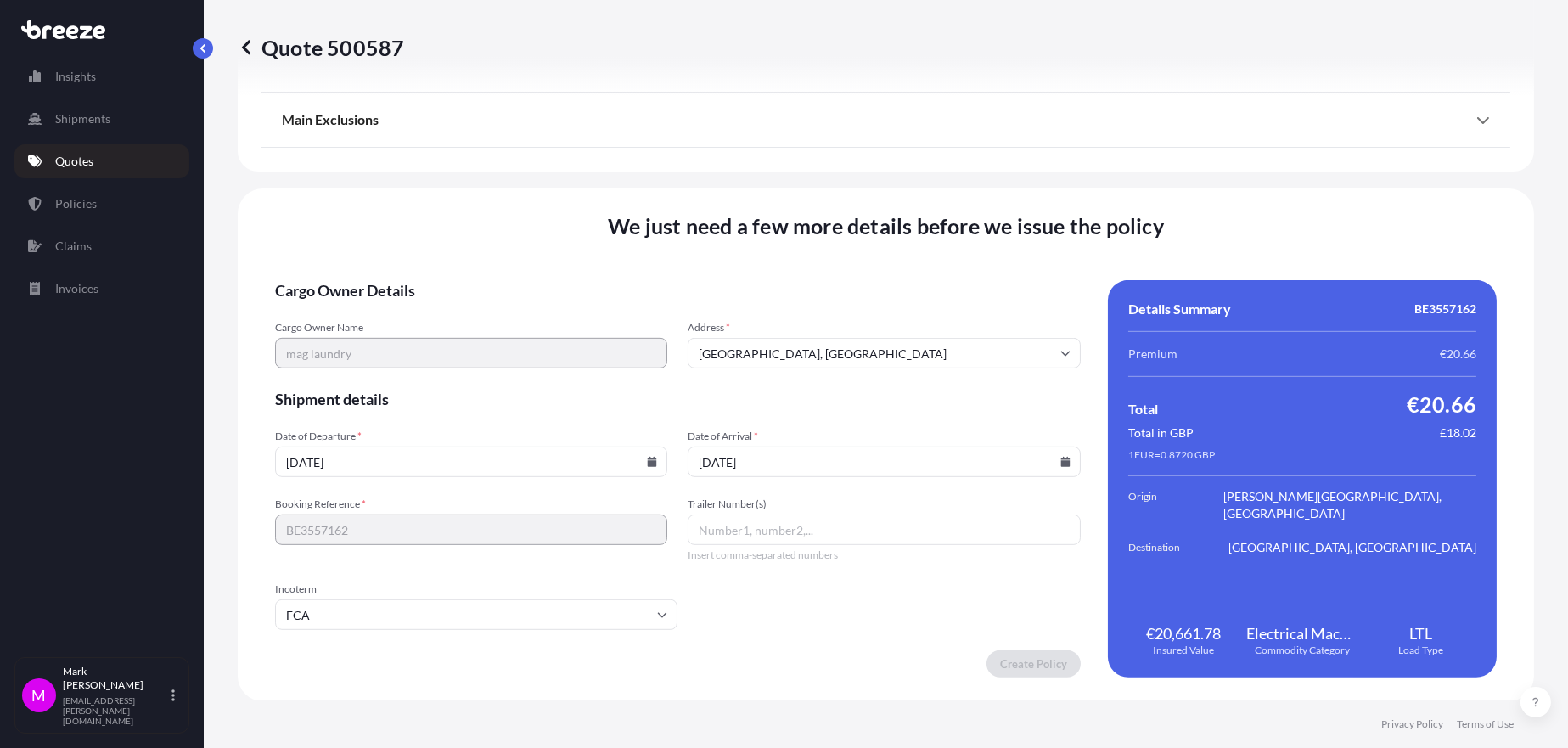
click at [722, 536] on input "Trailer Number(s)" at bounding box center [884, 530] width 392 height 31
type input "ital2020"
click at [963, 597] on form "Cargo Owner Details Cargo Owner Name mag laundry Address * [GEOGRAPHIC_DATA] Sh…" at bounding box center [678, 478] width 806 height 397
click at [1061, 352] on icon at bounding box center [1065, 354] width 9 height 5
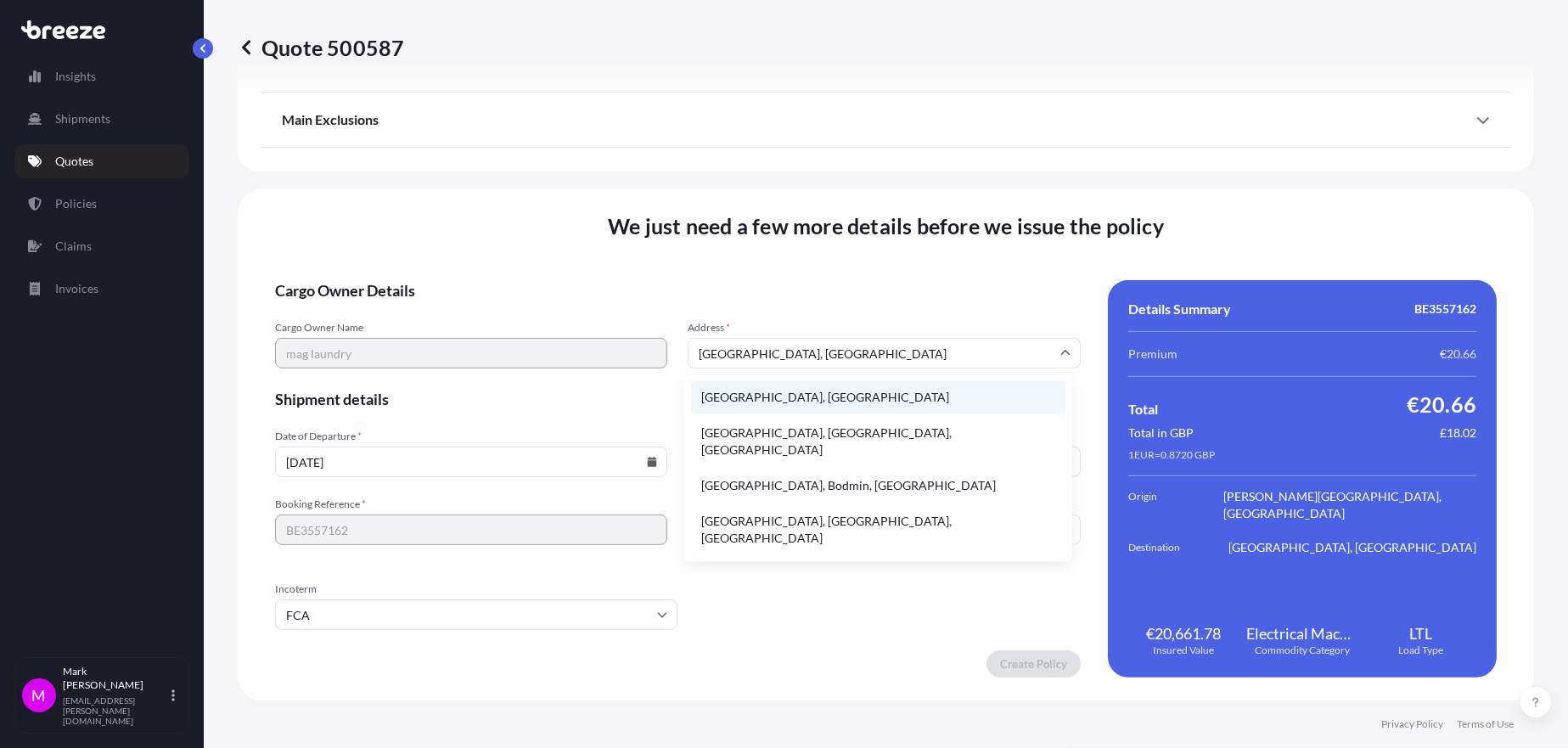
click at [1019, 388] on li "[GEOGRAPHIC_DATA], [GEOGRAPHIC_DATA]" at bounding box center [878, 397] width 374 height 32
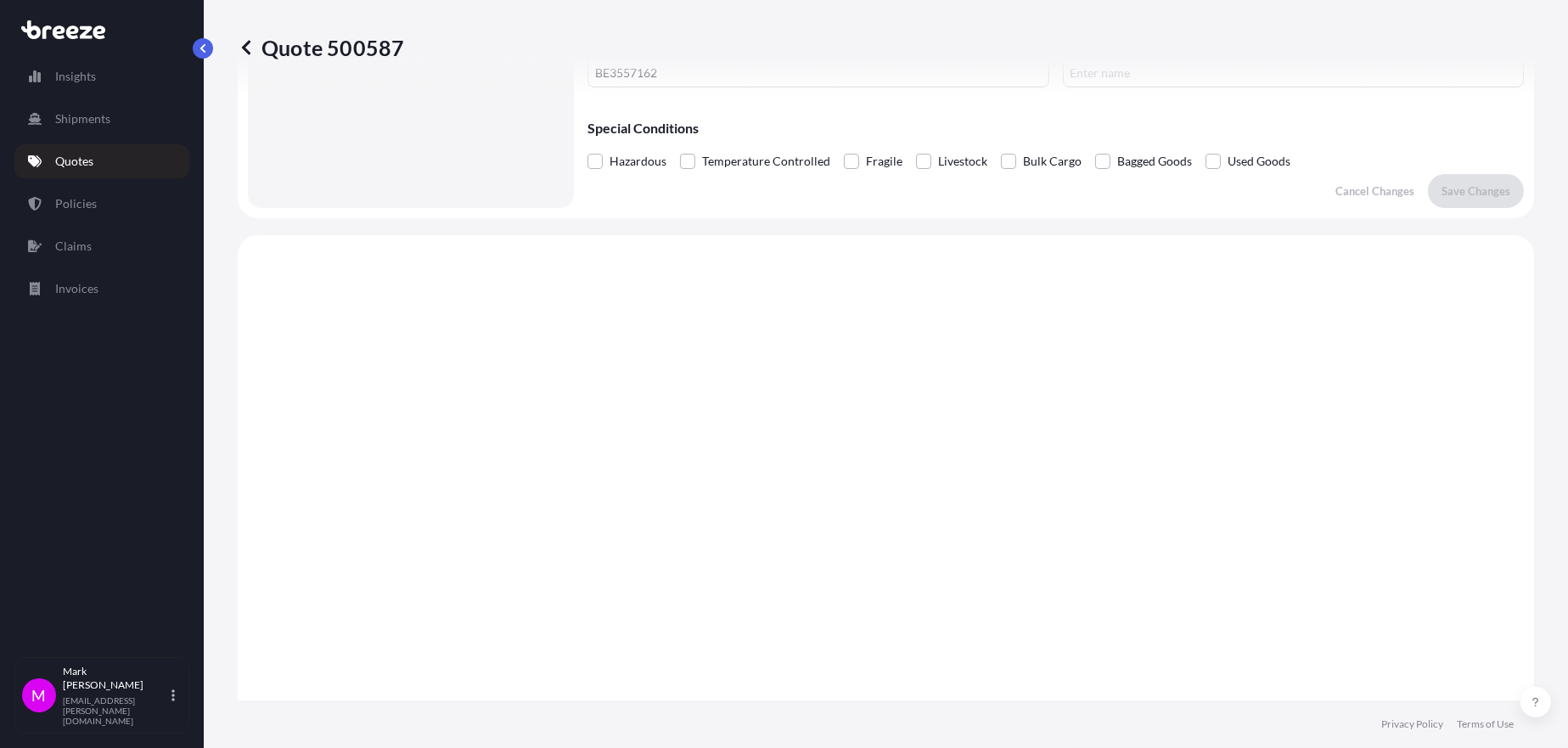
scroll to position [0, 0]
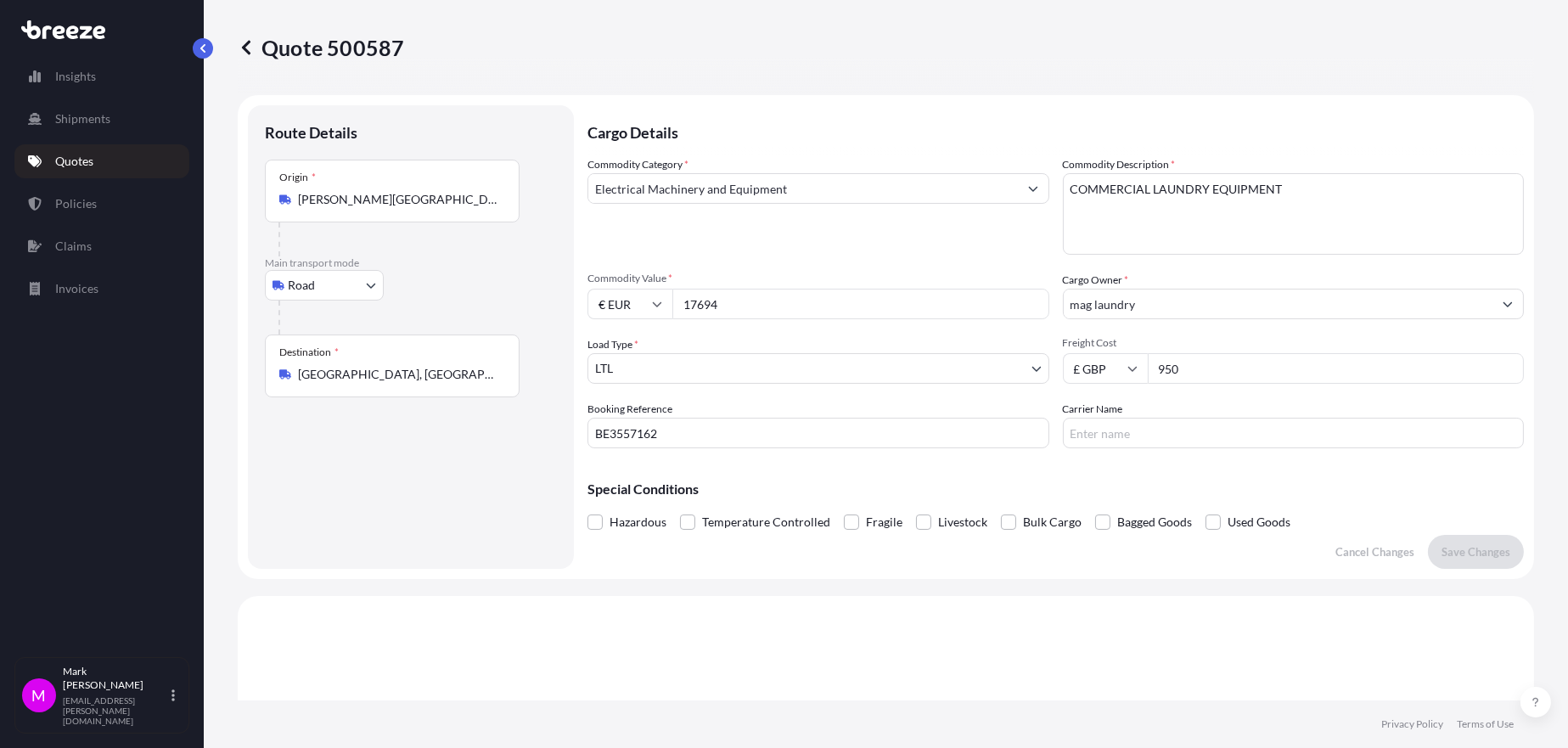
click at [1126, 435] on input "Carrier Name" at bounding box center [1294, 432] width 461 height 31
type input "ITAL"
click at [1461, 552] on p "Save Changes" at bounding box center [1476, 551] width 68 height 17
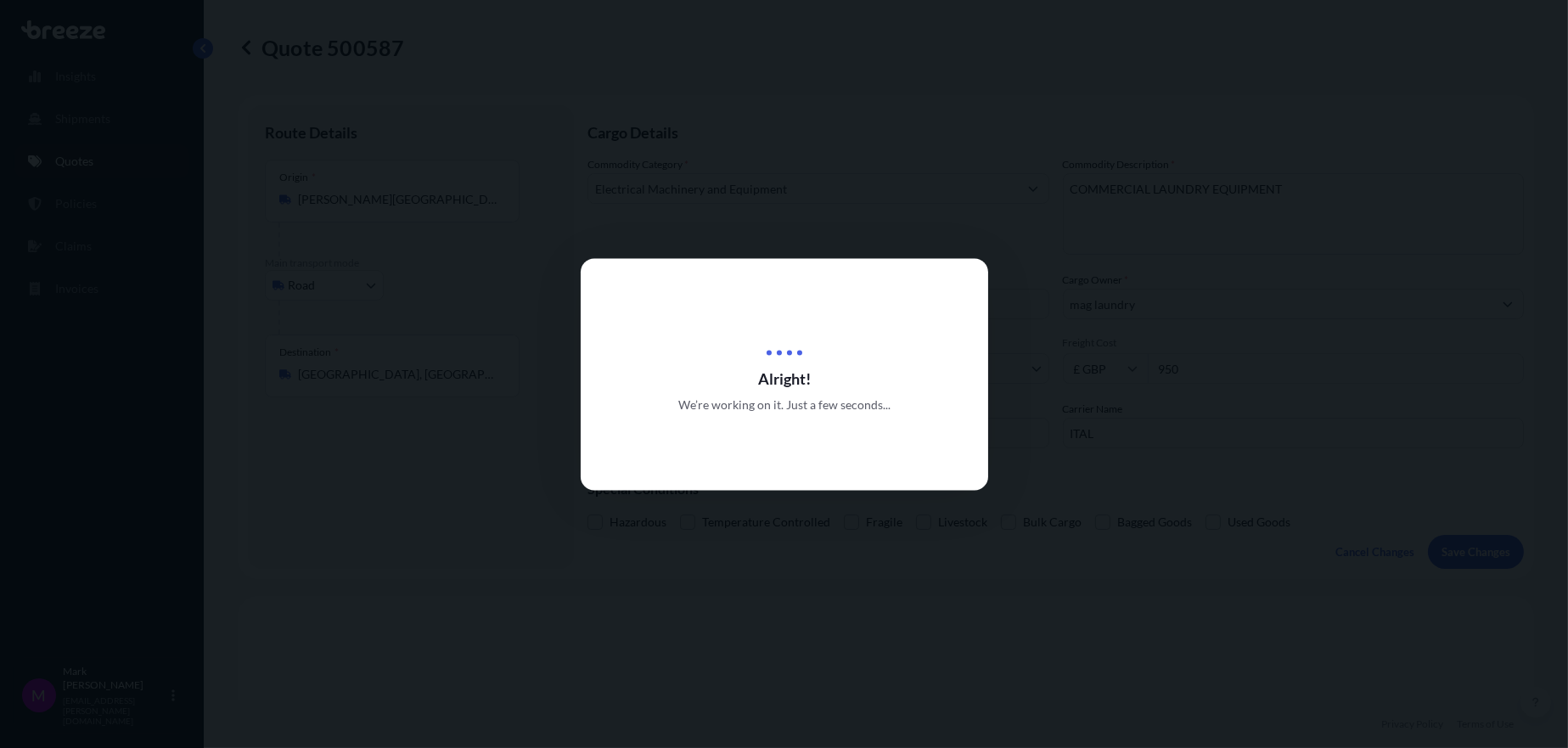
scroll to position [510, 0]
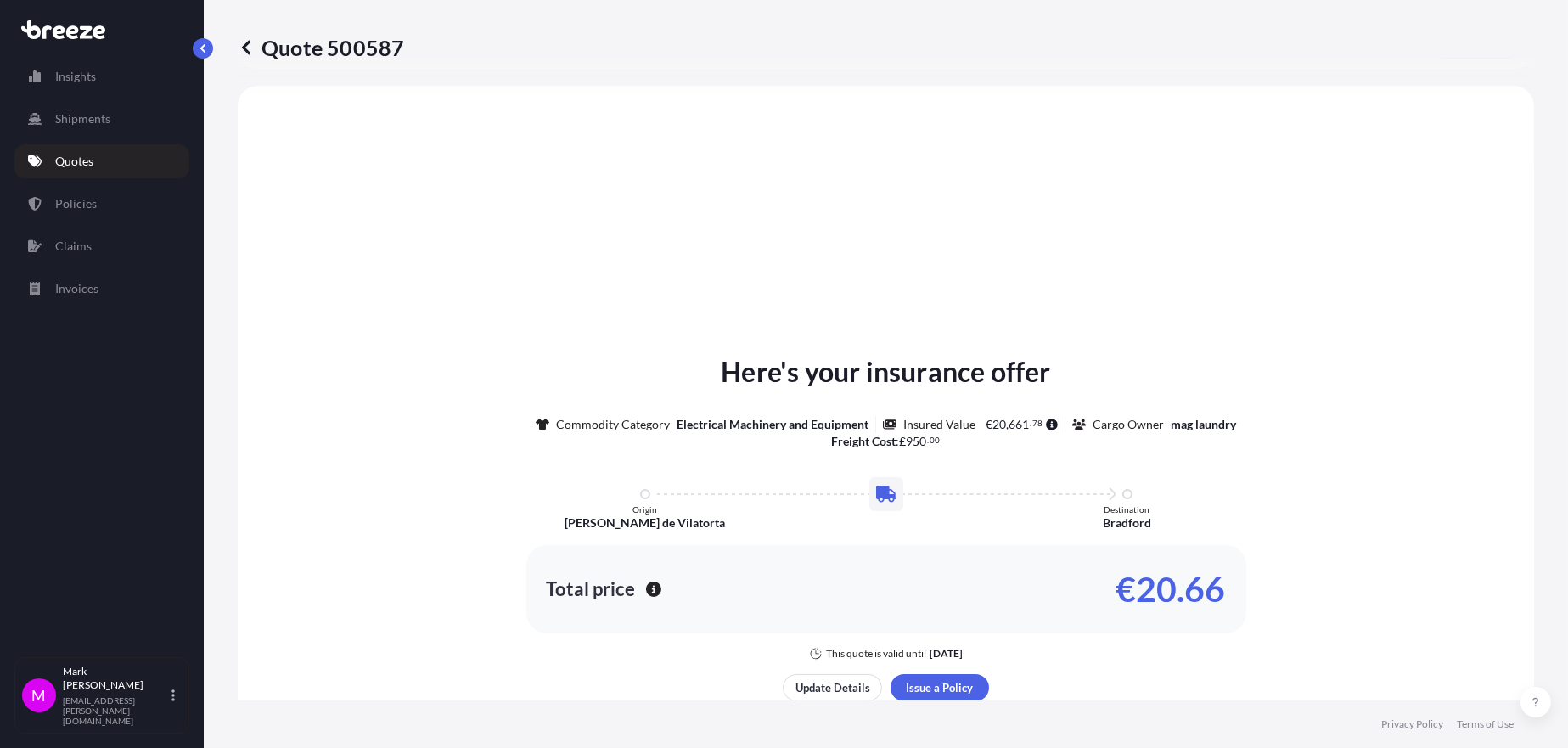
select select "Road"
select select "1"
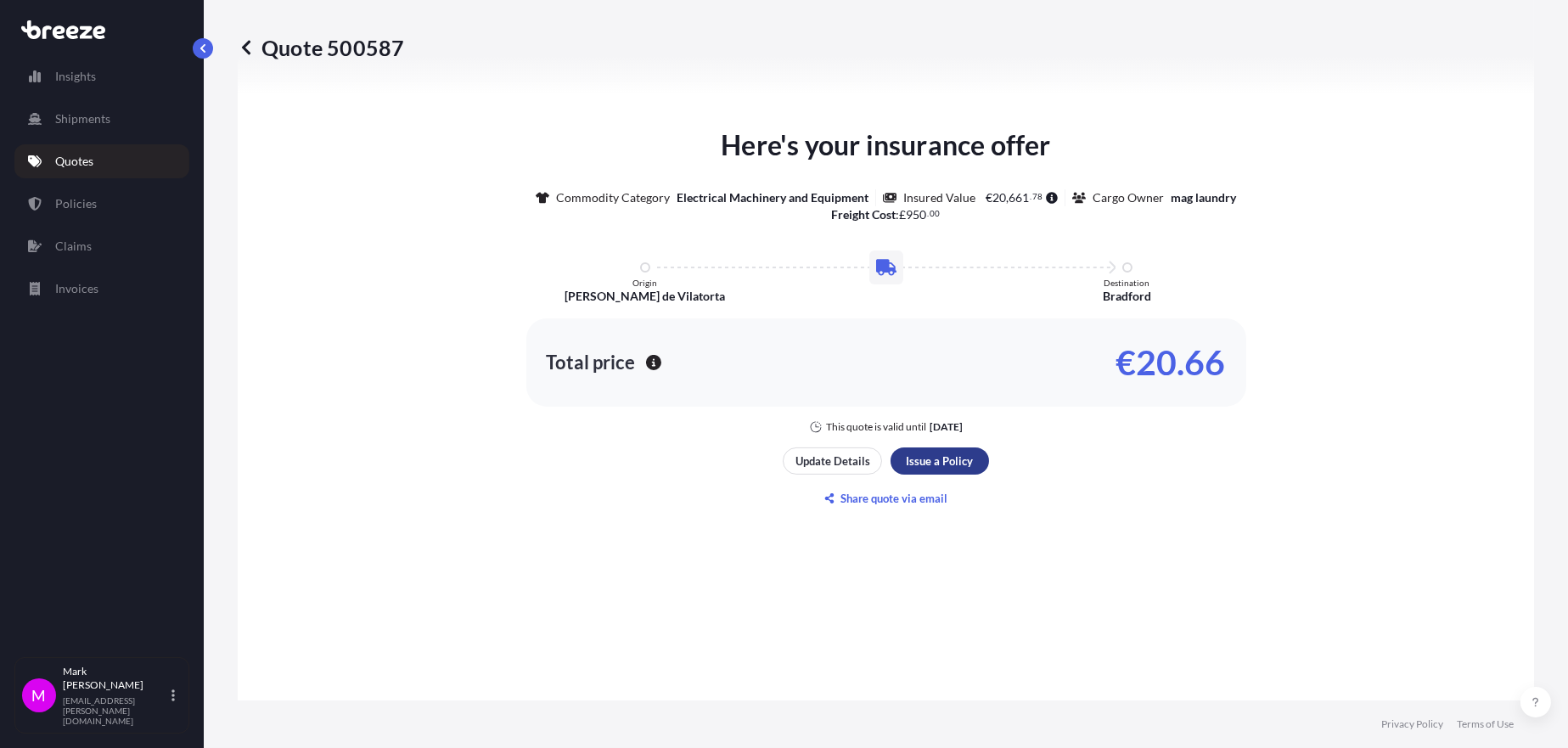
scroll to position [1945, 0]
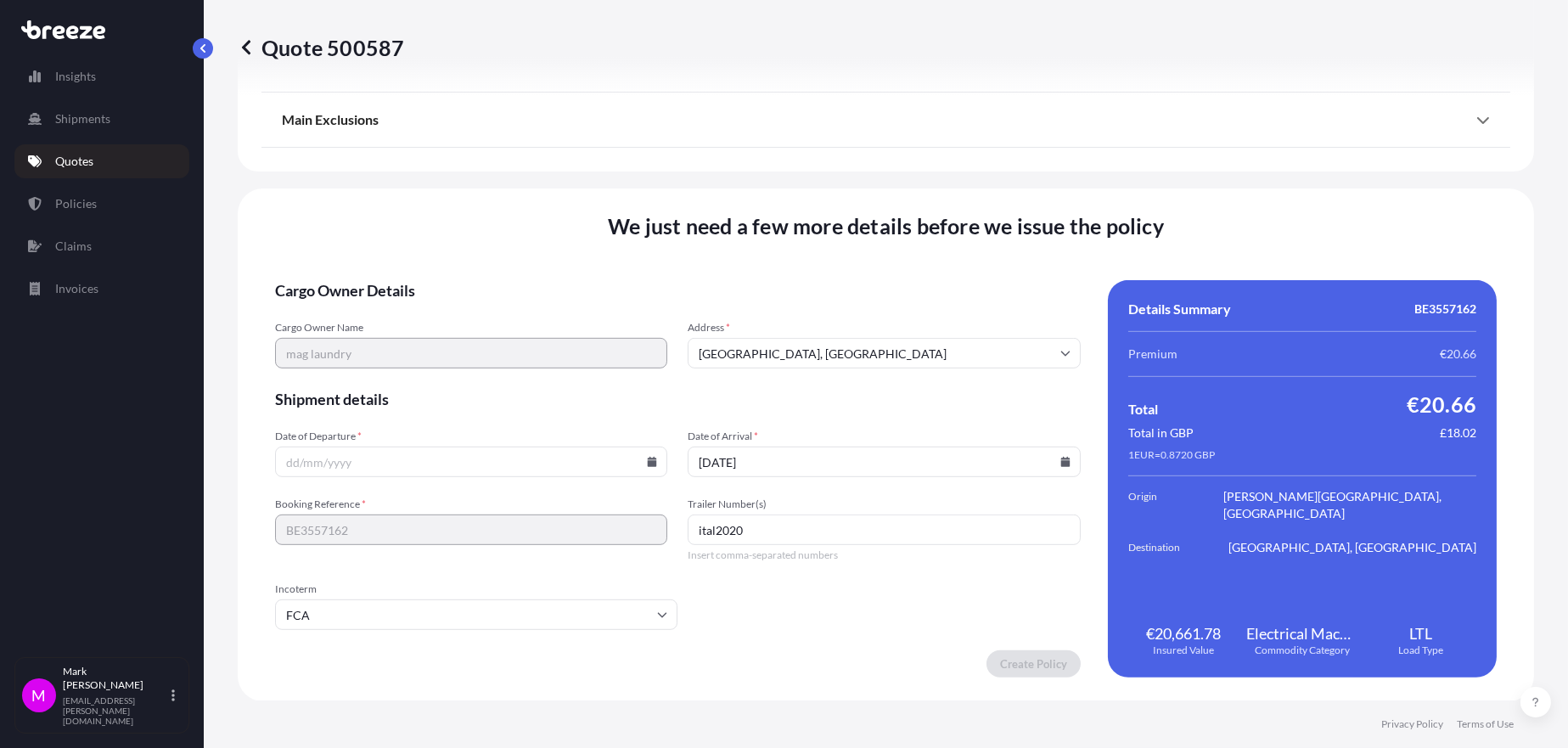
click at [648, 463] on icon at bounding box center [652, 461] width 9 height 10
click at [500, 242] on button "3" at bounding box center [487, 244] width 27 height 27
type input "[DATE]"
click at [1061, 462] on icon at bounding box center [1065, 461] width 9 height 10
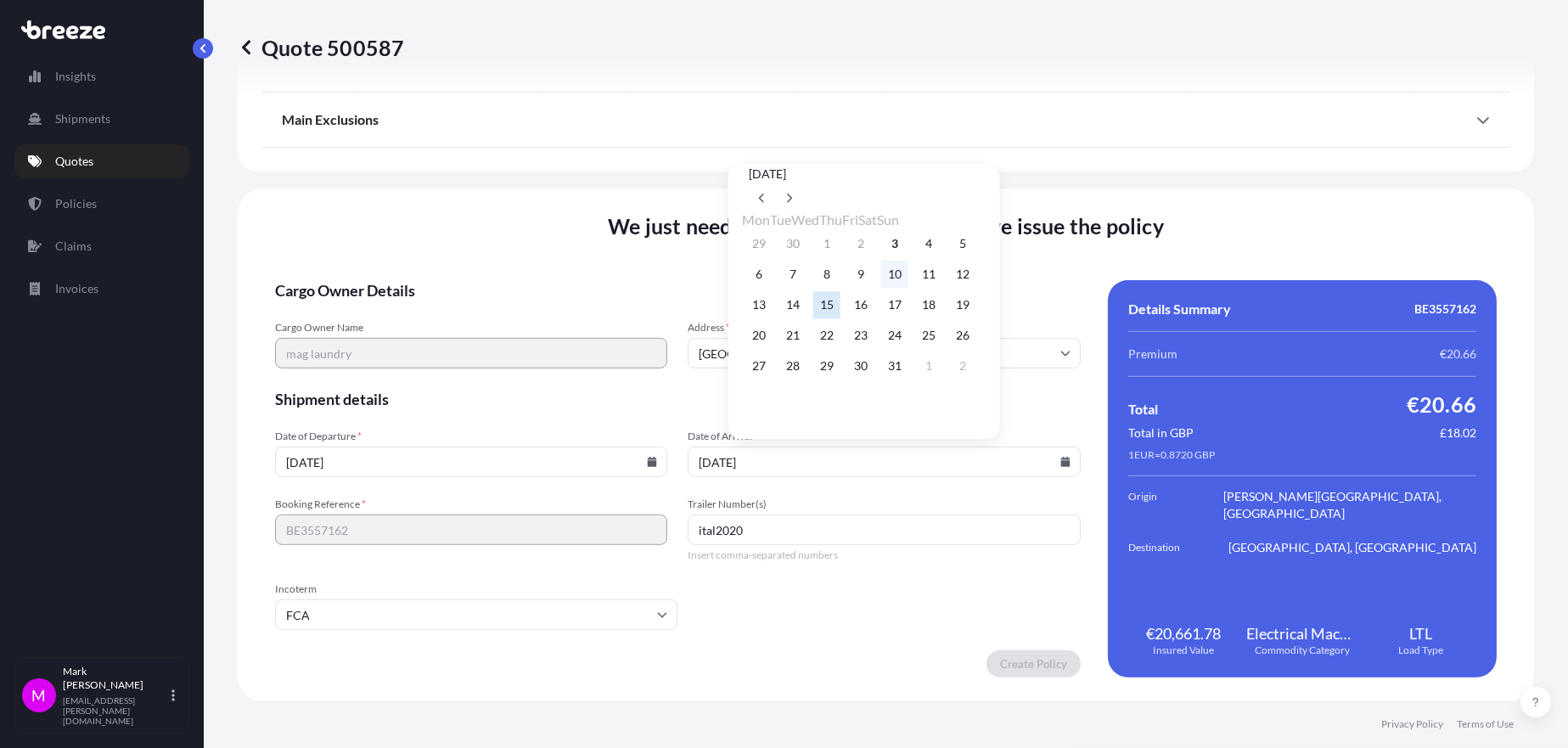
click at [909, 276] on button "10" at bounding box center [895, 274] width 27 height 27
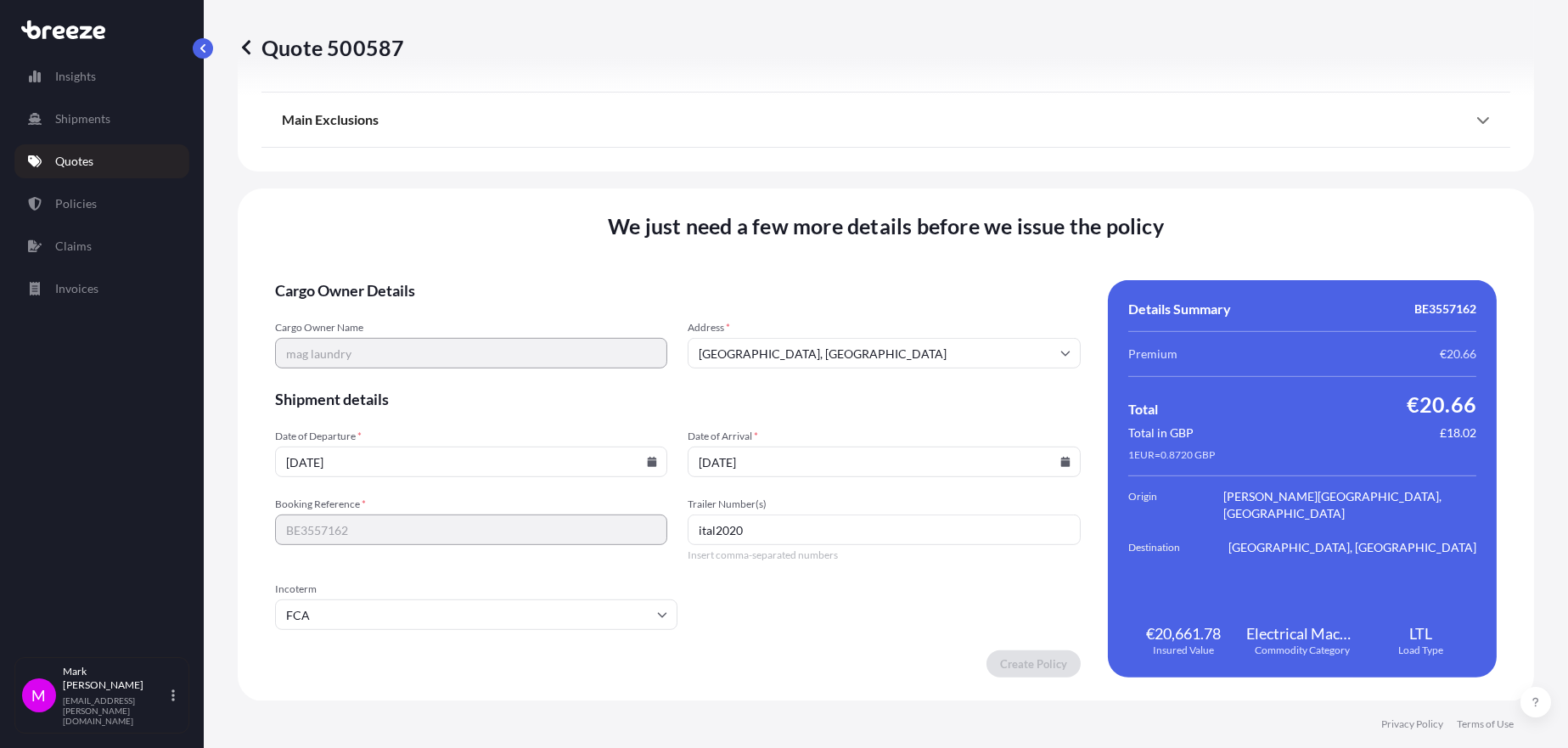
type input "[DATE]"
click at [650, 463] on icon at bounding box center [652, 461] width 9 height 10
click at [534, 248] on button "4" at bounding box center [520, 244] width 27 height 27
type input "[DATE]"
click at [1061, 457] on icon at bounding box center [1065, 461] width 10 height 10
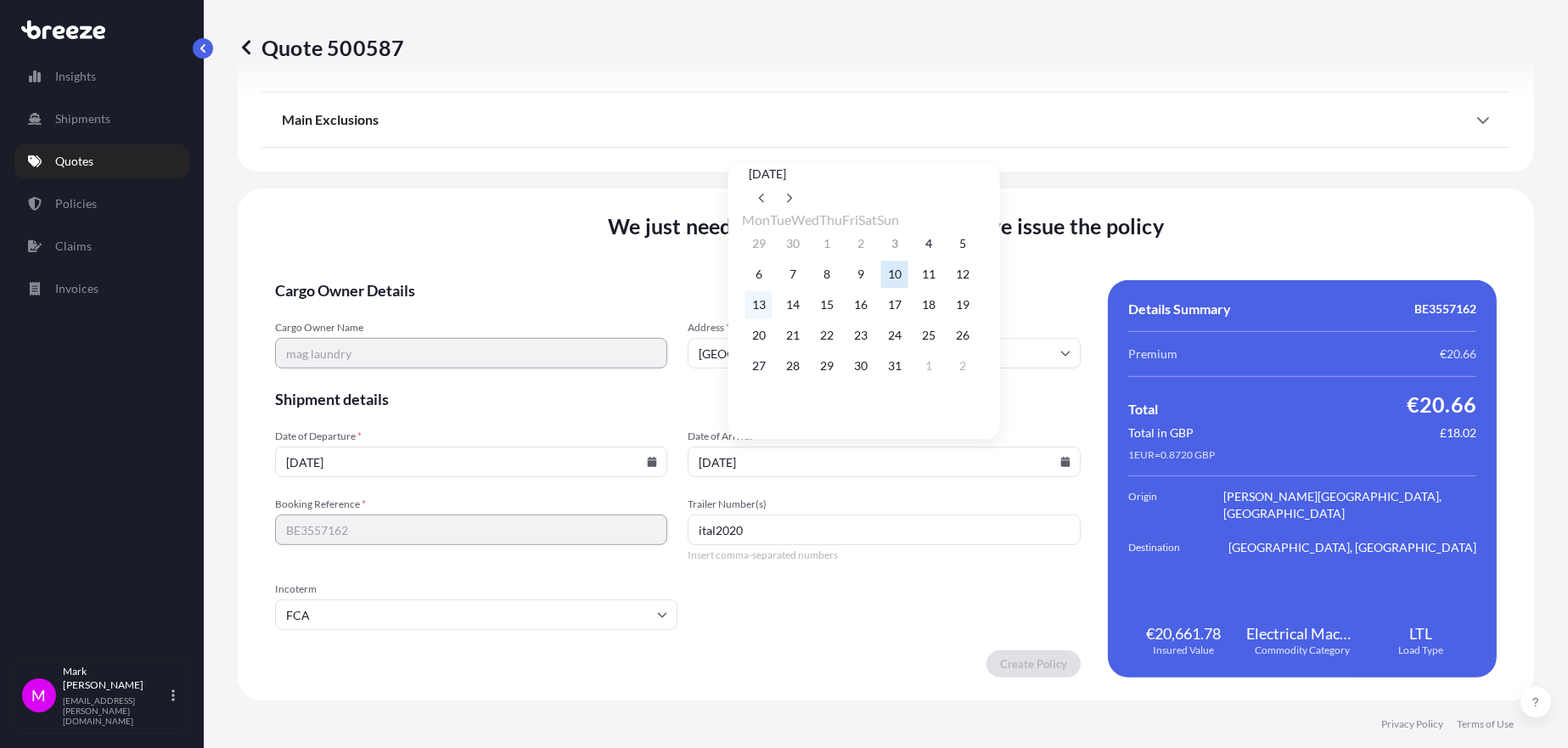
click at [764, 313] on button "13" at bounding box center [759, 305] width 27 height 27
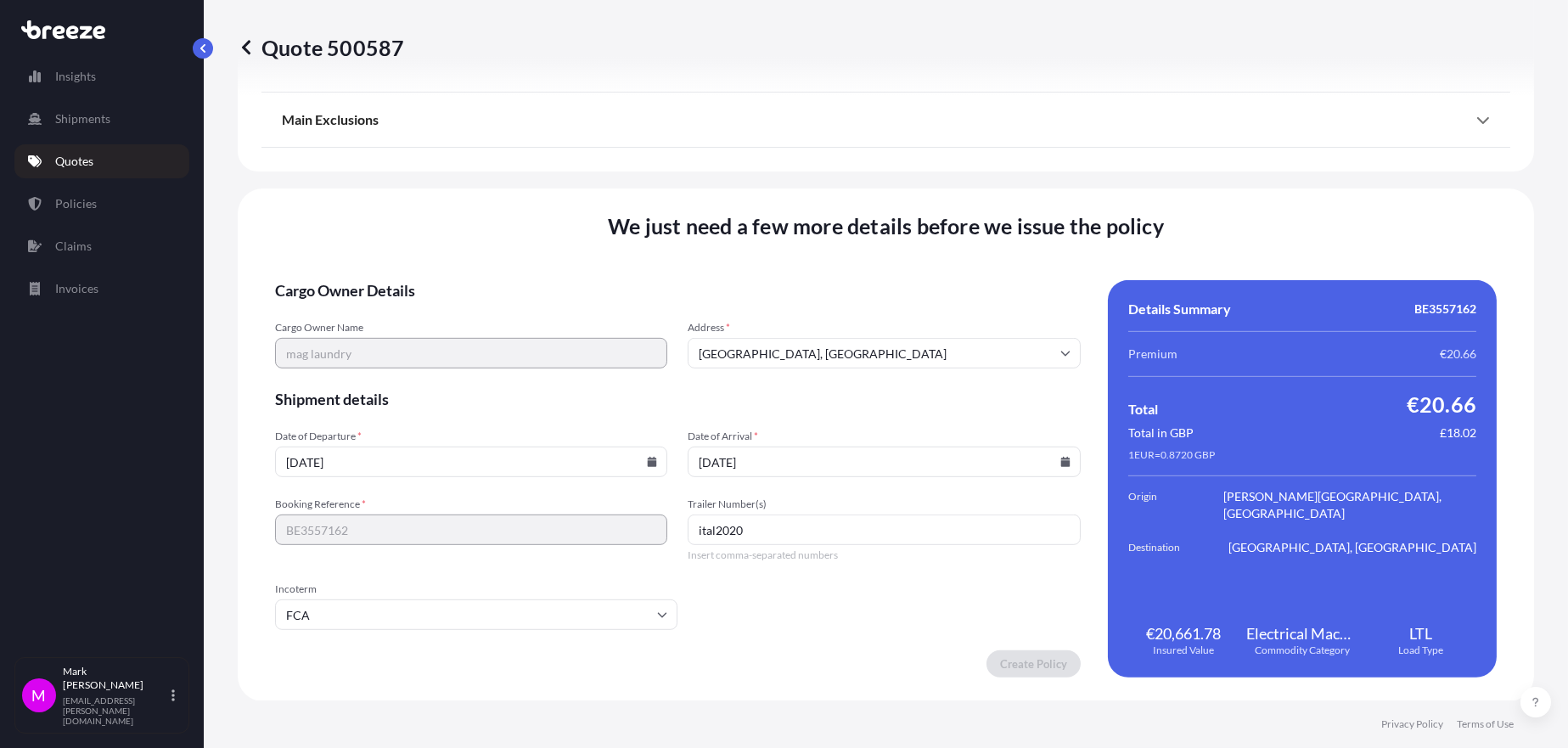
type input "[DATE]"
click at [856, 604] on form "Cargo Owner Details Cargo Owner Name mag laundry Address * [GEOGRAPHIC_DATA] Sh…" at bounding box center [678, 478] width 806 height 397
click at [889, 531] on input "ital2020" at bounding box center [884, 530] width 392 height 31
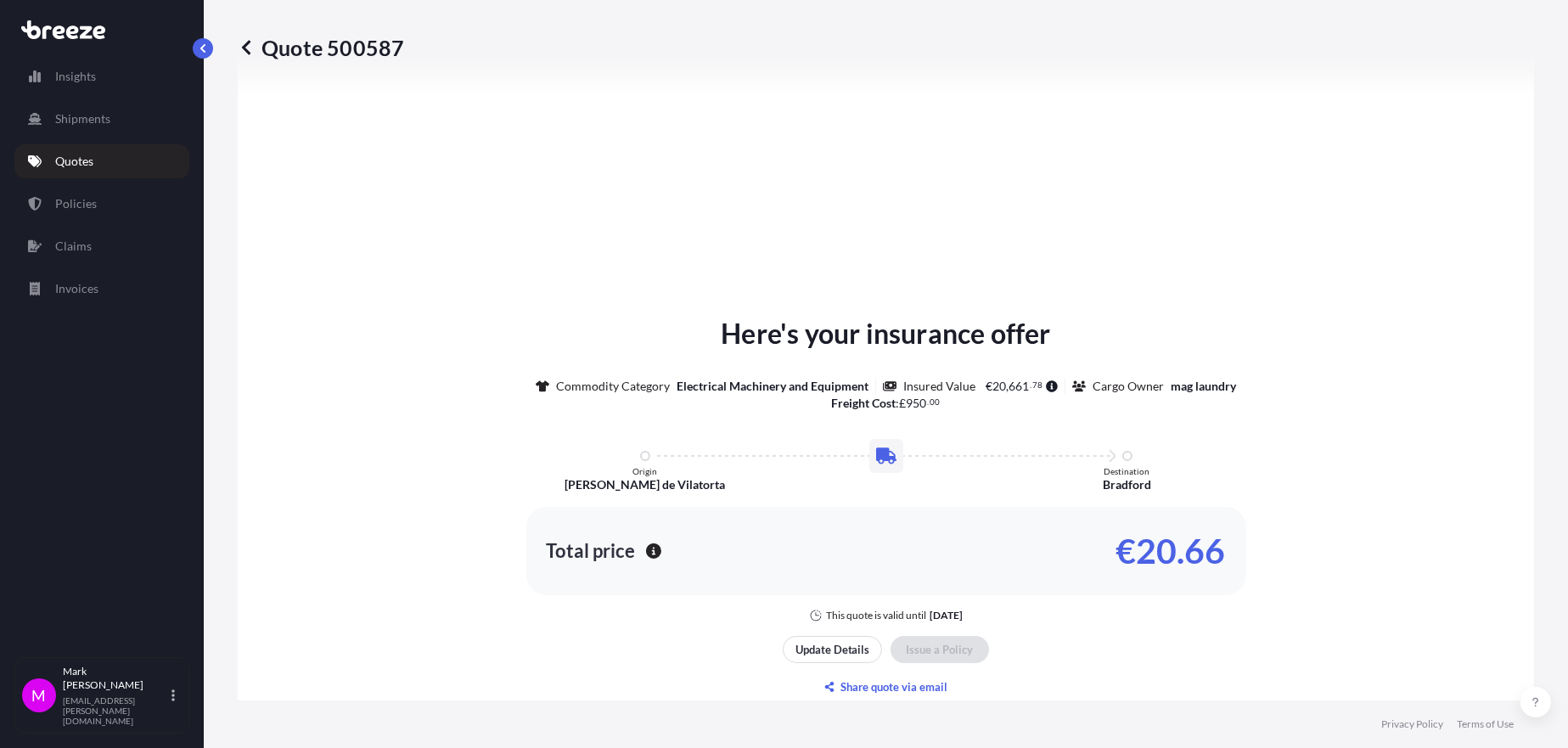
scroll to position [0, 0]
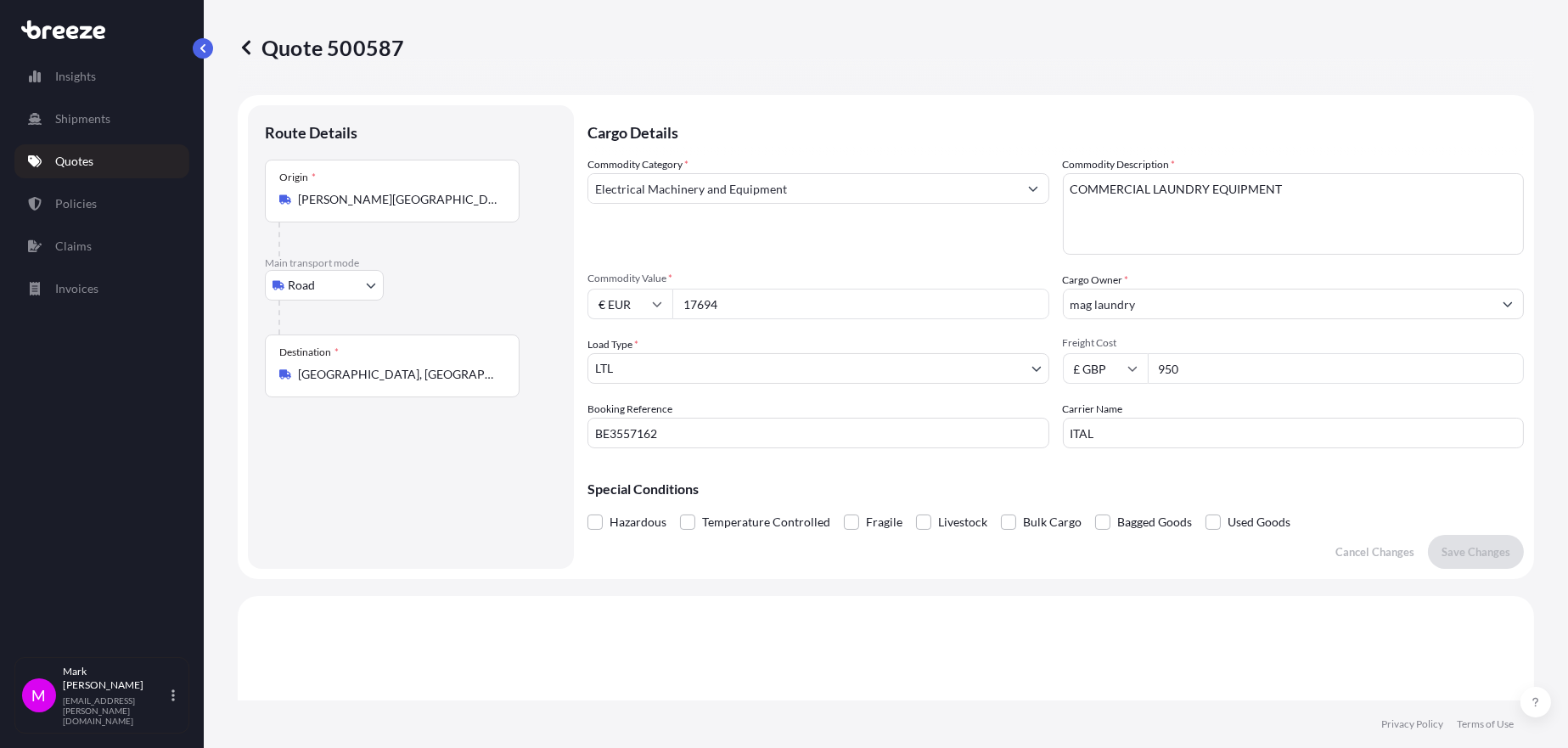
drag, startPoint x: 1172, startPoint y: 374, endPoint x: 1109, endPoint y: 372, distance: 63.0
click at [1109, 372] on div "£ GBP 950" at bounding box center [1294, 369] width 461 height 31
click at [1442, 536] on button "Save Changes" at bounding box center [1476, 552] width 96 height 34
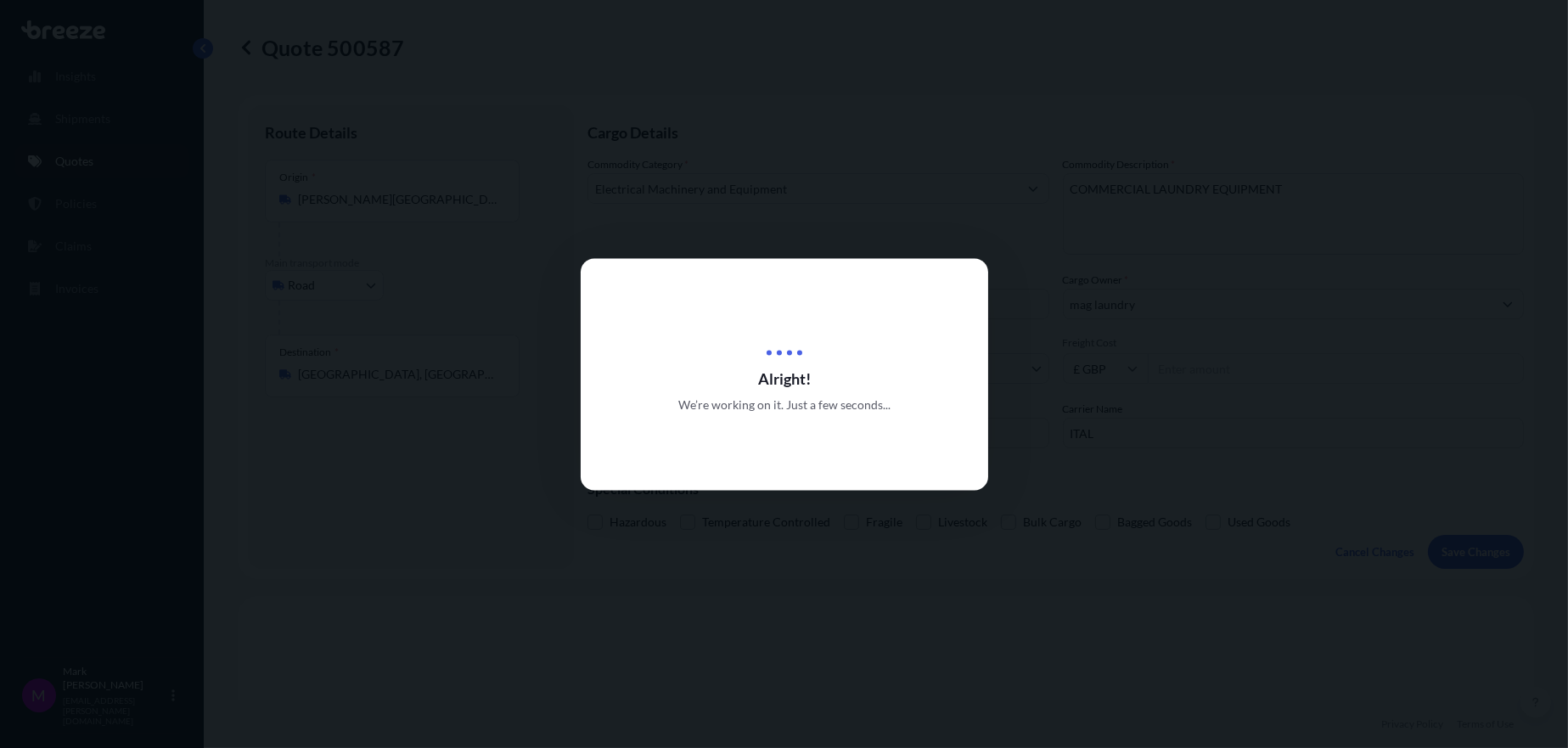
scroll to position [510, 0]
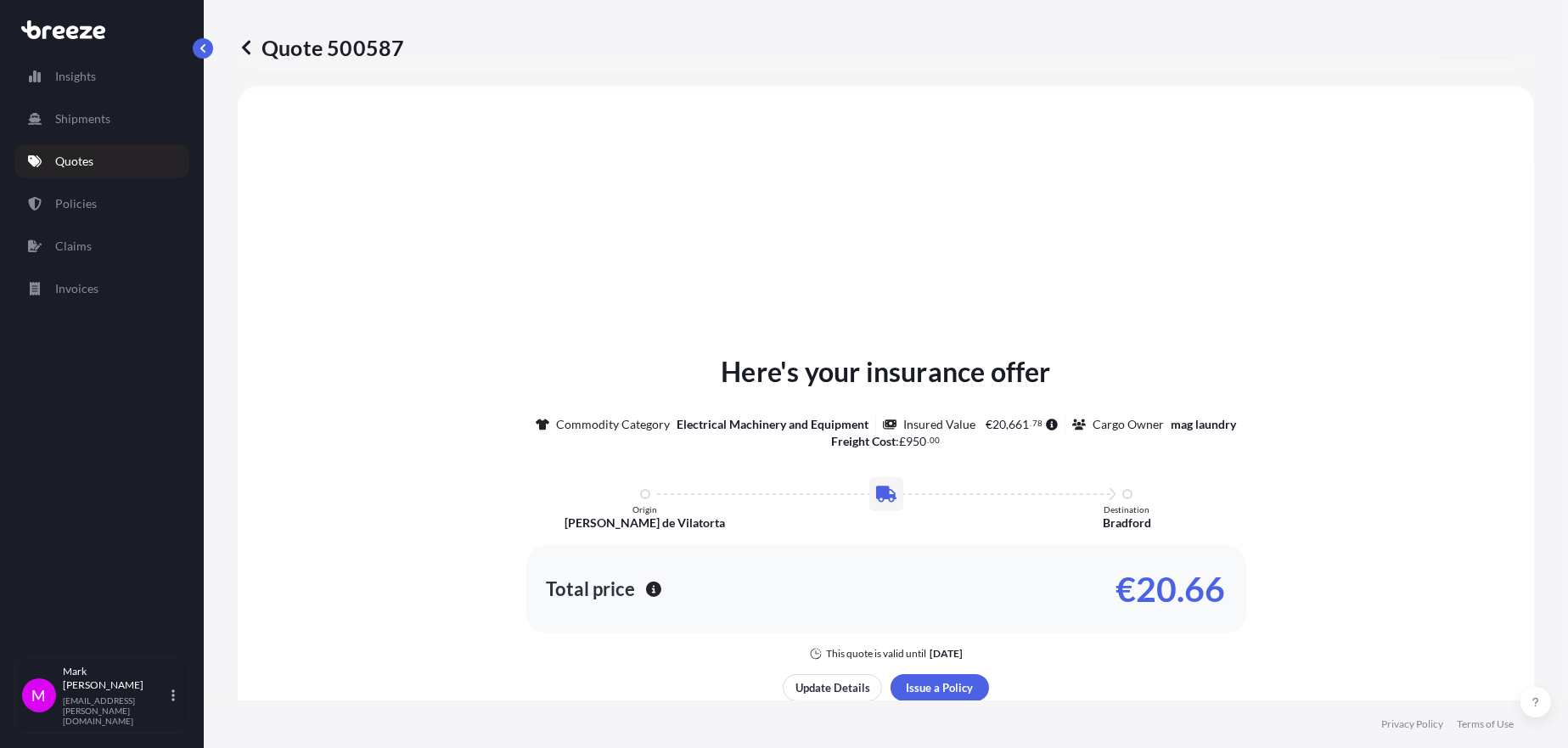
select select "Road"
select select "1"
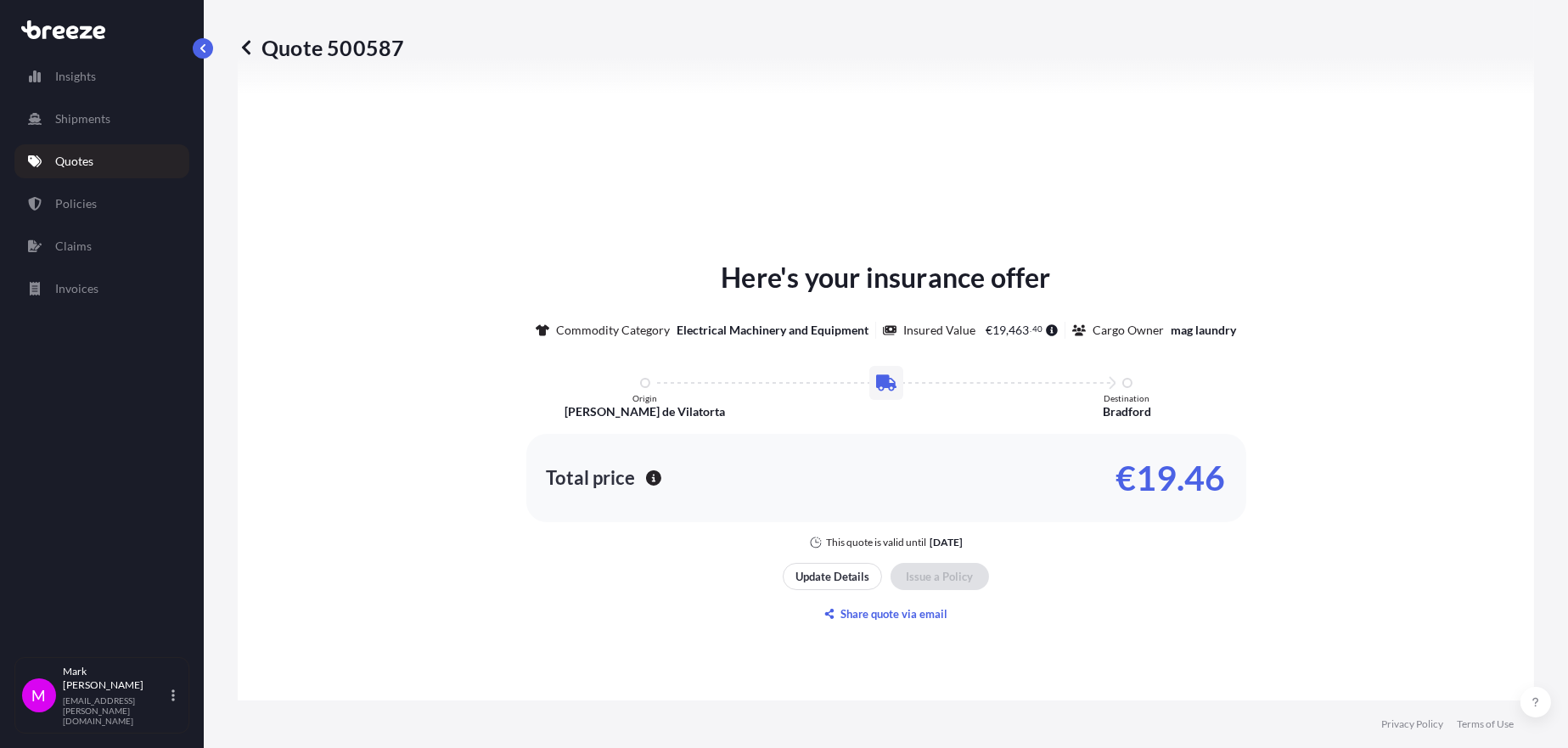
scroll to position [1928, 0]
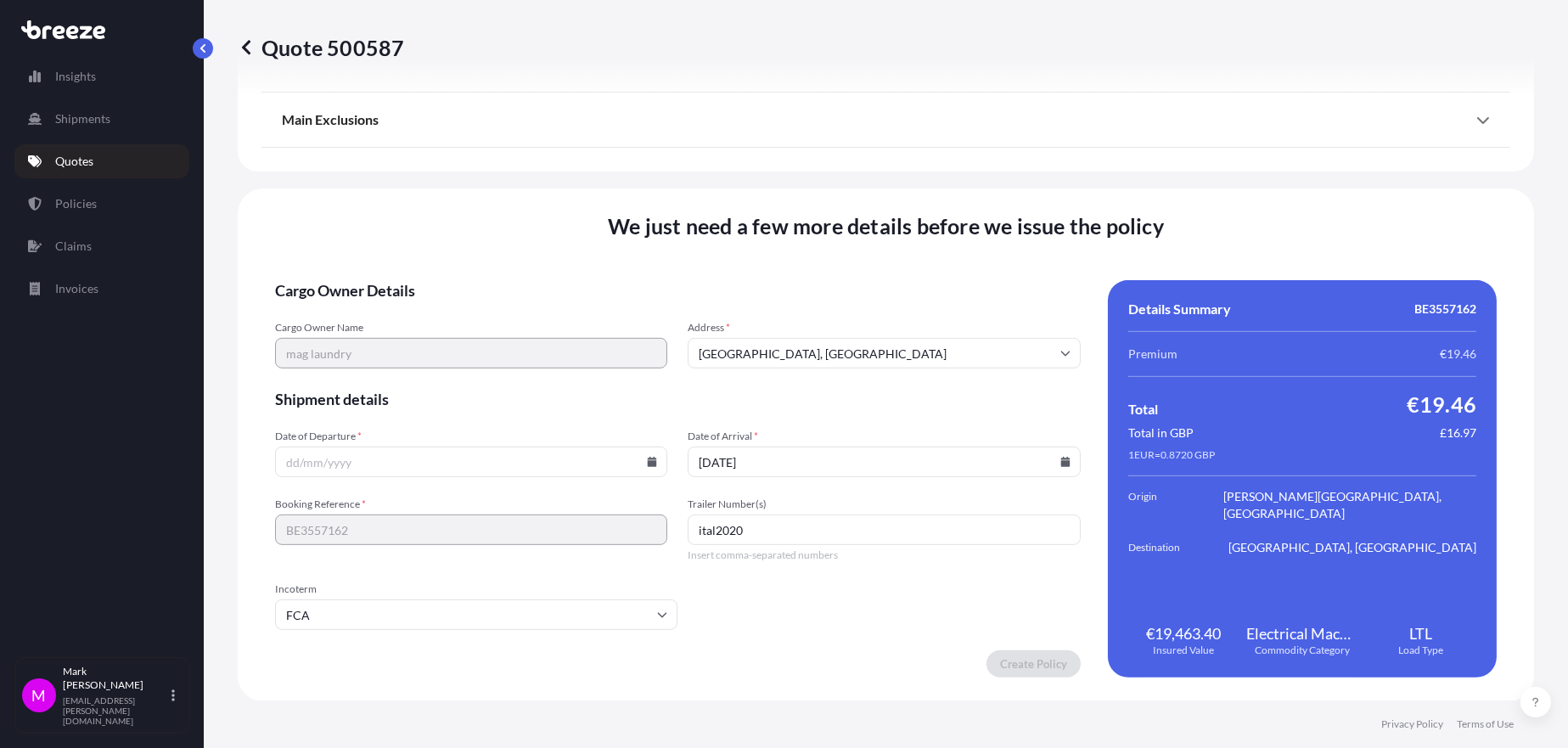
click at [945, 299] on span "Cargo Owner Details" at bounding box center [678, 289] width 806 height 21
click at [652, 468] on input "Date of Departure *" at bounding box center [471, 461] width 392 height 31
click at [652, 463] on icon at bounding box center [652, 461] width 9 height 10
click at [500, 249] on button "3" at bounding box center [487, 244] width 27 height 27
type input "[DATE]"
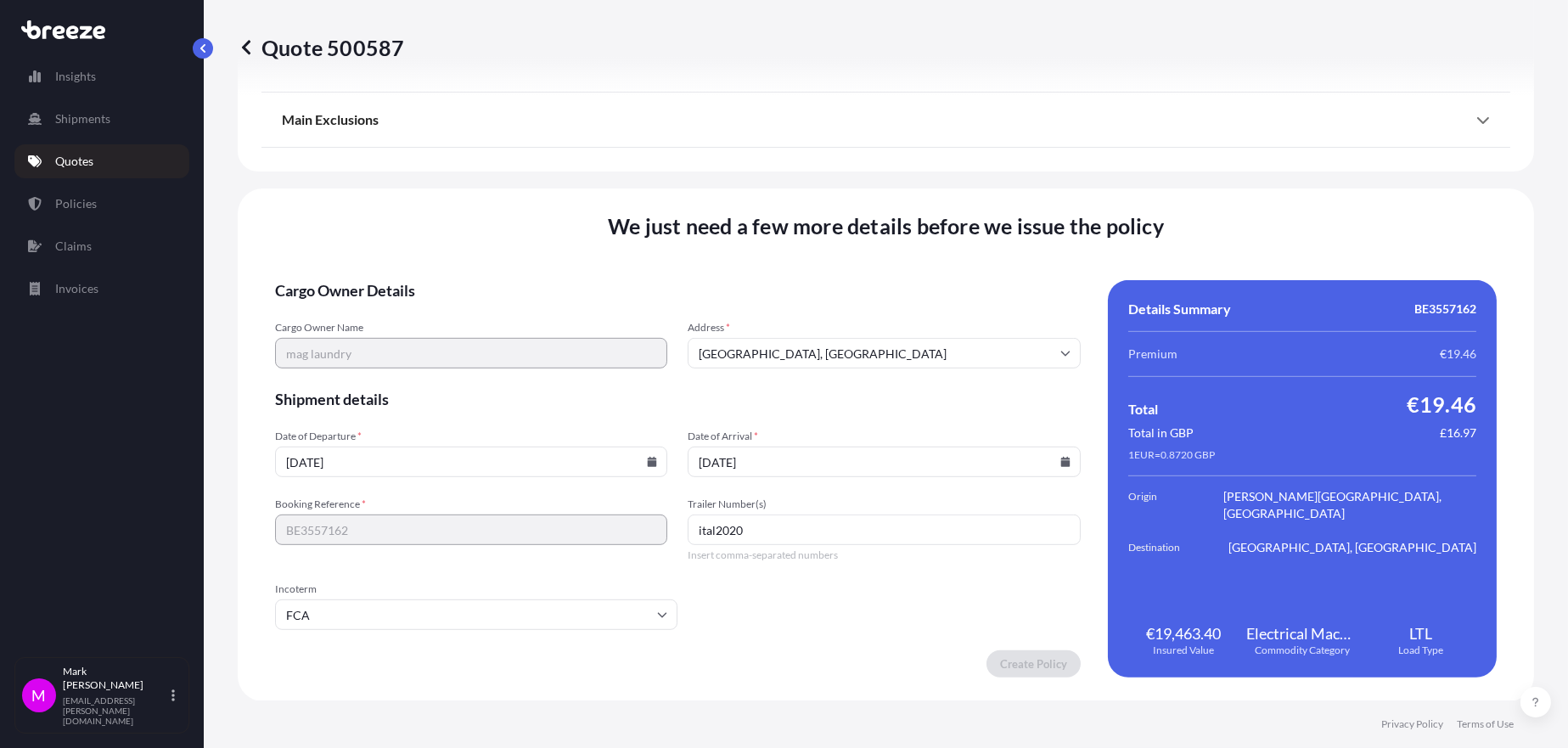
click at [1006, 619] on form "Cargo Owner Details Cargo Owner Name mag laundry Address * [GEOGRAPHIC_DATA] Sh…" at bounding box center [678, 478] width 806 height 397
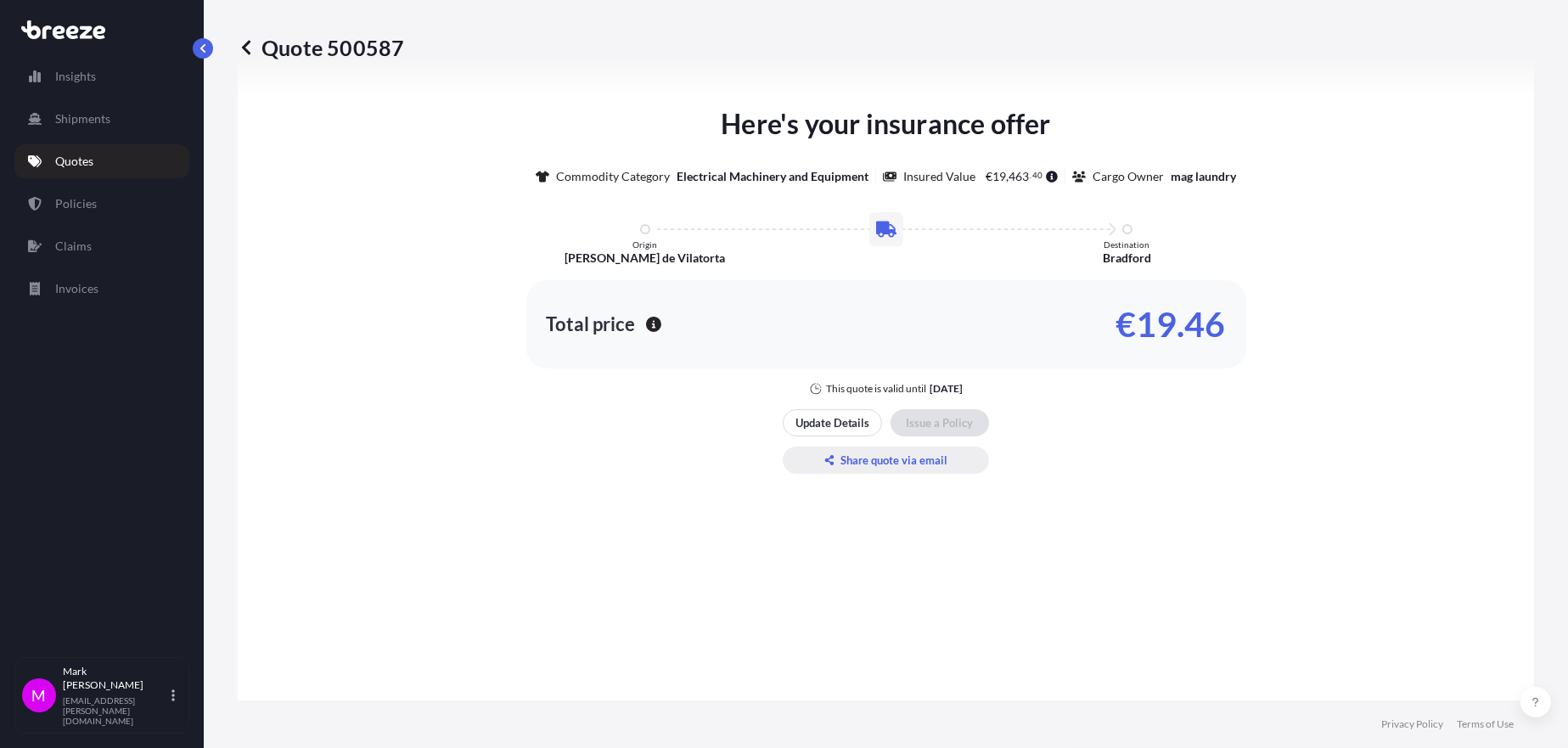
click at [859, 459] on p "Share quote via email" at bounding box center [894, 459] width 107 height 17
click at [759, 476] on div "Here's your insurance offer Commodity Category Electrical Machinery and Equipme…" at bounding box center [886, 289] width 1249 height 1383
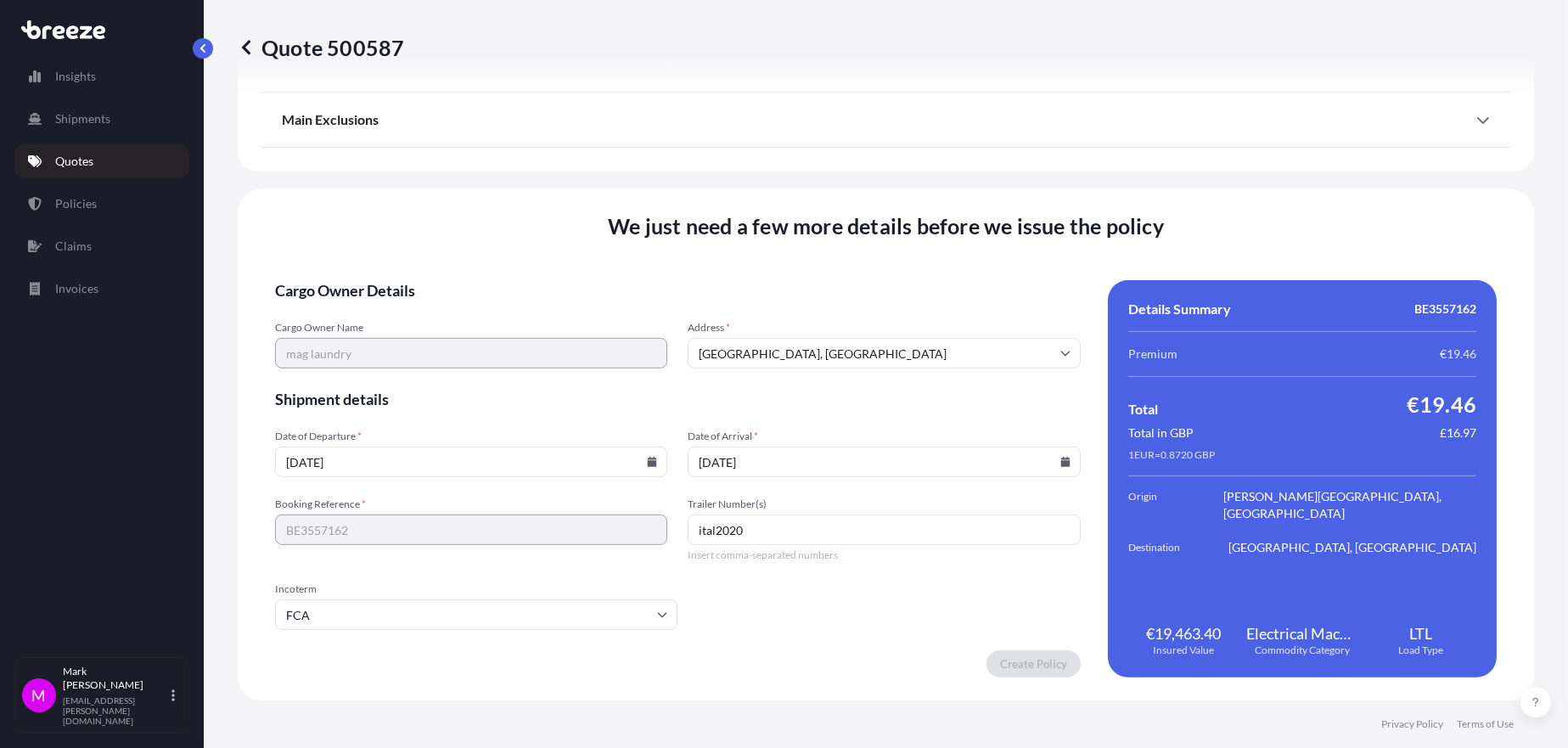
click at [830, 530] on input "ital2020" at bounding box center [884, 530] width 392 height 31
click at [720, 533] on input "ital2020" at bounding box center [884, 530] width 392 height 31
type input "ITAL2020"
click at [793, 596] on form "Cargo Owner Details Cargo Owner Name mag laundry Address * [GEOGRAPHIC_DATA] Sh…" at bounding box center [678, 478] width 806 height 397
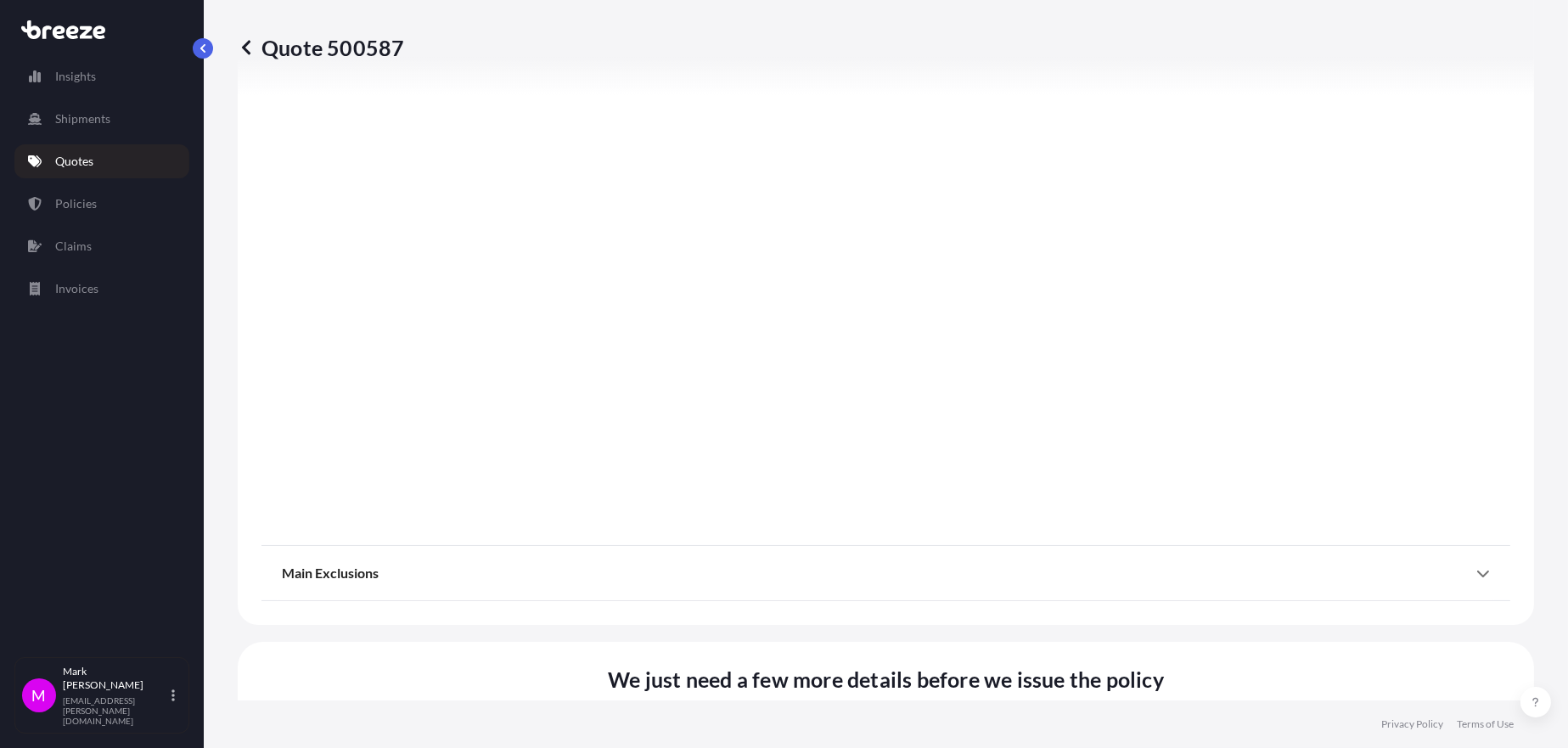
scroll to position [1022, 0]
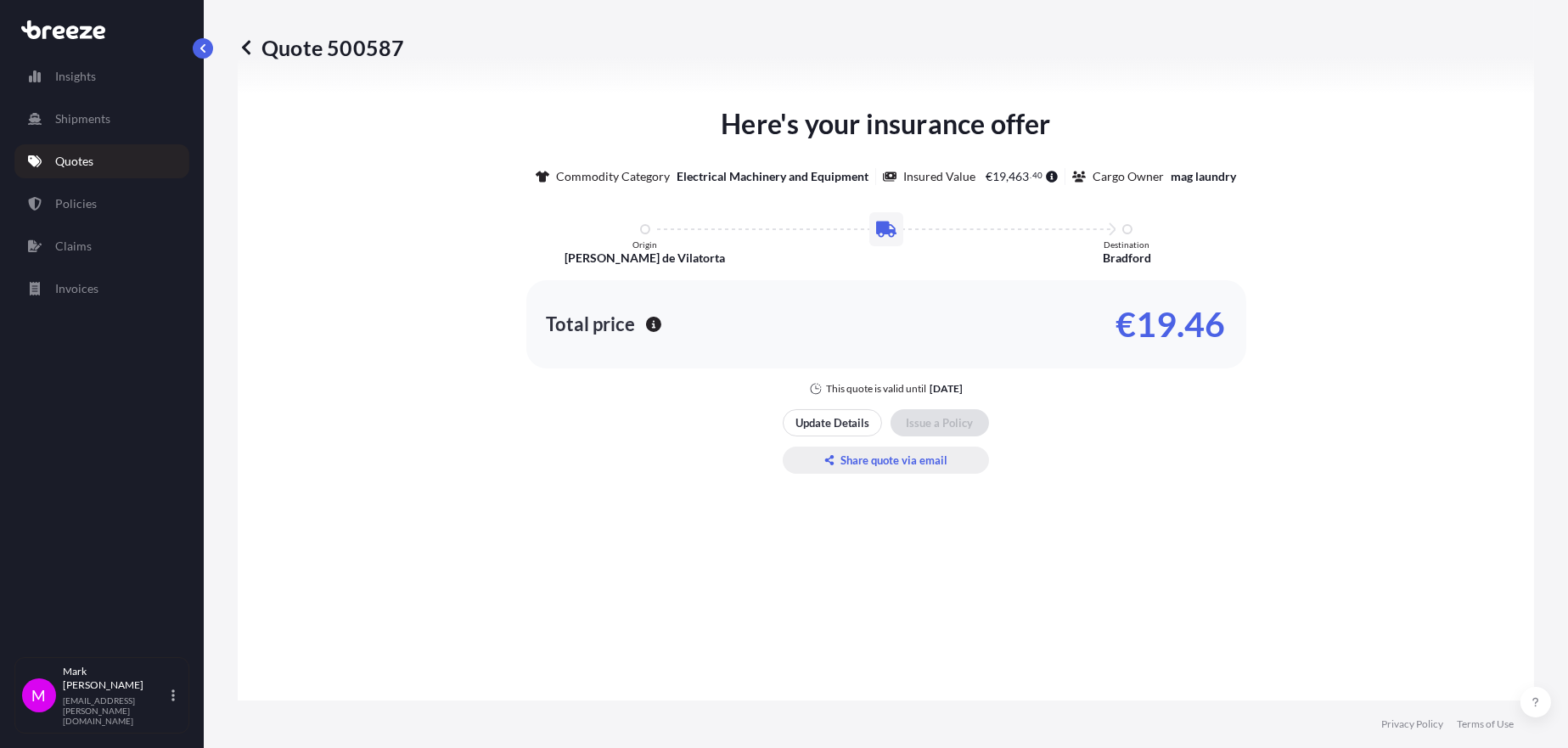
click at [875, 461] on p "Share quote via email" at bounding box center [894, 459] width 107 height 17
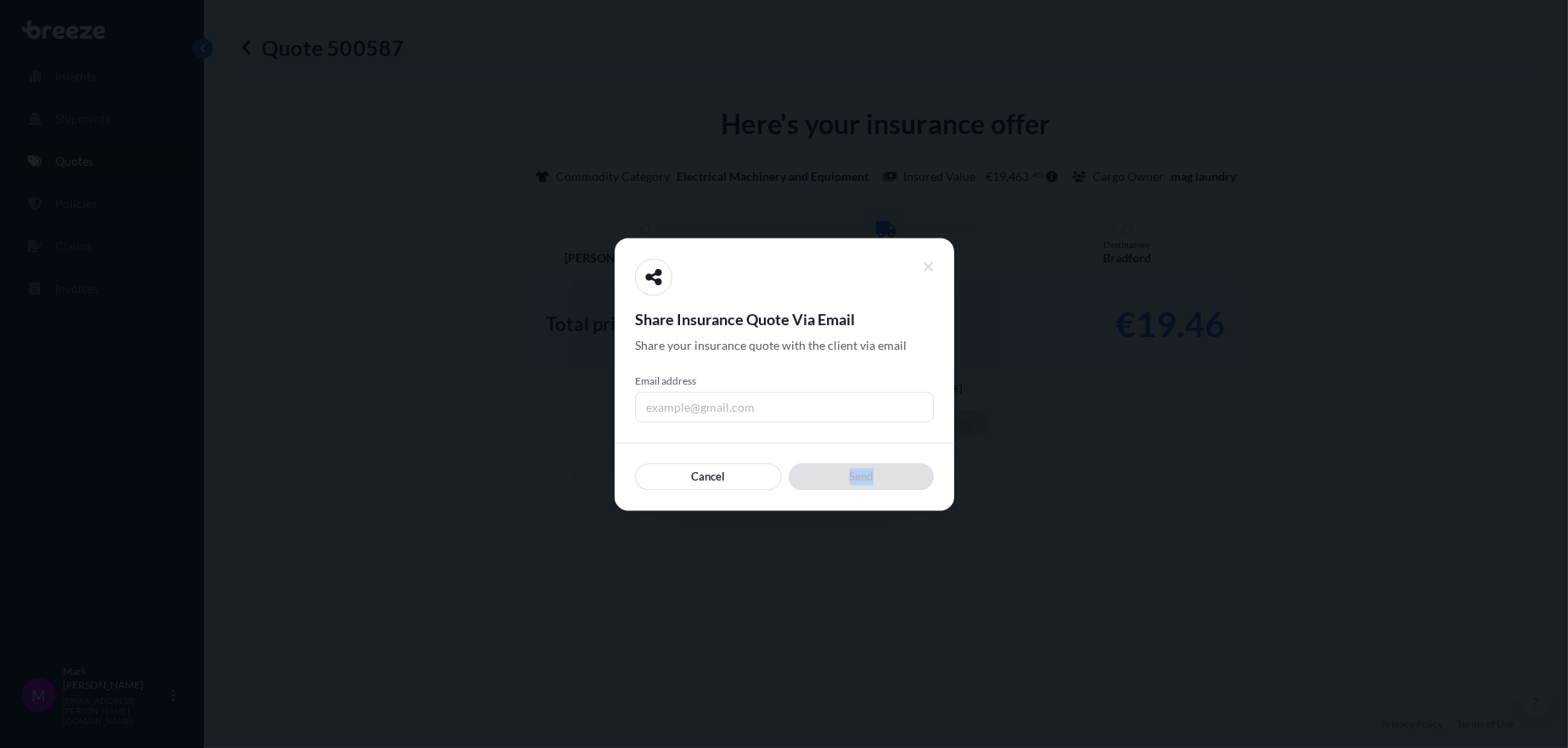
click at [875, 461] on div "Share Insurance Quote Via Email Share your insurance quote with the client via …" at bounding box center [784, 373] width 340 height 272
click at [778, 404] on input "Email address" at bounding box center [784, 406] width 299 height 31
type input "[EMAIL_ADDRESS][PERSON_NAME][DOMAIN_NAME]"
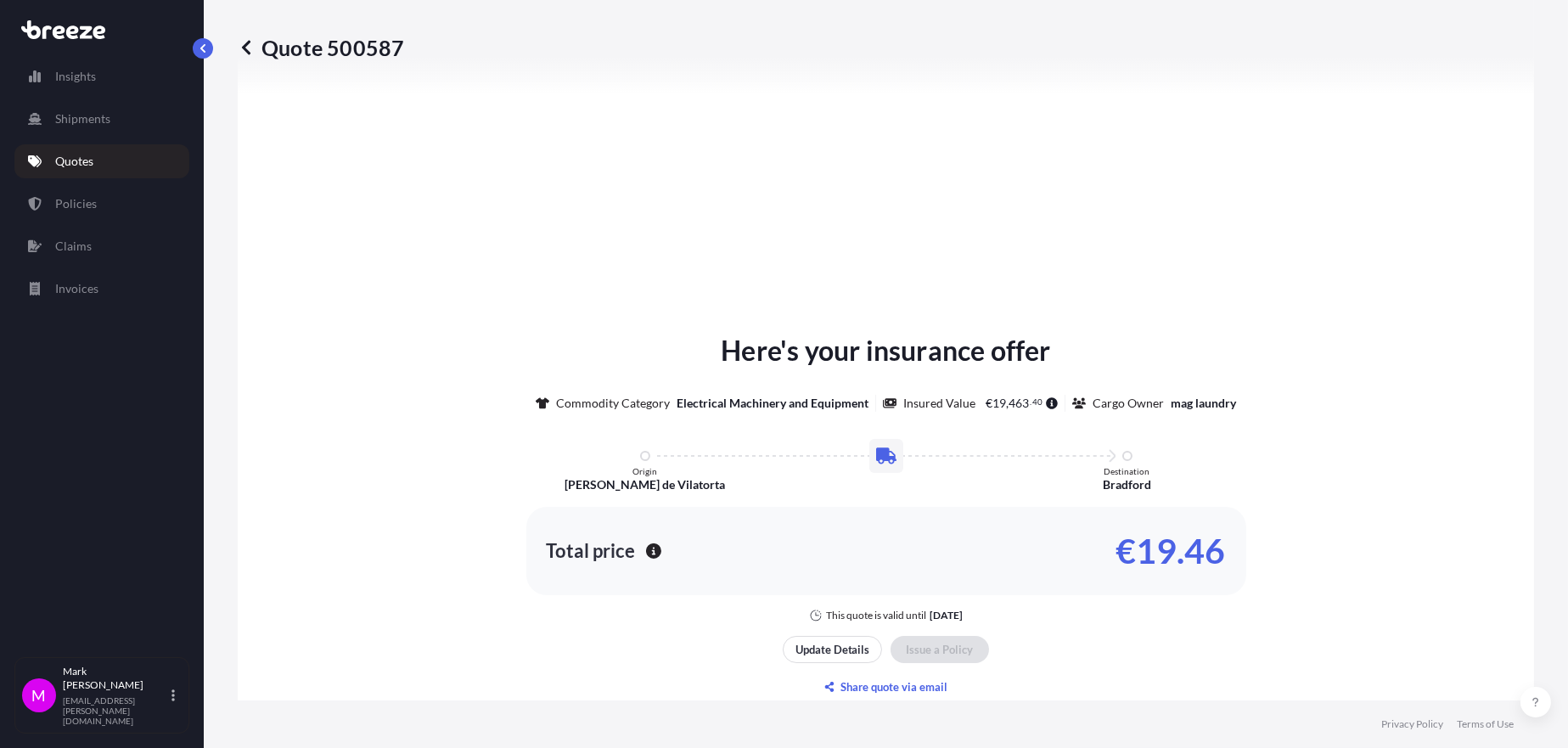
scroll to position [0, 0]
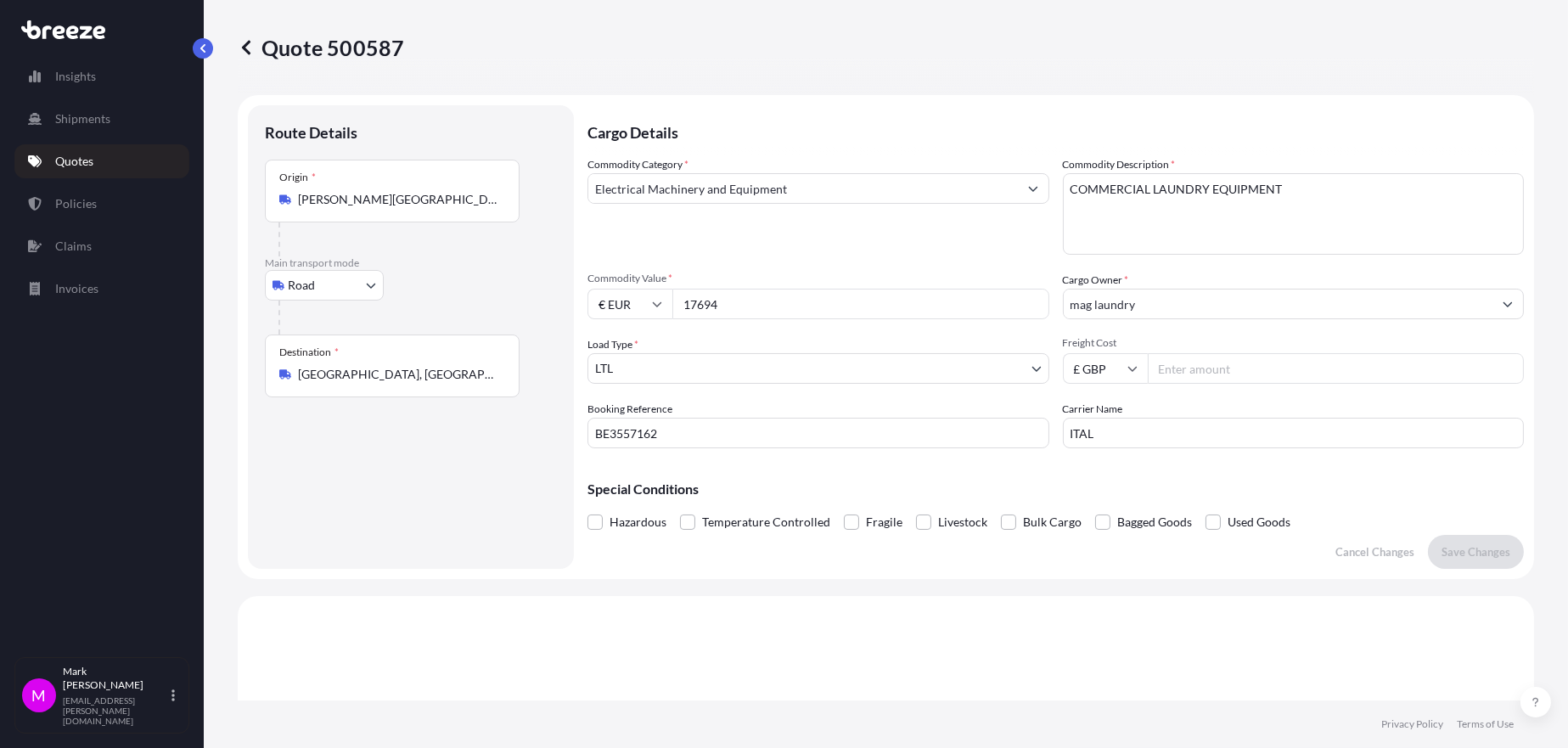
click at [1171, 370] on input "Freight Cost" at bounding box center [1336, 369] width 377 height 31
type input "950"
click at [1162, 461] on div "Special Conditions Hazardous Temperature Controlled Fragile Livestock Bulk Carg…" at bounding box center [1055, 497] width 936 height 73
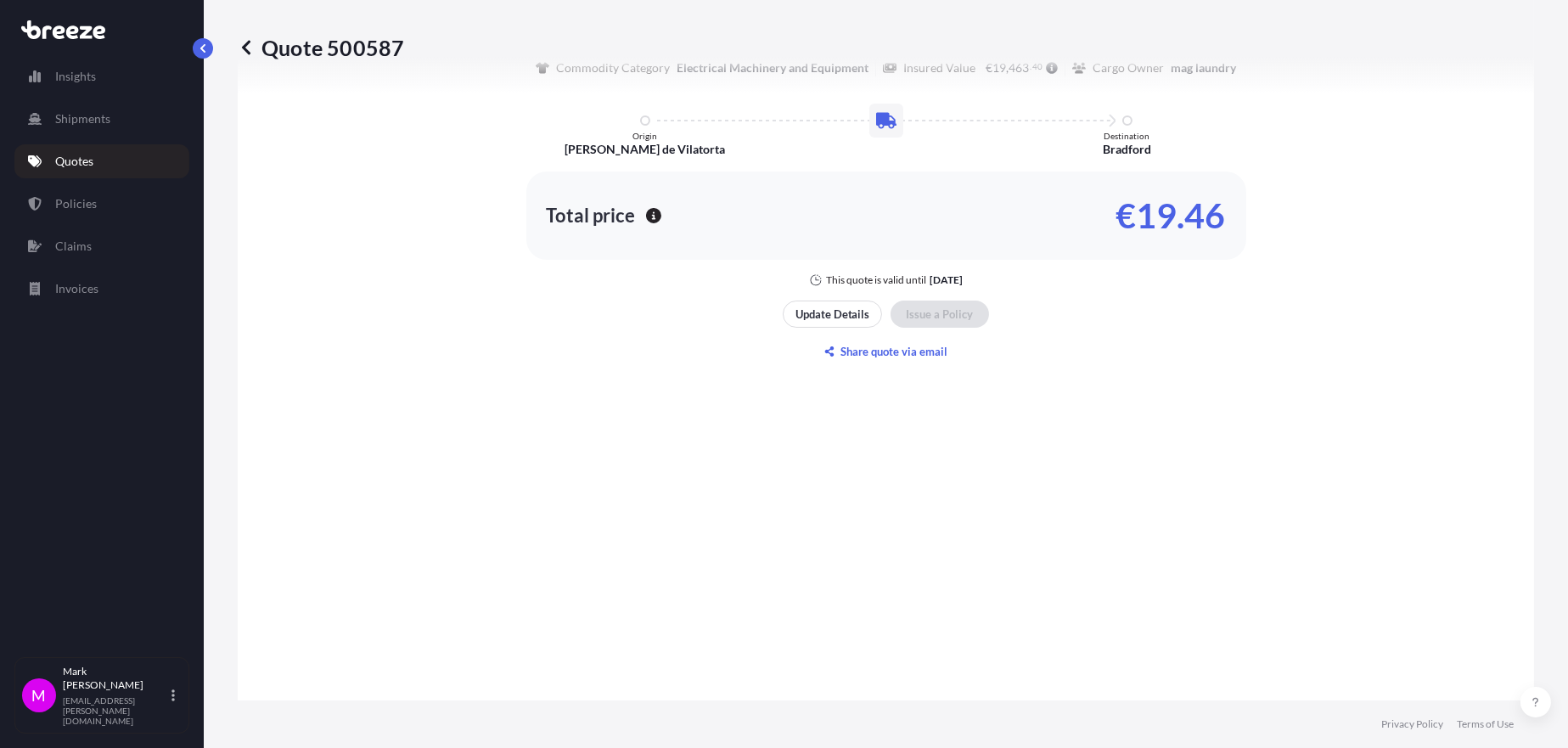
scroll to position [226, 0]
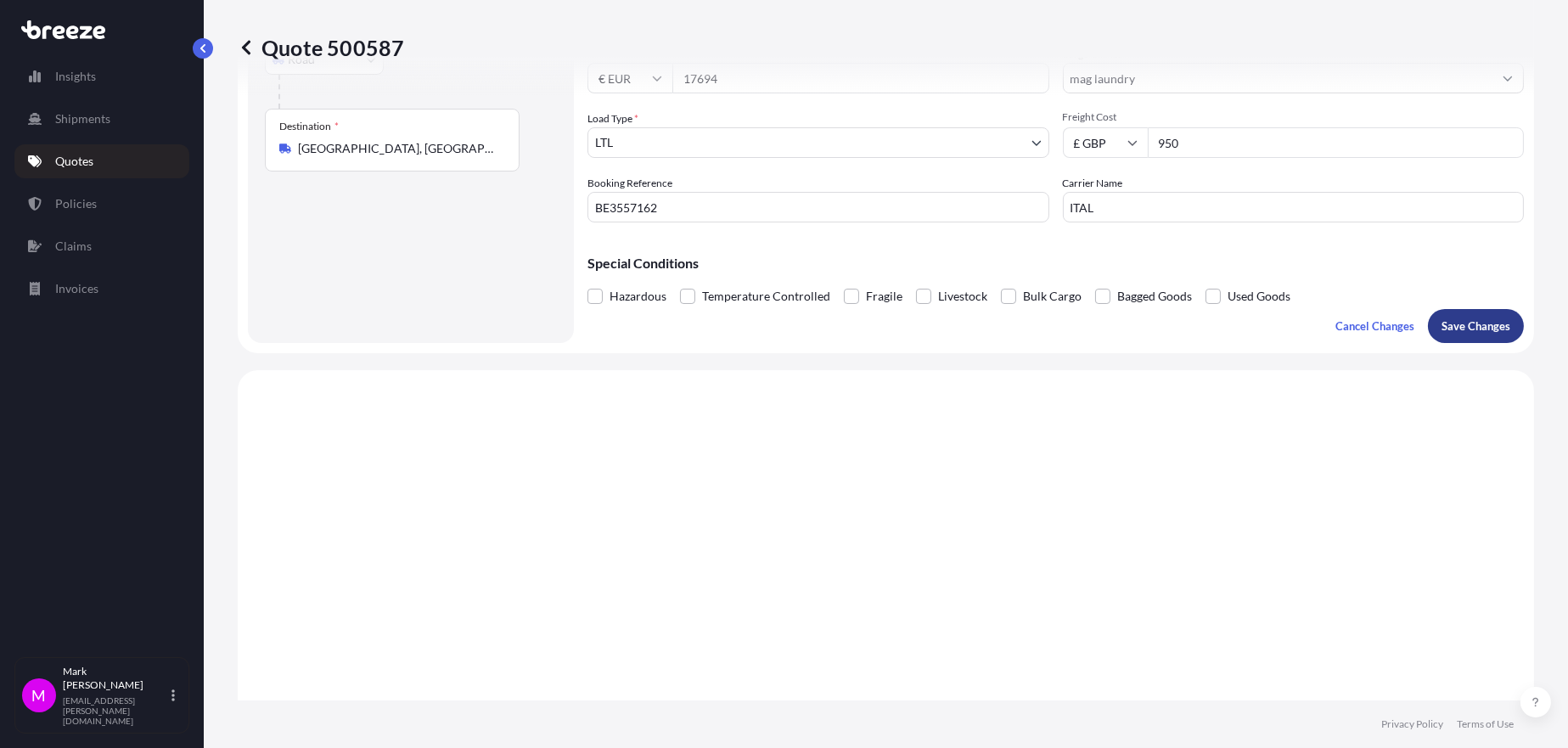
click at [1450, 331] on p "Save Changes" at bounding box center [1476, 325] width 68 height 17
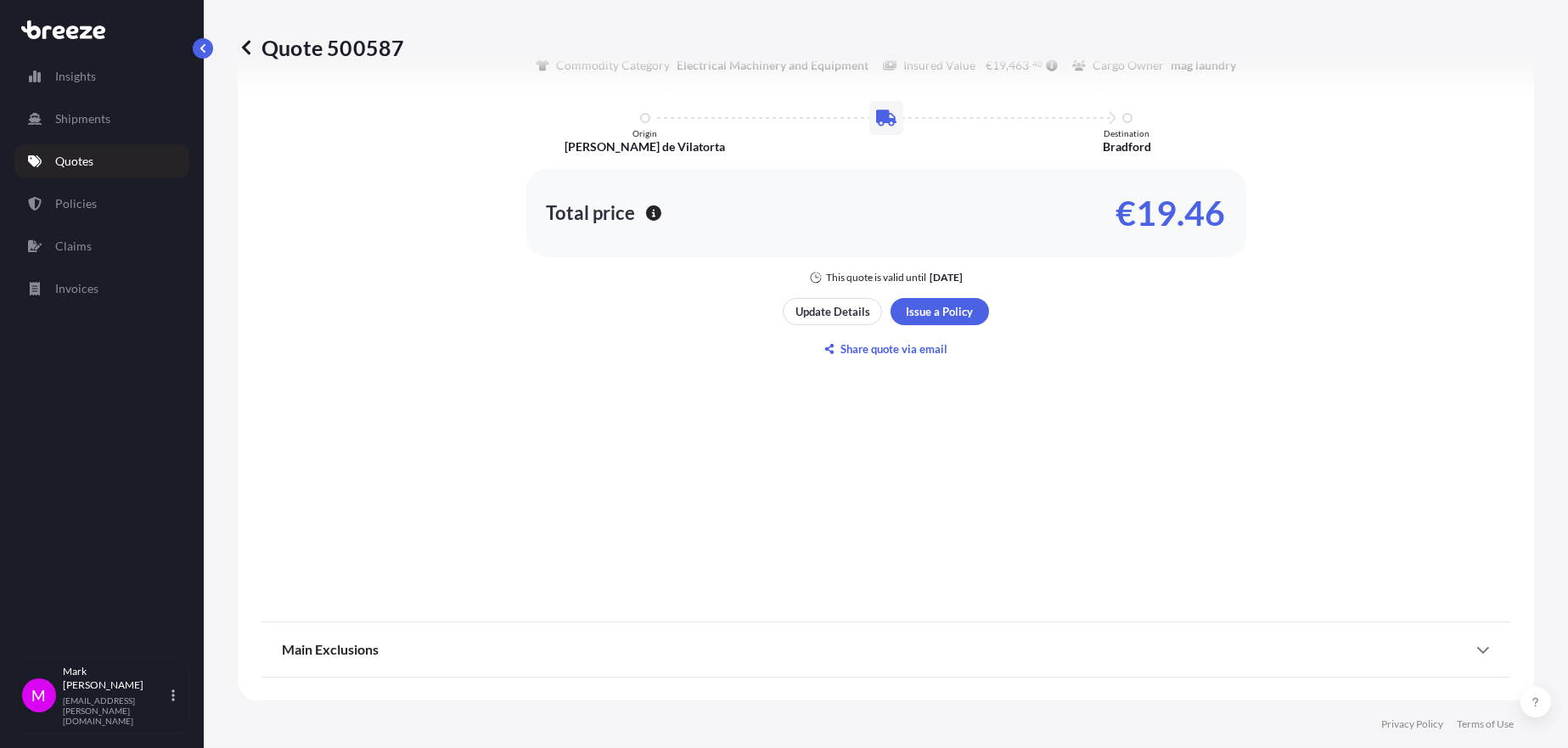
select select "Road"
select select "1"
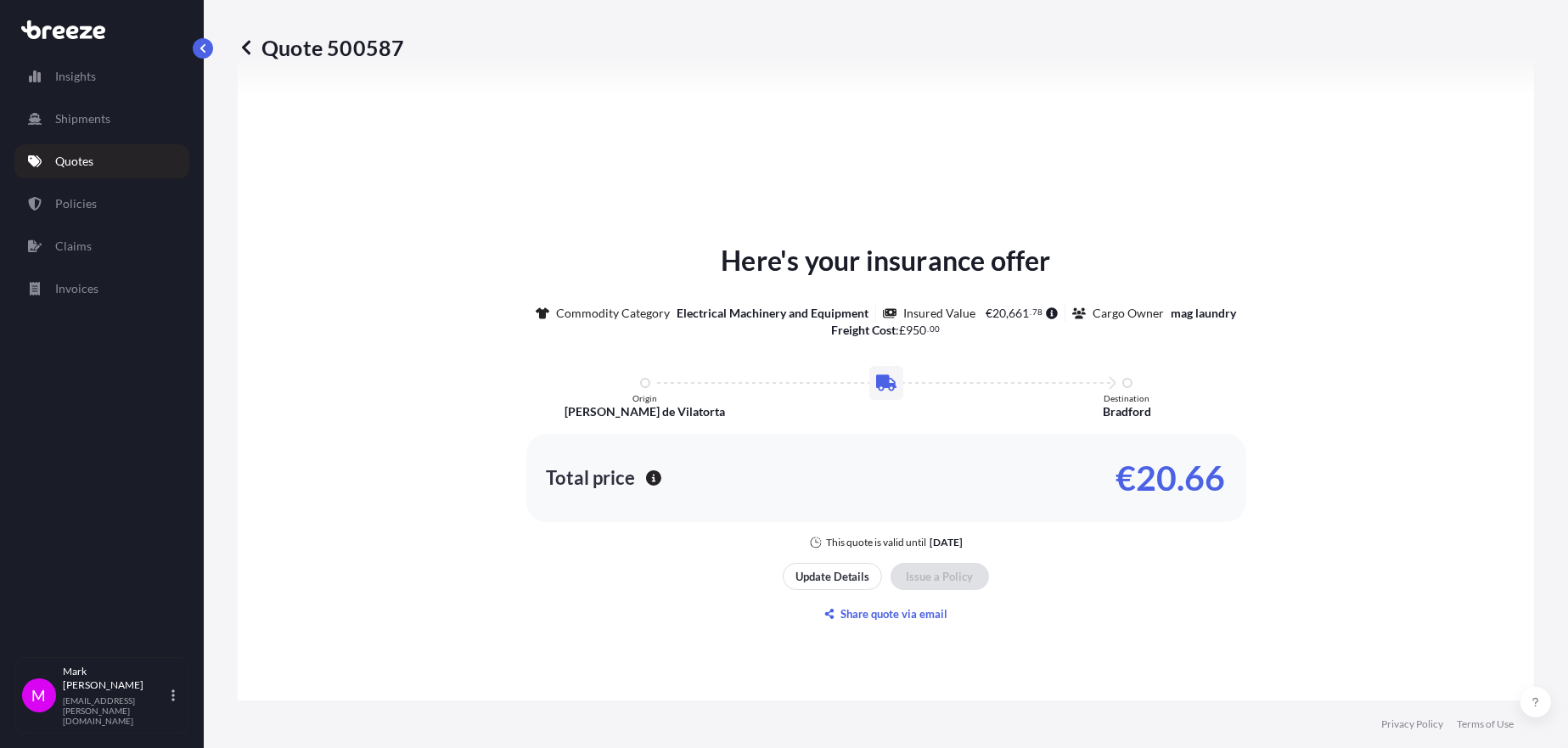
scroll to position [1945, 0]
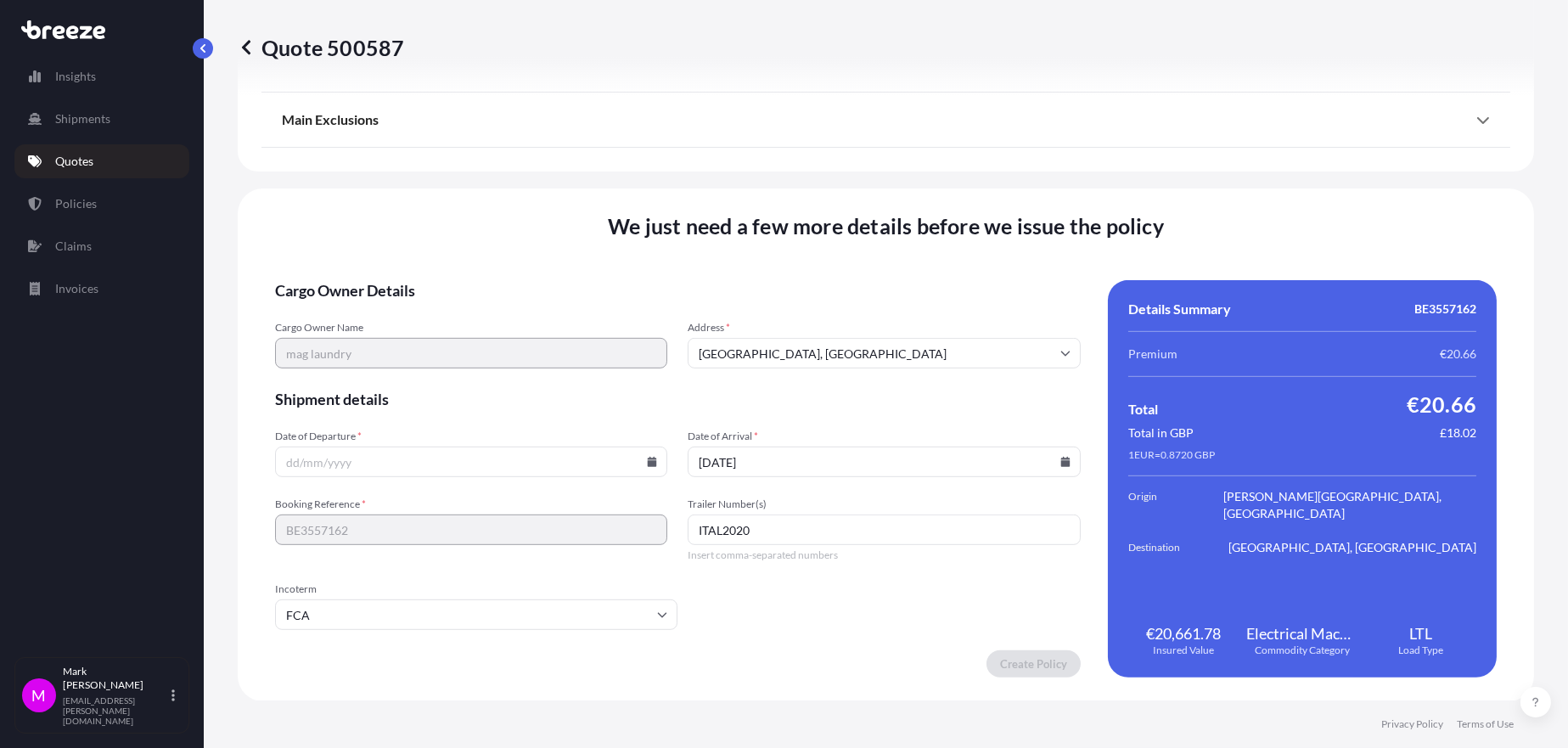
click at [650, 459] on icon at bounding box center [652, 461] width 9 height 10
click at [500, 241] on button "3" at bounding box center [487, 244] width 27 height 27
type input "[DATE]"
click at [783, 605] on form "Cargo Owner Details Cargo Owner Name mag laundry Address * [GEOGRAPHIC_DATA] Sh…" at bounding box center [678, 478] width 806 height 397
